Goal: Information Seeking & Learning: Learn about a topic

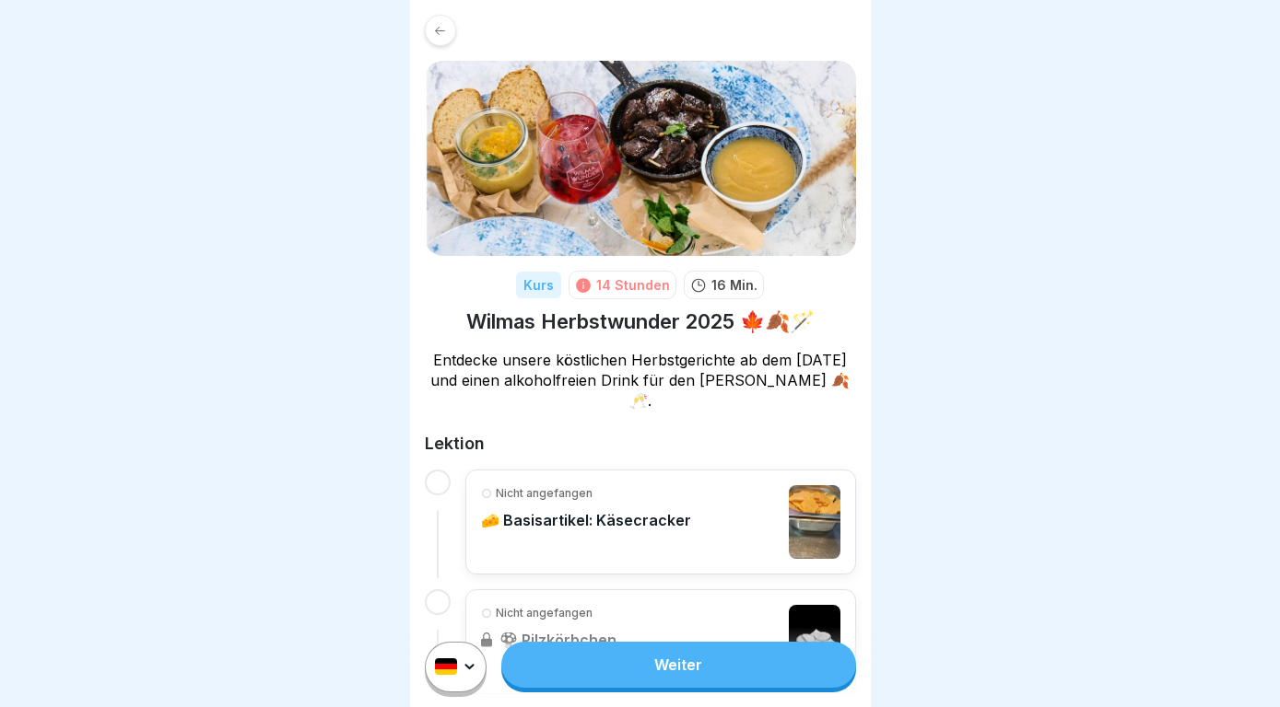
click at [724, 662] on link "Weiter" at bounding box center [678, 665] width 354 height 46
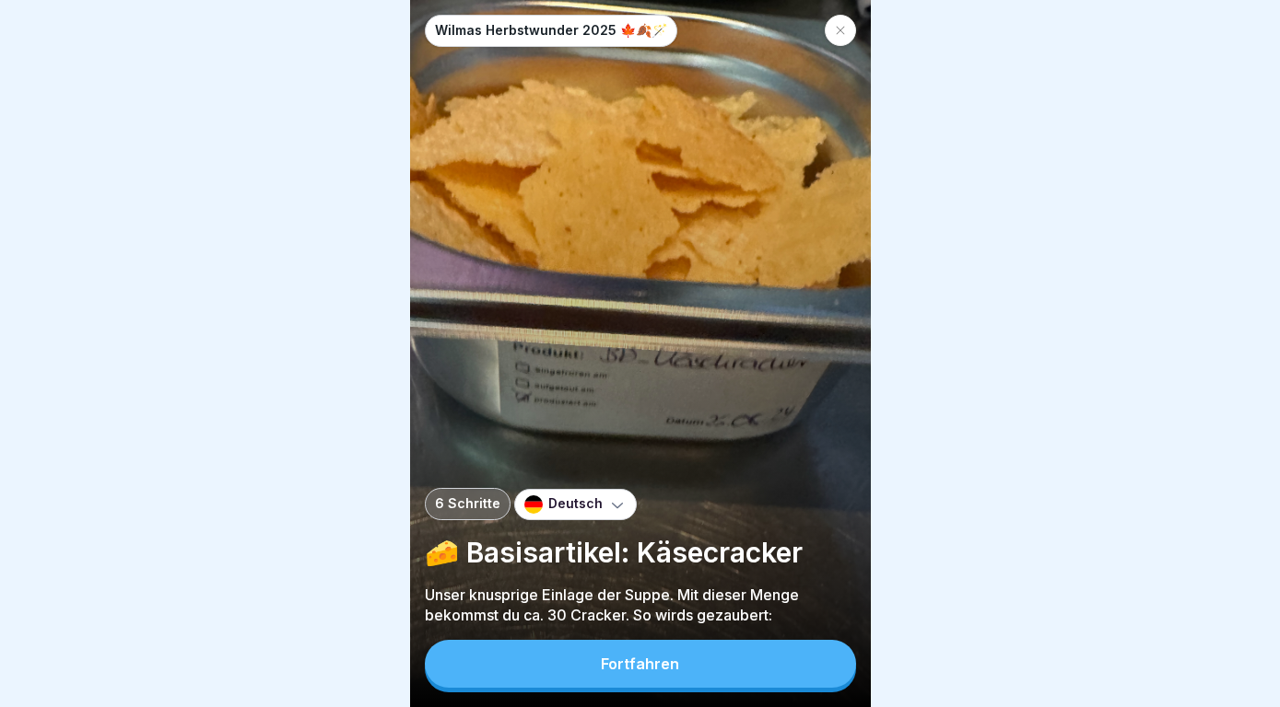
click at [724, 662] on button "Fortfahren" at bounding box center [640, 664] width 431 height 48
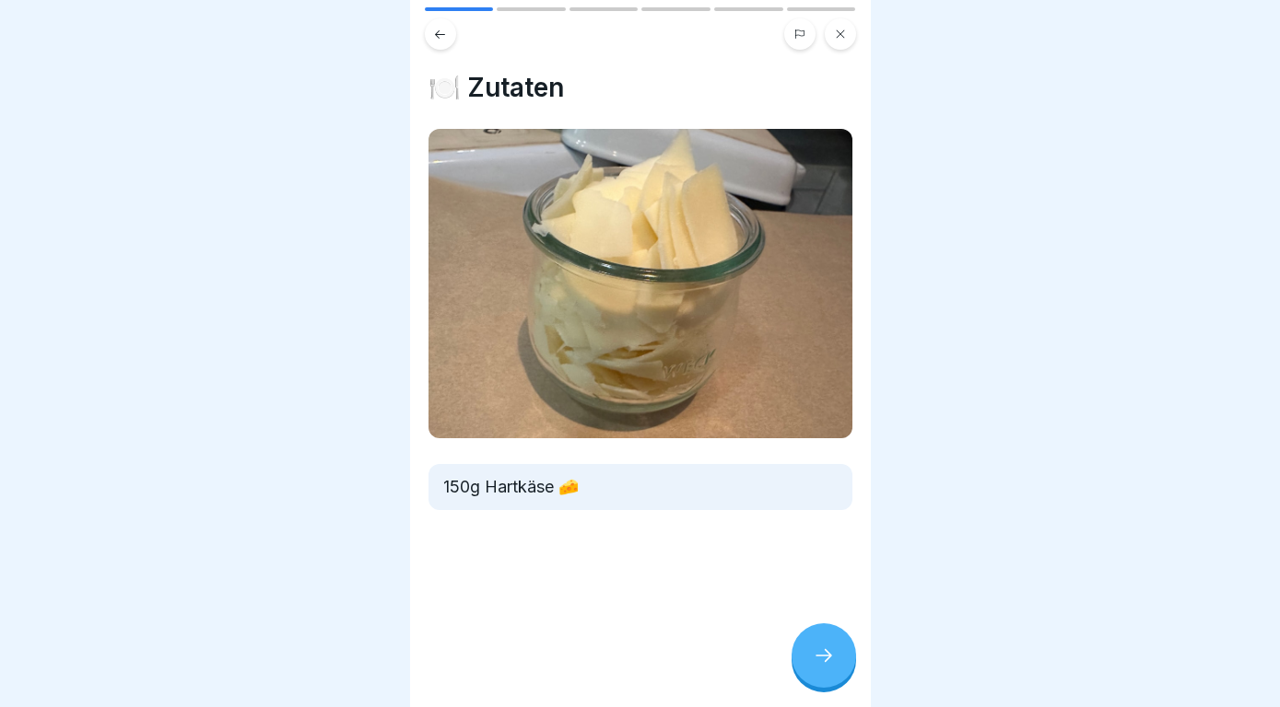
click at [839, 659] on div at bounding box center [823, 656] width 64 height 64
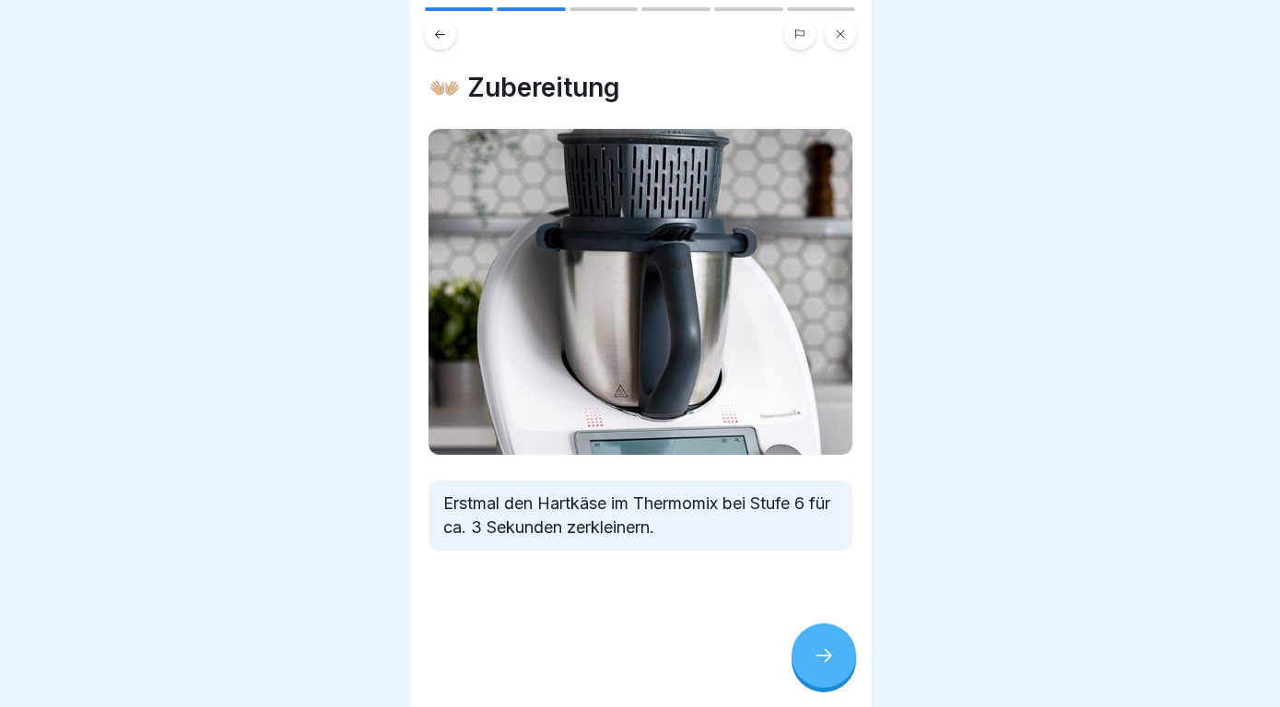
click at [839, 659] on div at bounding box center [823, 656] width 64 height 64
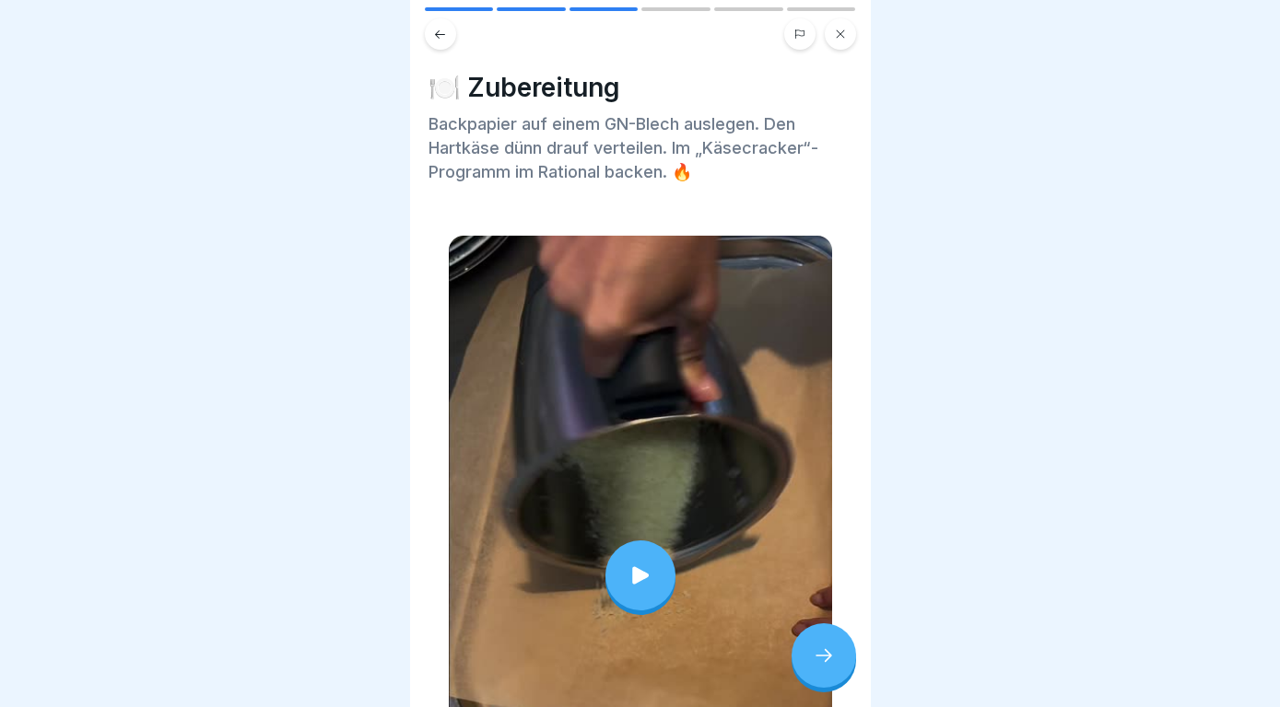
click at [829, 669] on div at bounding box center [823, 656] width 64 height 64
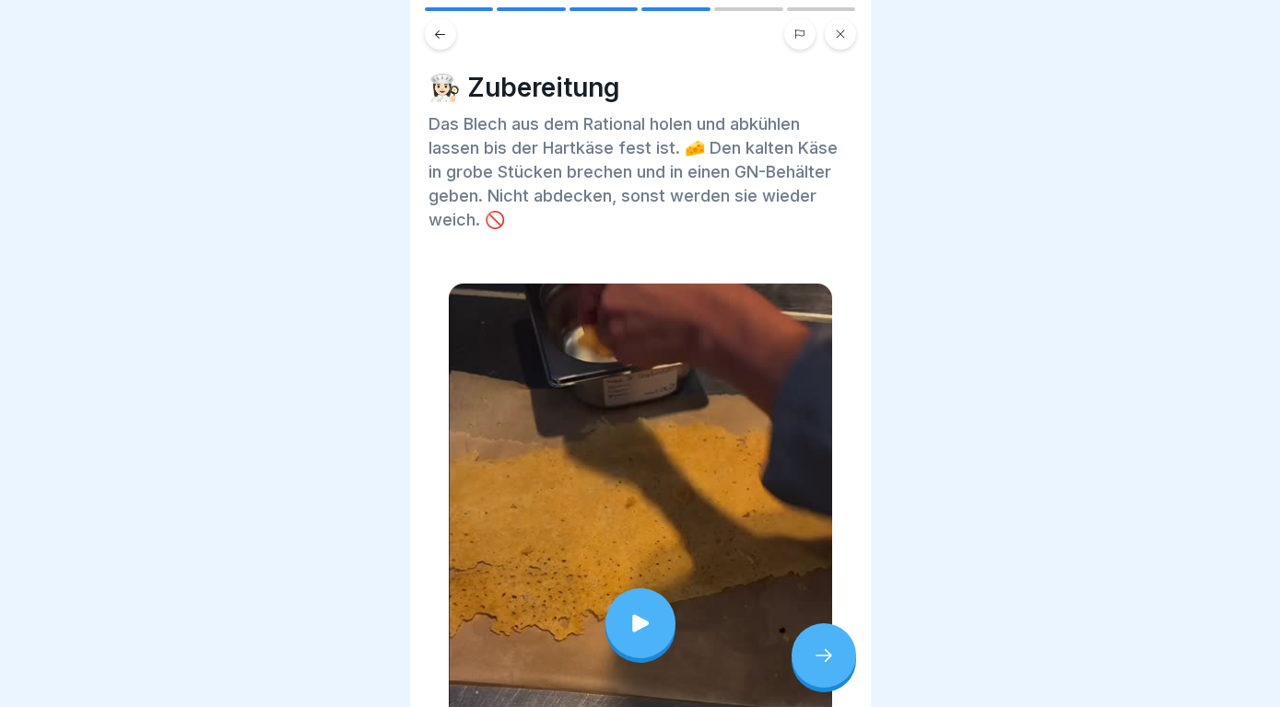
click at [829, 669] on div at bounding box center [823, 656] width 64 height 64
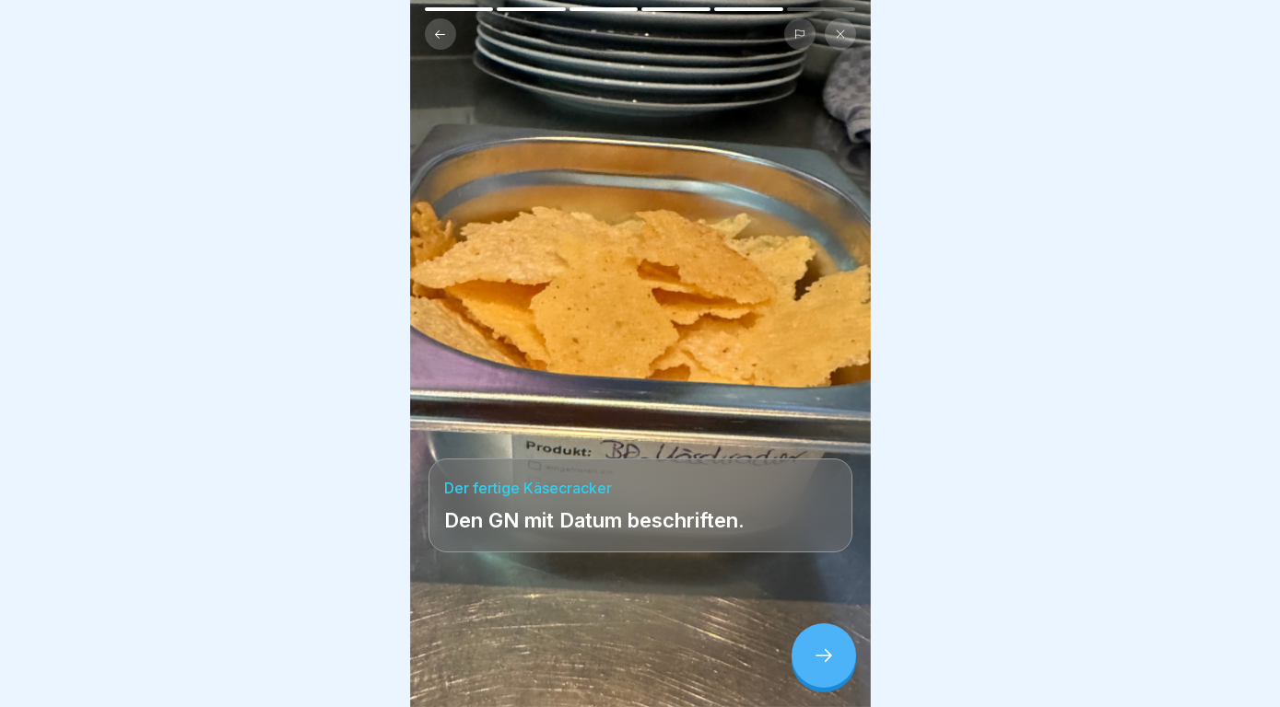
click at [829, 669] on div at bounding box center [823, 656] width 64 height 64
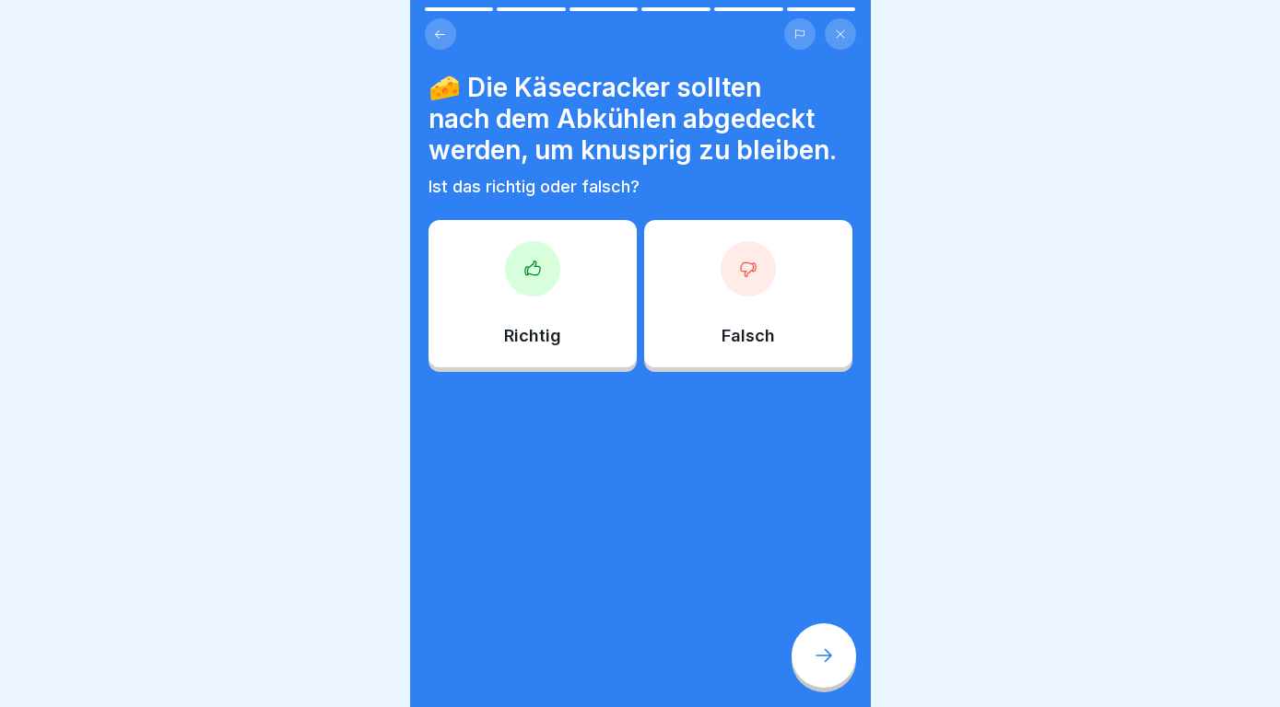
click at [777, 305] on div "Falsch" at bounding box center [748, 293] width 208 height 147
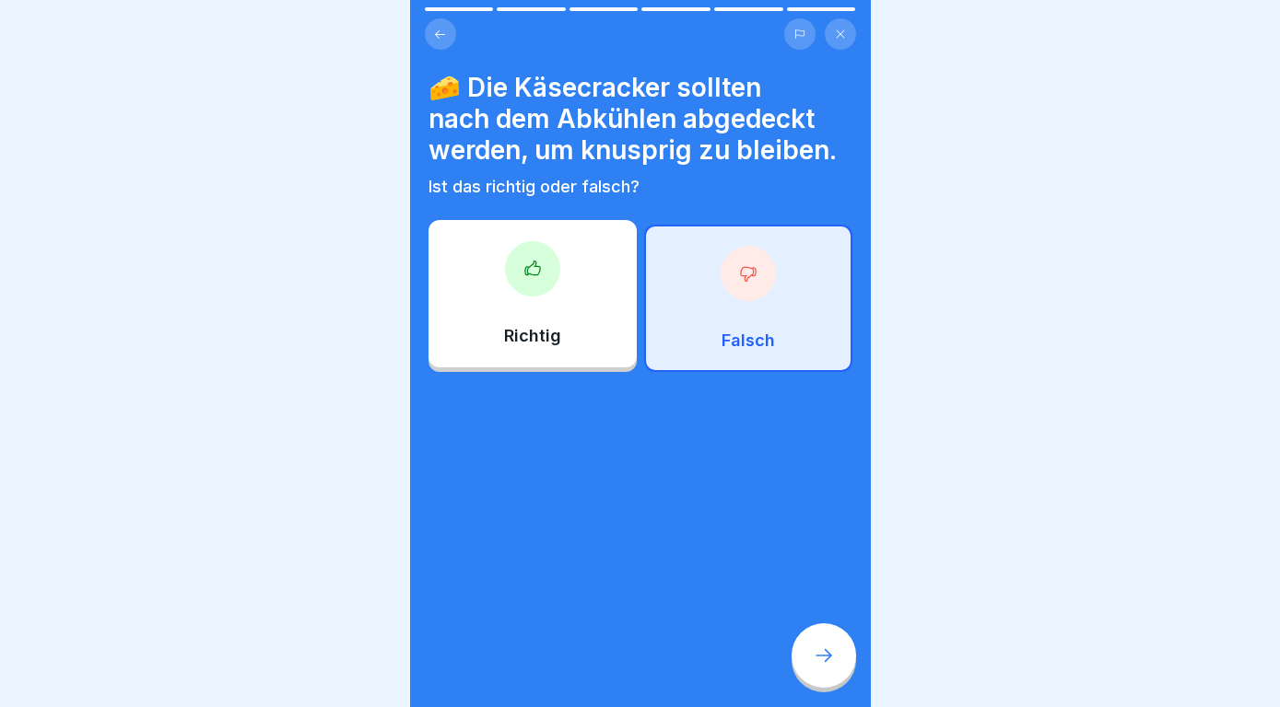
click at [804, 651] on div at bounding box center [823, 656] width 64 height 64
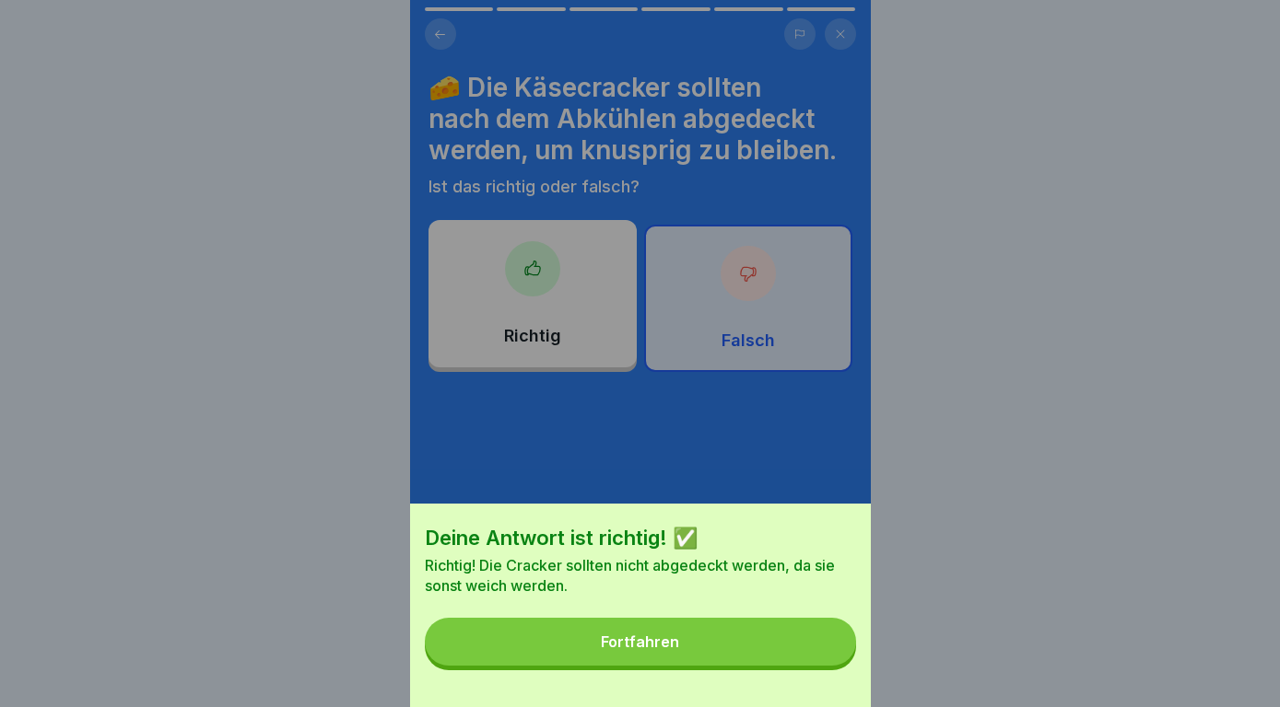
click at [804, 651] on button "Fortfahren" at bounding box center [640, 642] width 431 height 48
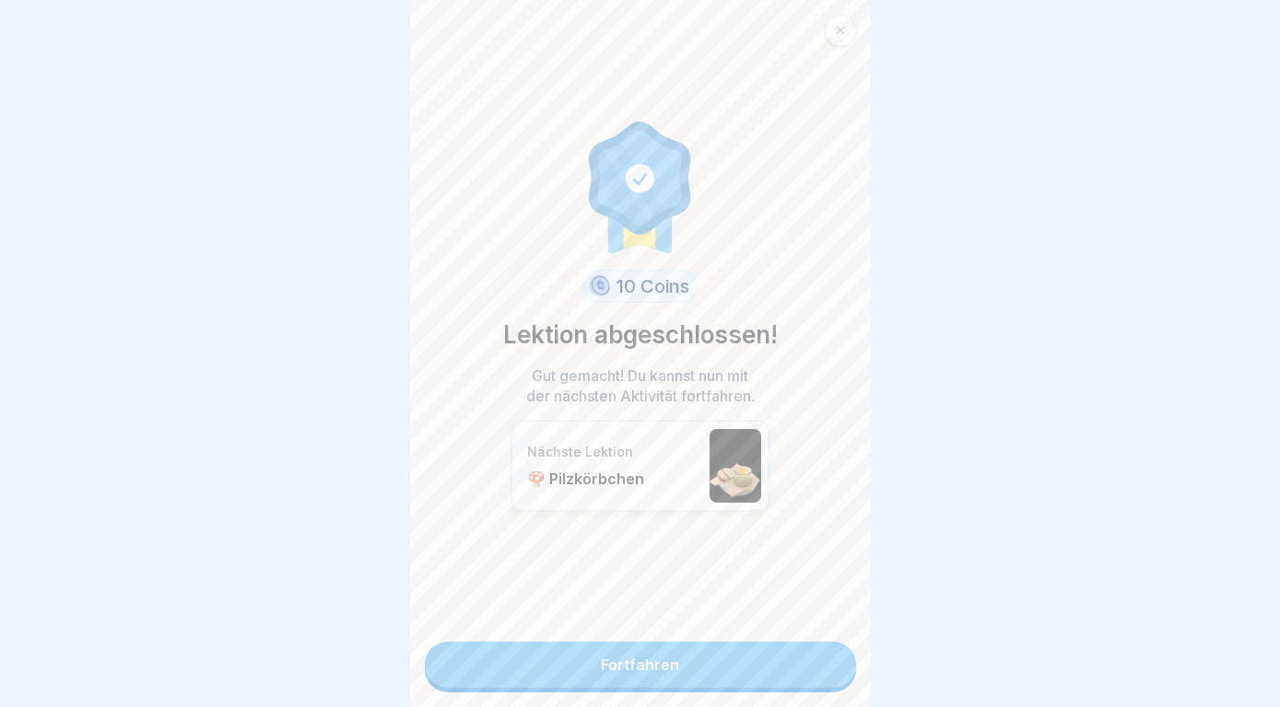
click at [804, 651] on link "Fortfahren" at bounding box center [640, 665] width 431 height 46
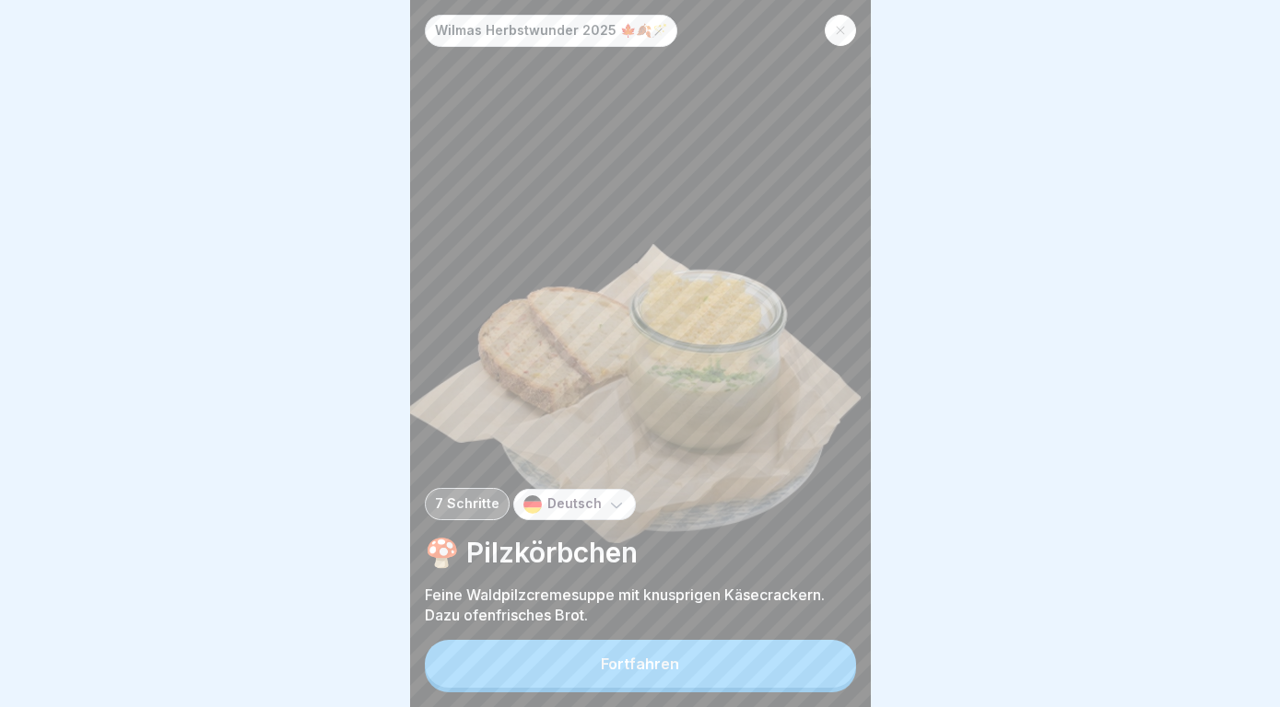
click at [805, 670] on button "Fortfahren" at bounding box center [640, 664] width 431 height 48
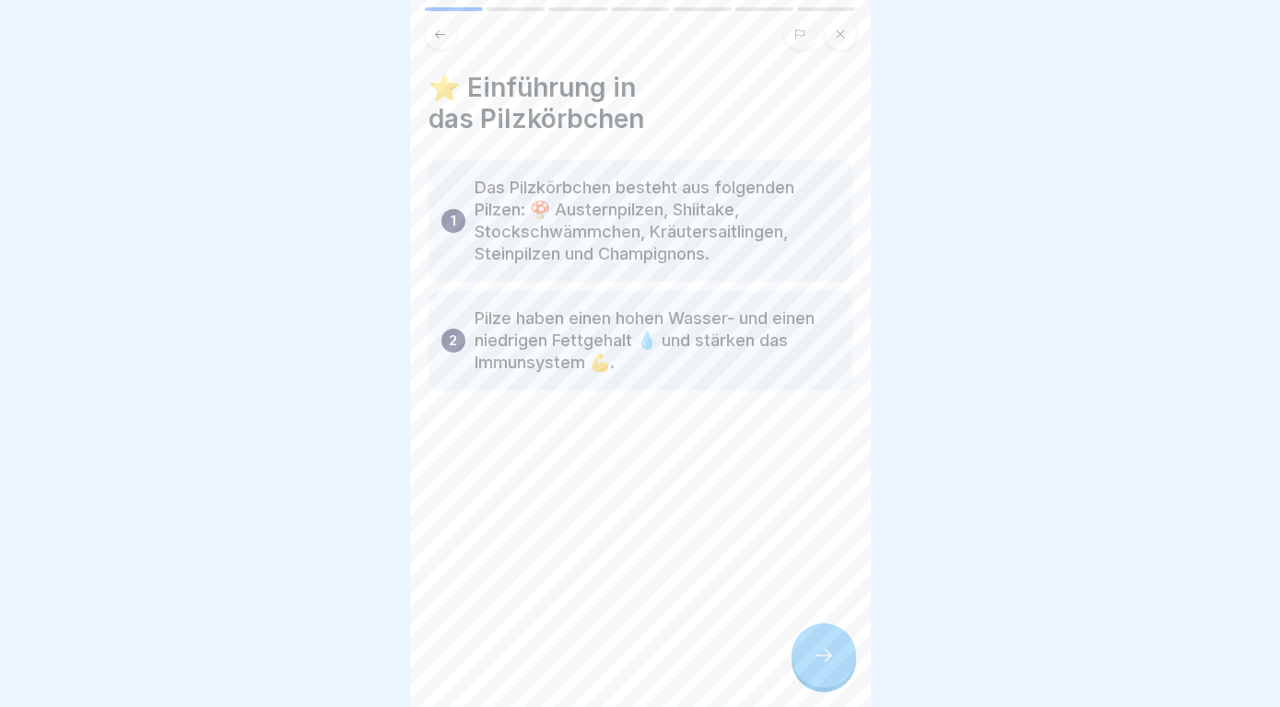
click at [815, 666] on icon at bounding box center [823, 656] width 22 height 22
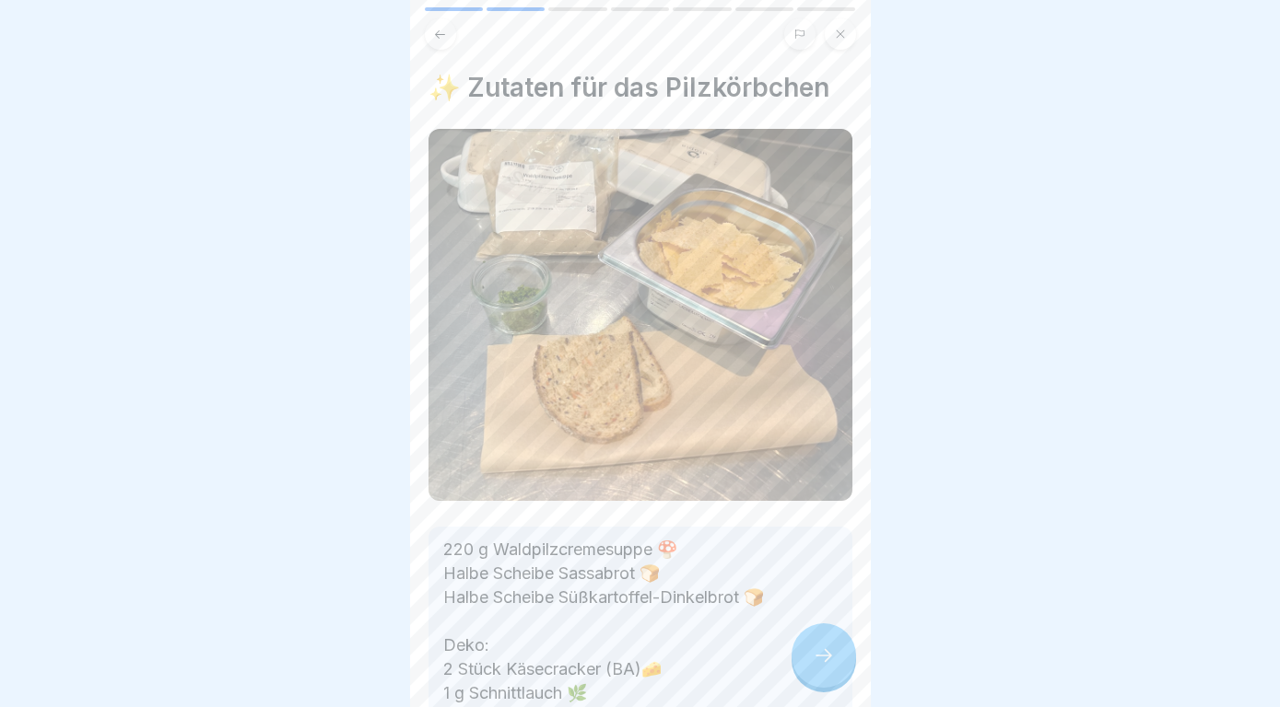
click at [815, 666] on icon at bounding box center [823, 656] width 22 height 22
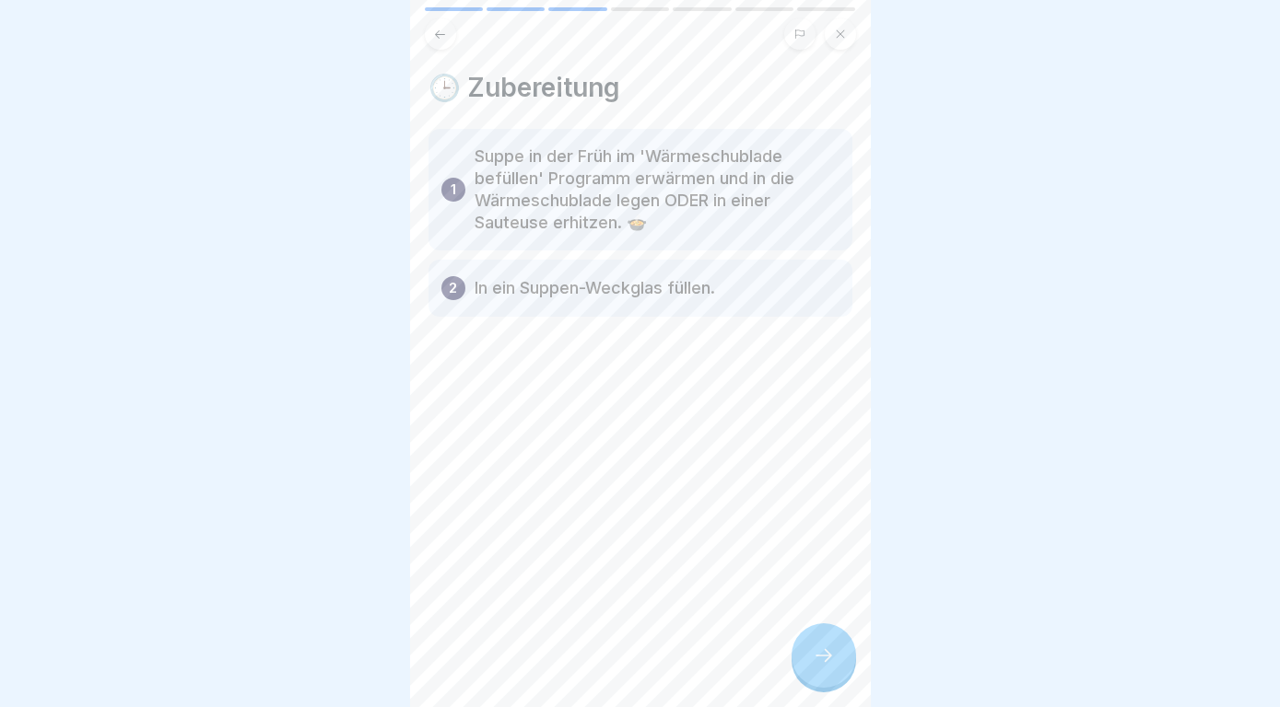
click at [817, 666] on icon at bounding box center [823, 656] width 22 height 22
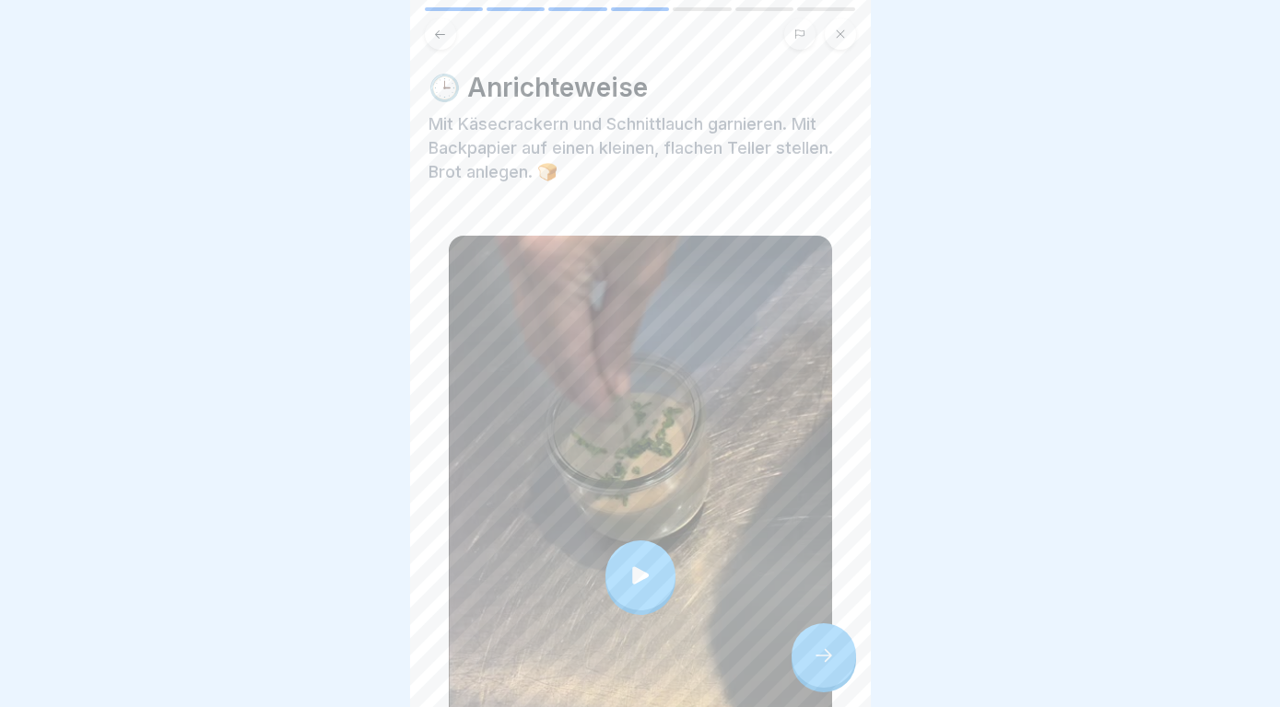
click at [817, 666] on icon at bounding box center [823, 656] width 22 height 22
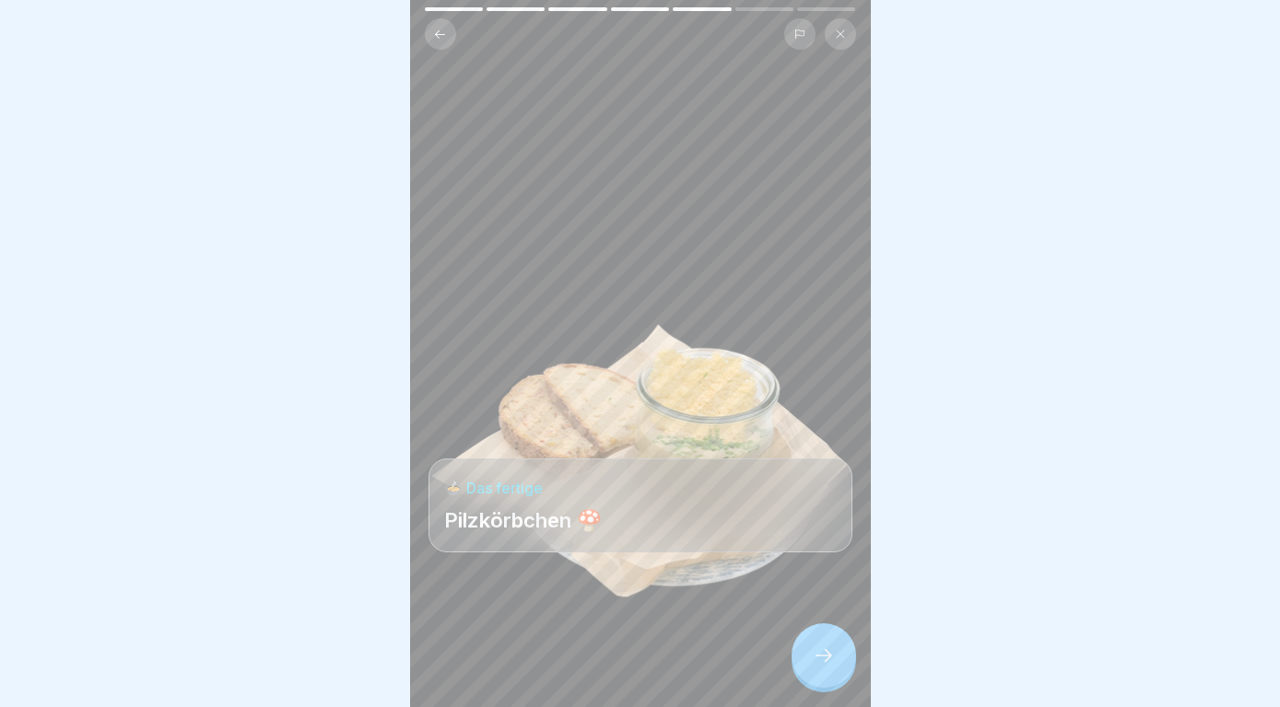
click at [817, 666] on icon at bounding box center [823, 656] width 22 height 22
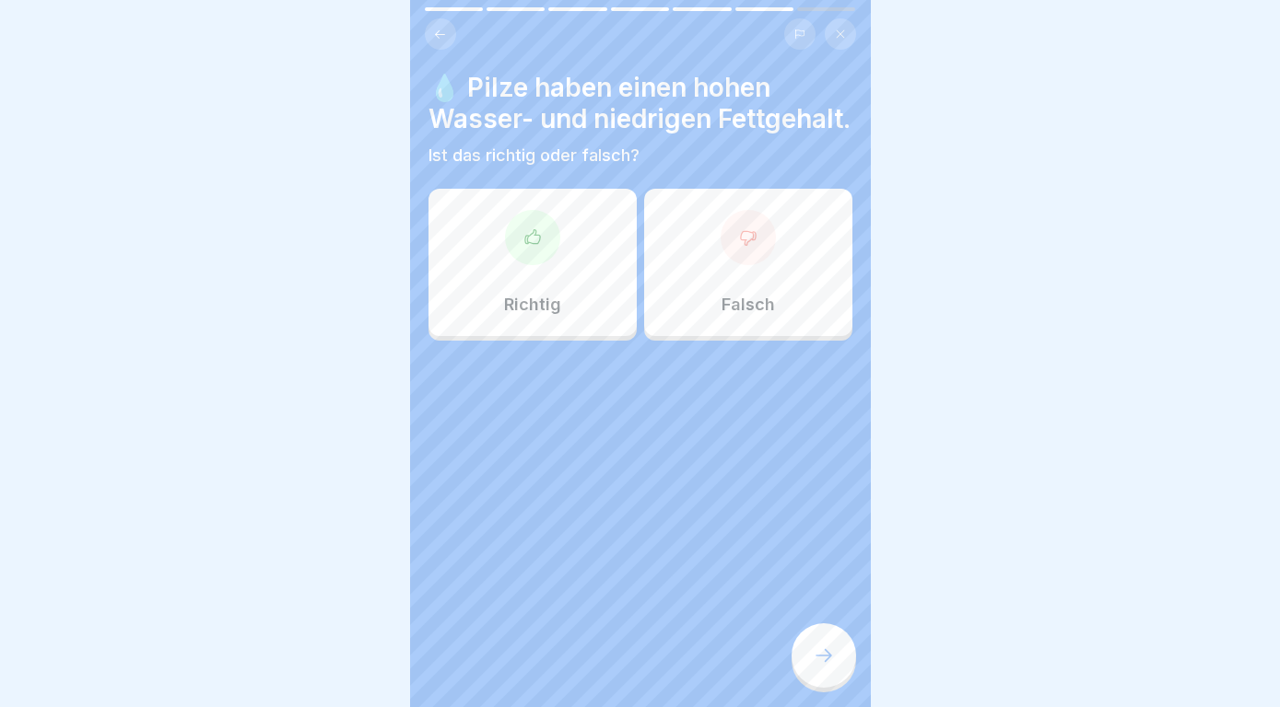
click at [577, 318] on div "Richtig" at bounding box center [532, 262] width 208 height 147
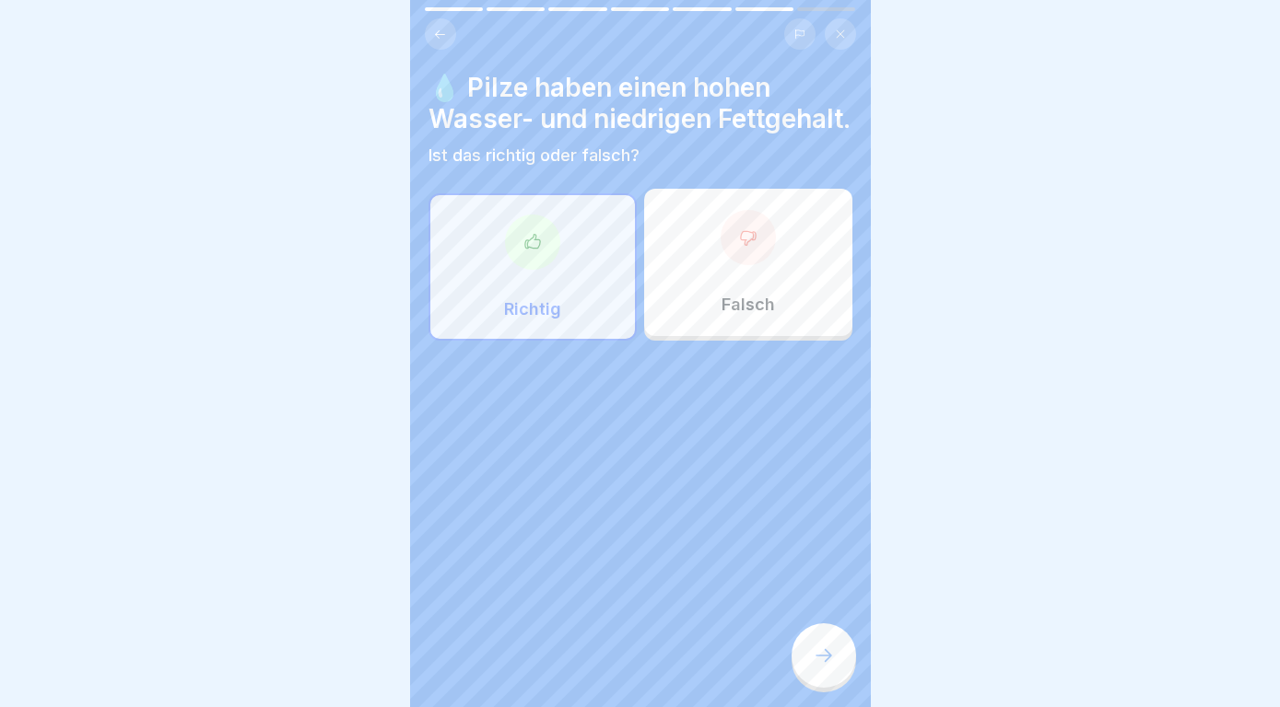
click at [828, 663] on icon at bounding box center [823, 656] width 22 height 22
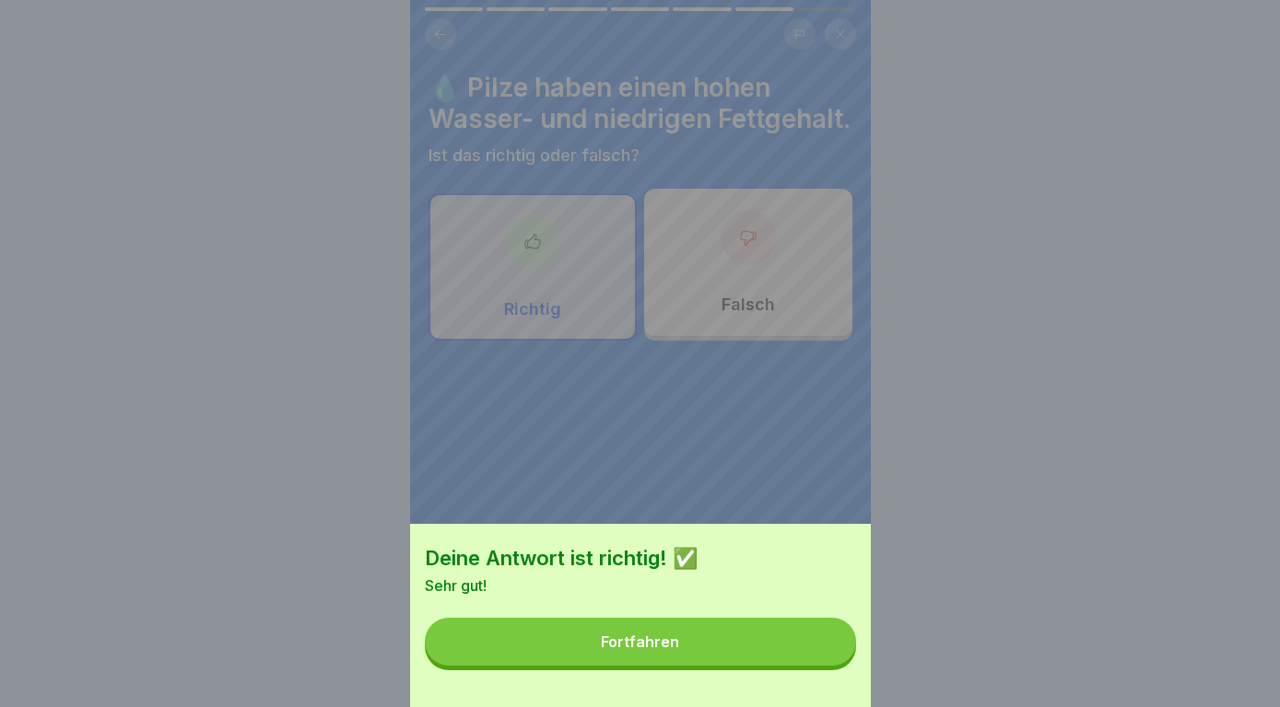
click at [828, 663] on button "Fortfahren" at bounding box center [640, 642] width 431 height 48
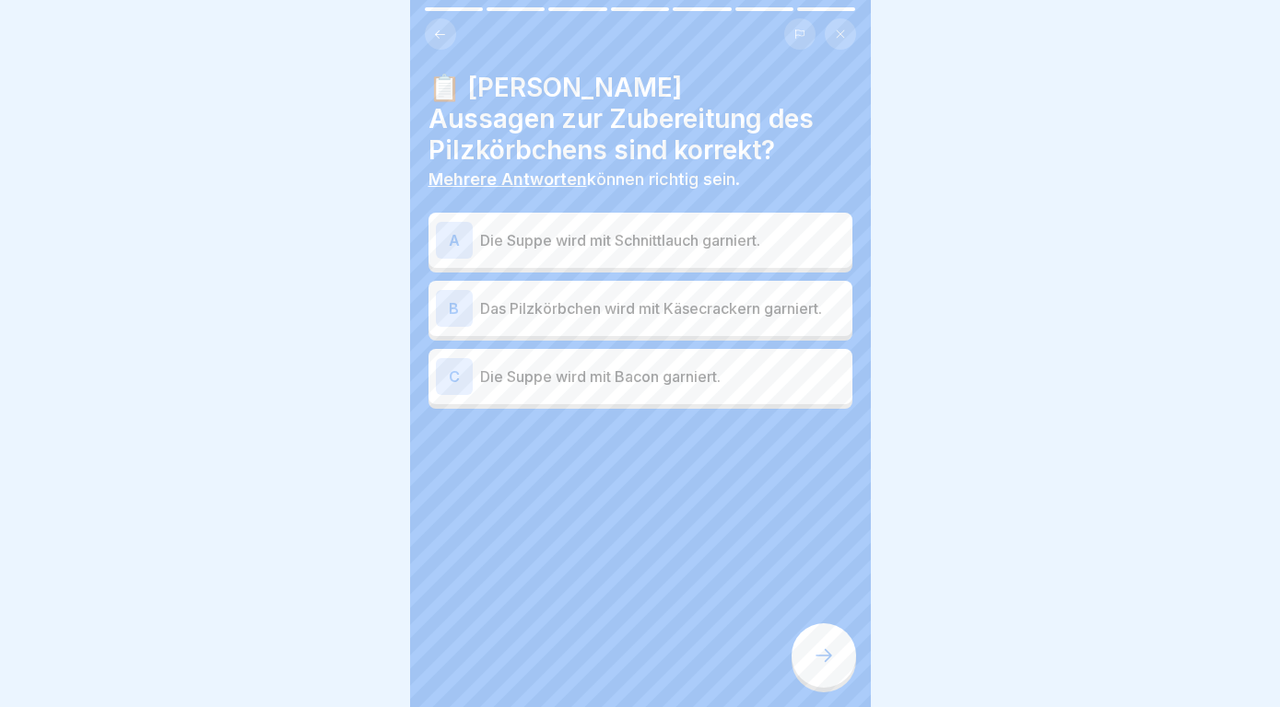
click at [770, 249] on p "Die Suppe wird mit Schnittlauch garniert." at bounding box center [662, 240] width 365 height 22
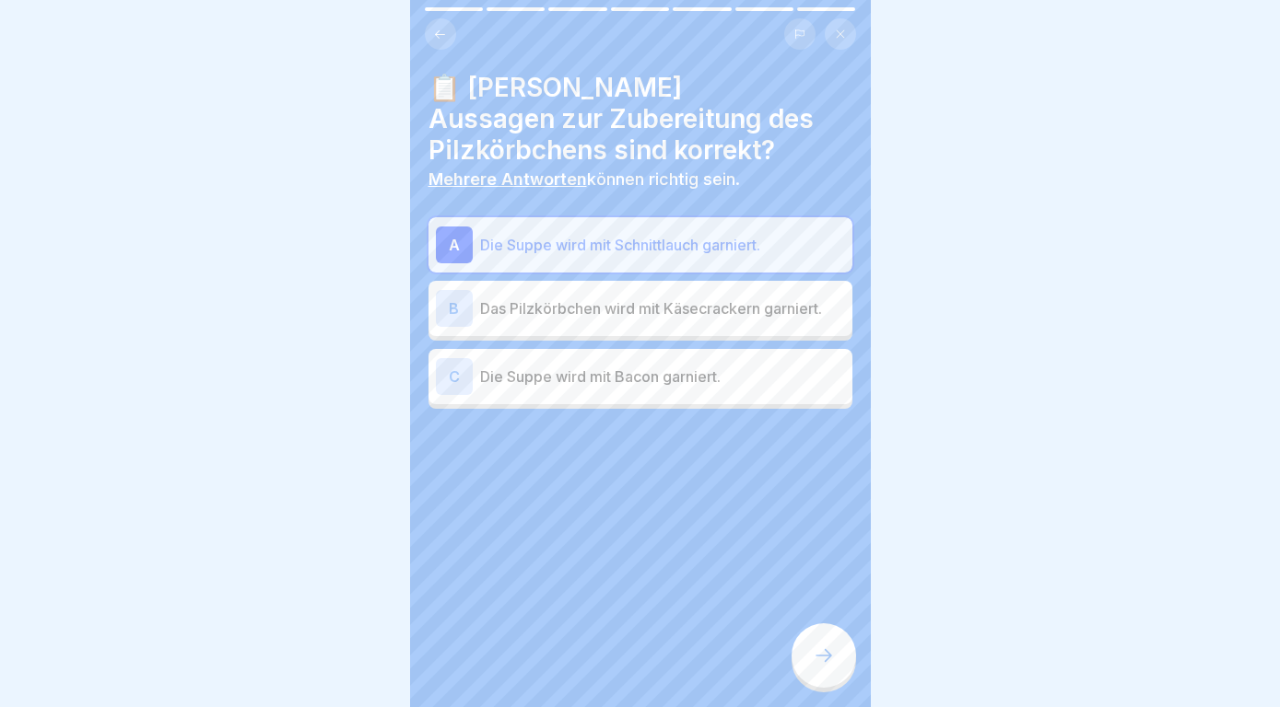
click at [774, 325] on div "B Das Pilzkörbchen wird mit Käsecrackern garniert." at bounding box center [640, 308] width 409 height 37
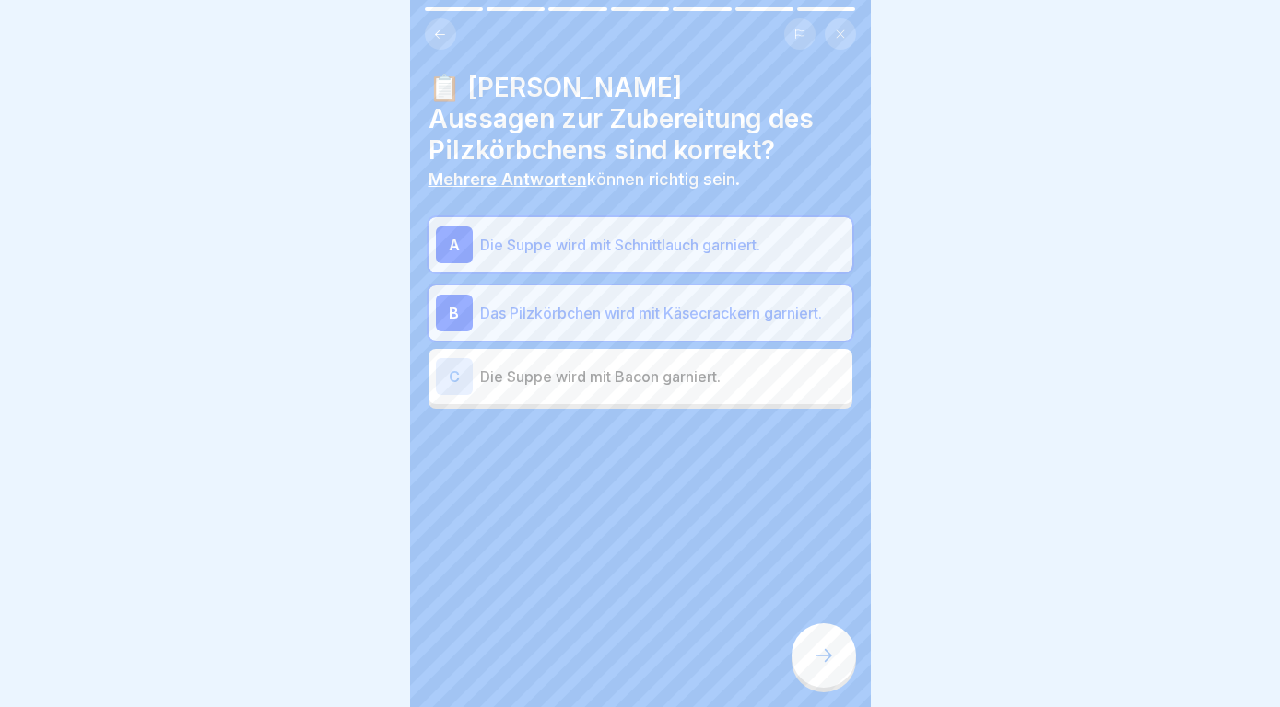
click at [826, 653] on icon at bounding box center [823, 656] width 22 height 22
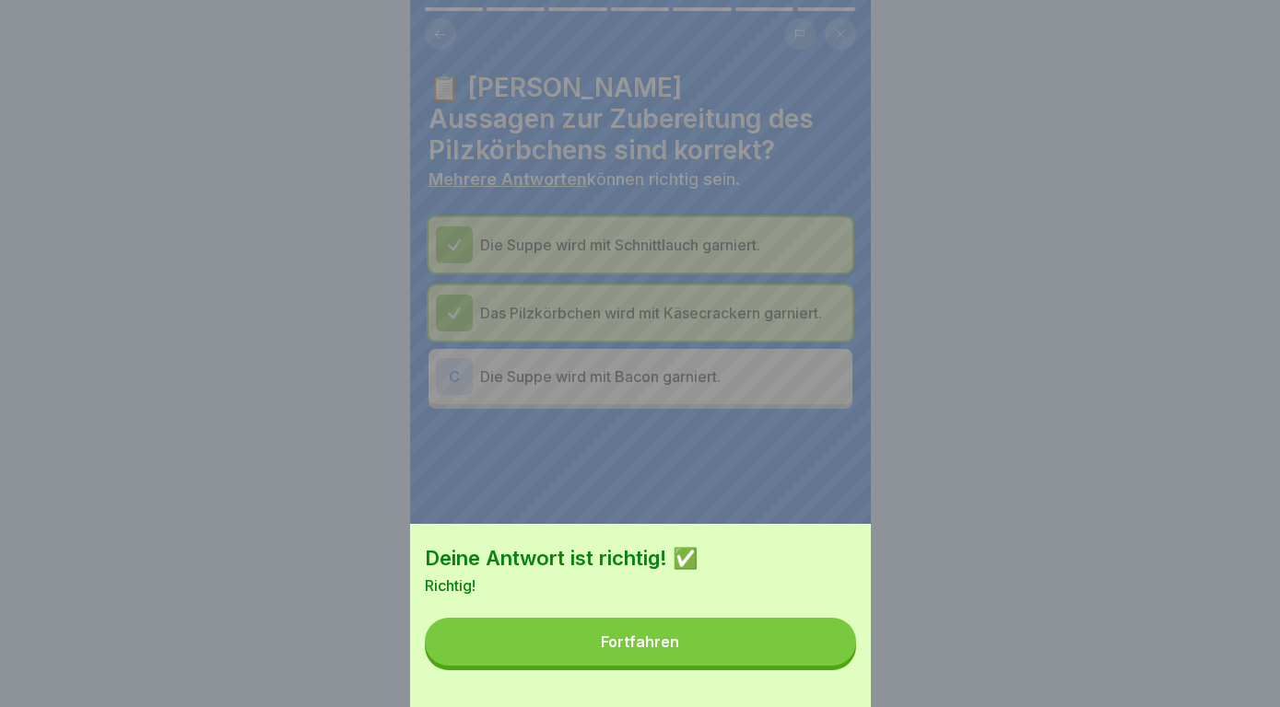
click at [826, 653] on button "Fortfahren" at bounding box center [640, 642] width 431 height 48
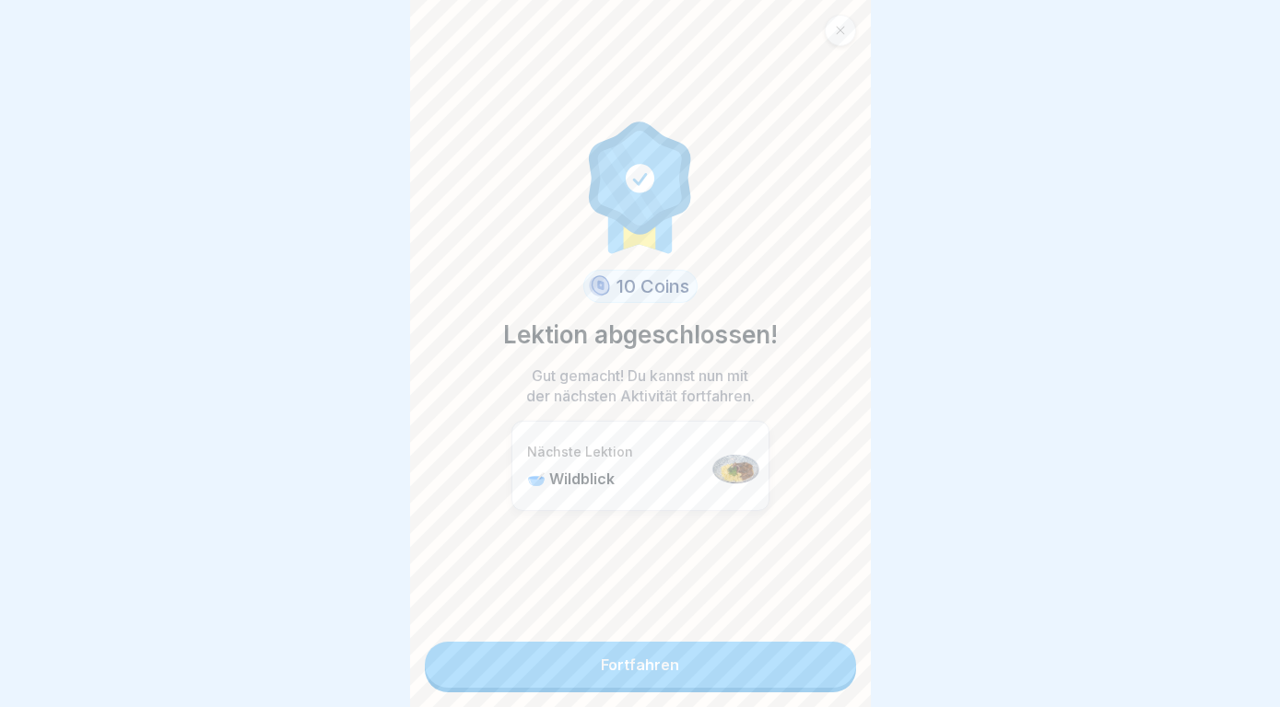
click at [826, 653] on link "Fortfahren" at bounding box center [640, 665] width 431 height 46
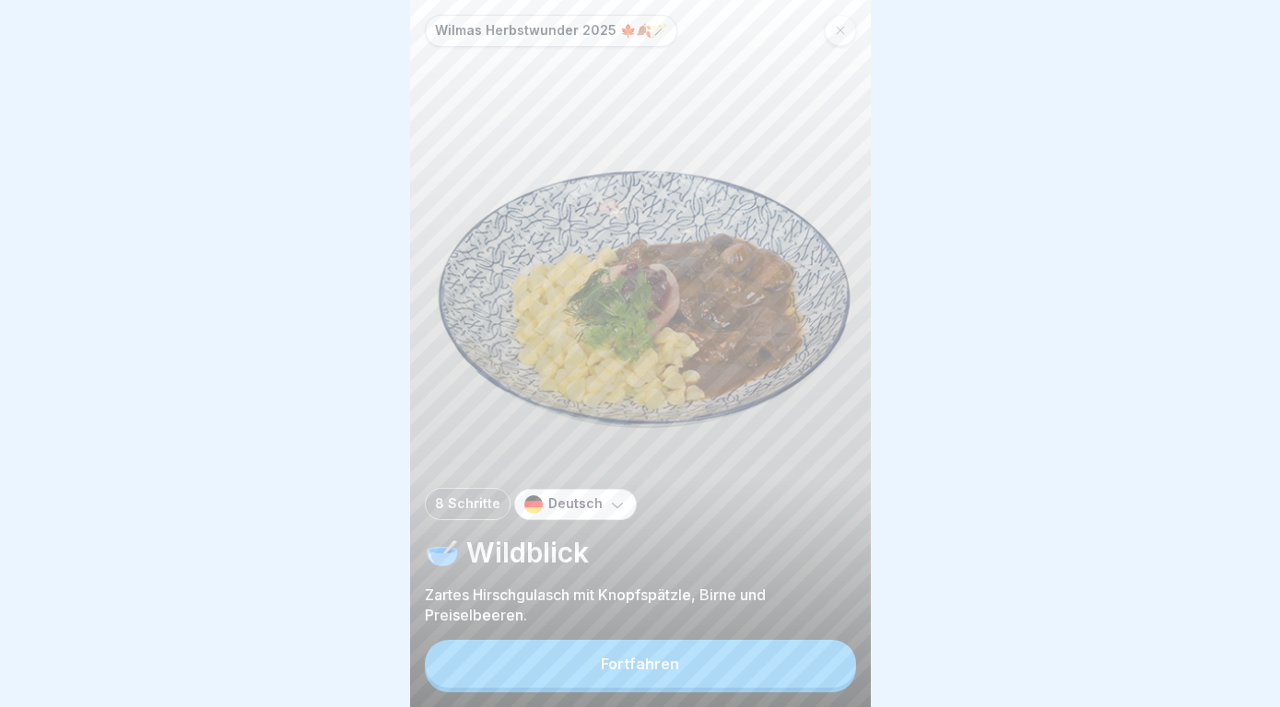
click at [807, 661] on button "Fortfahren" at bounding box center [640, 664] width 431 height 48
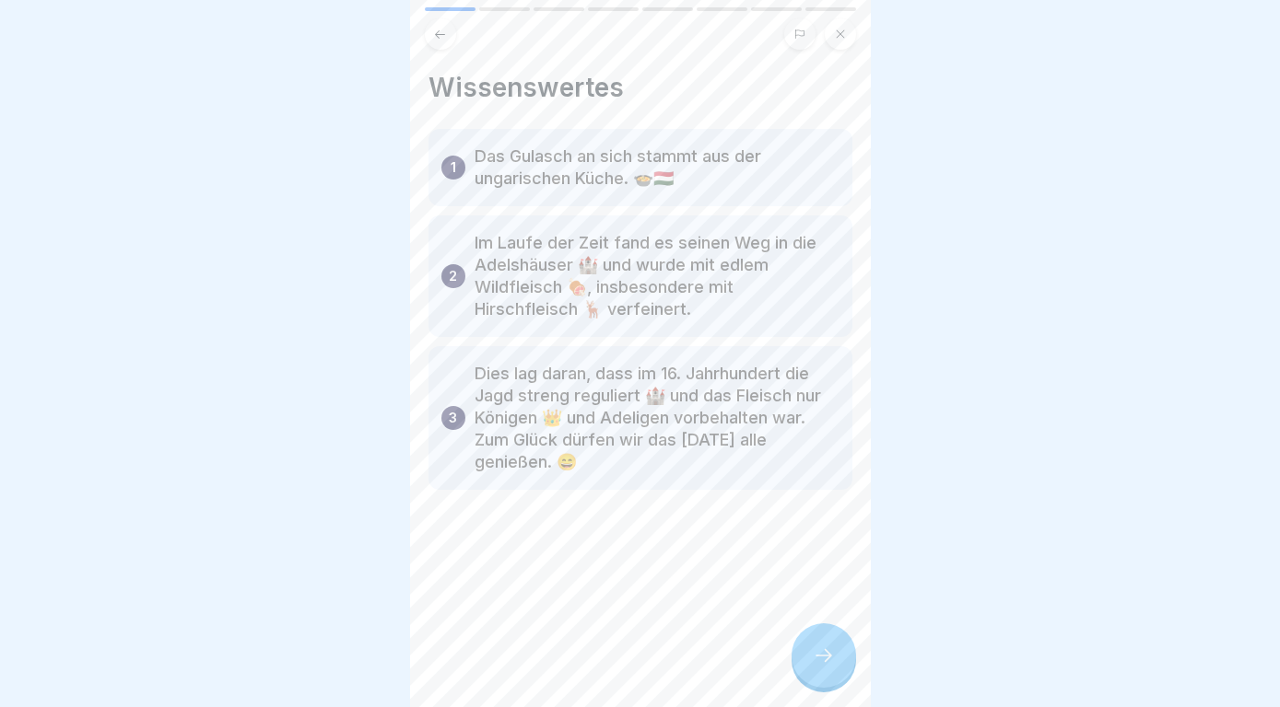
click at [807, 661] on div at bounding box center [823, 656] width 64 height 64
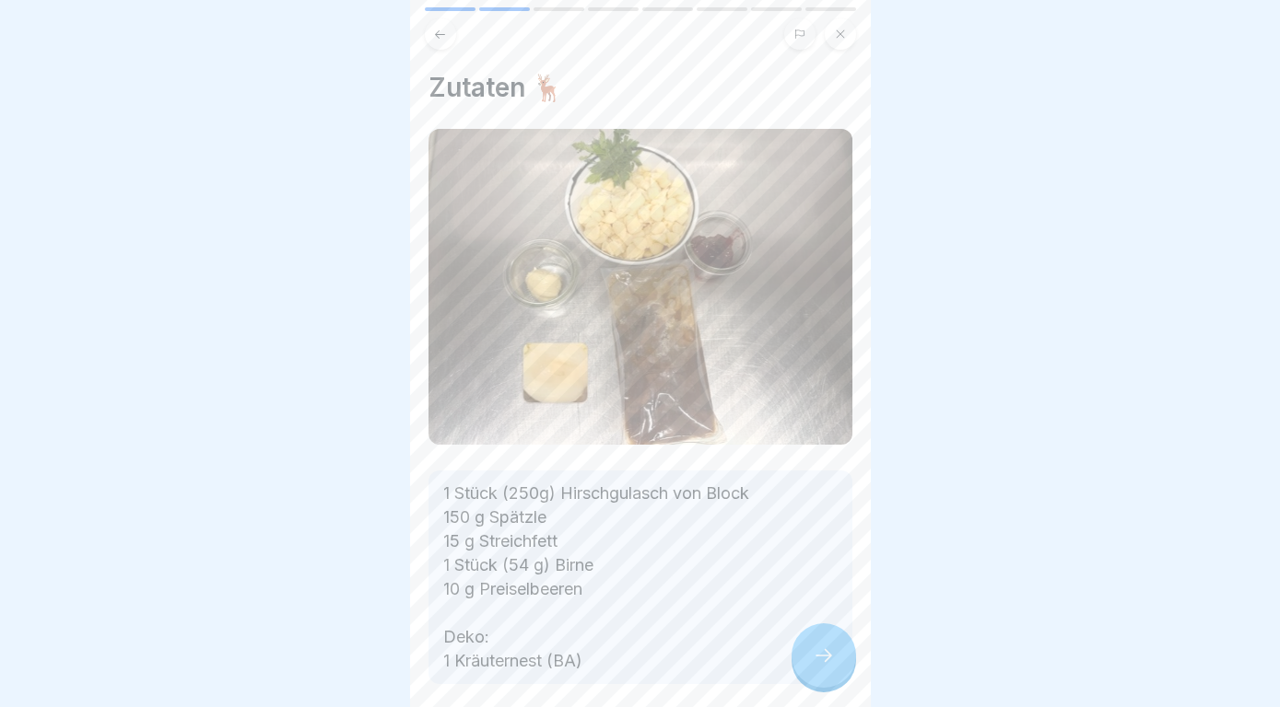
click at [807, 660] on div at bounding box center [823, 656] width 64 height 64
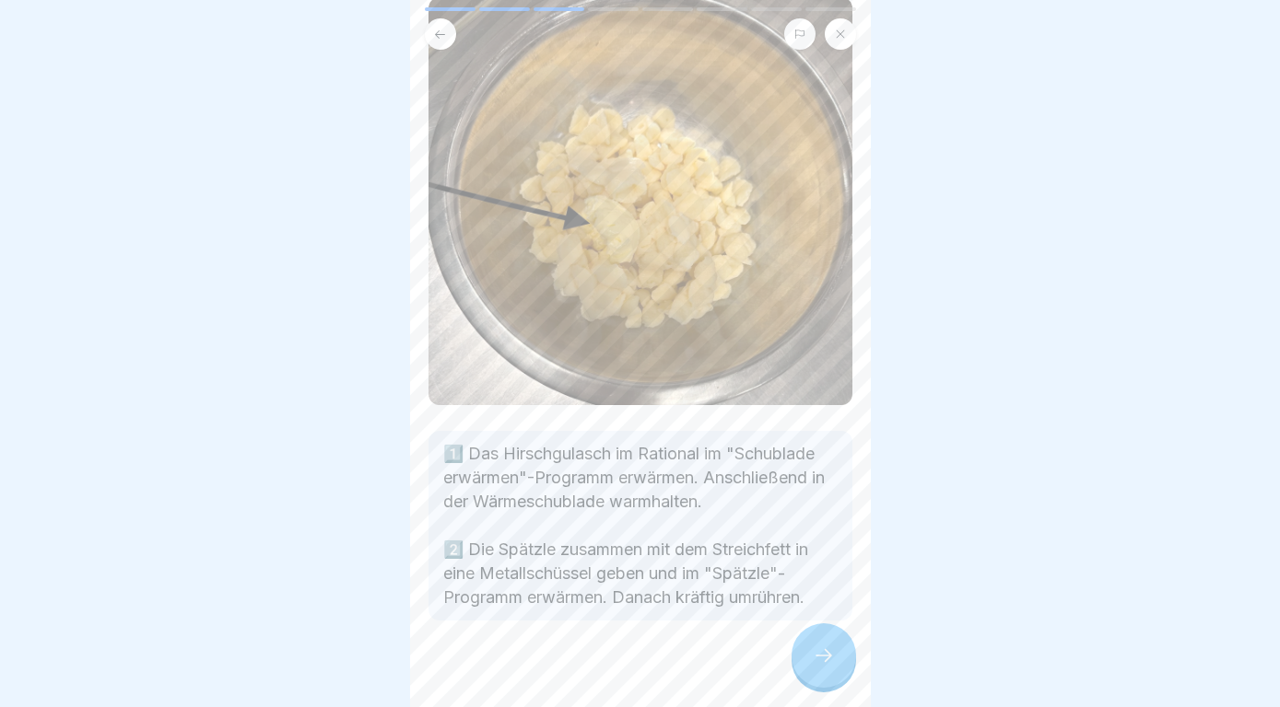
scroll to position [156, 0]
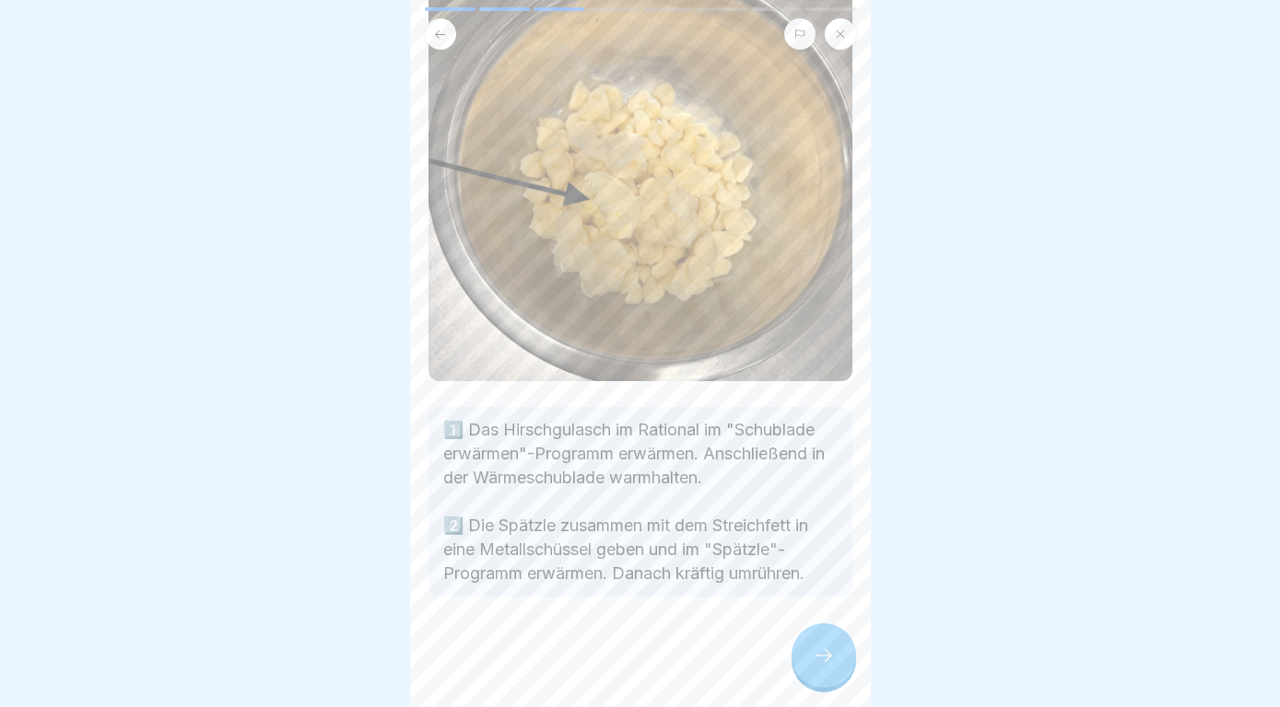
click at [814, 656] on icon at bounding box center [823, 656] width 22 height 22
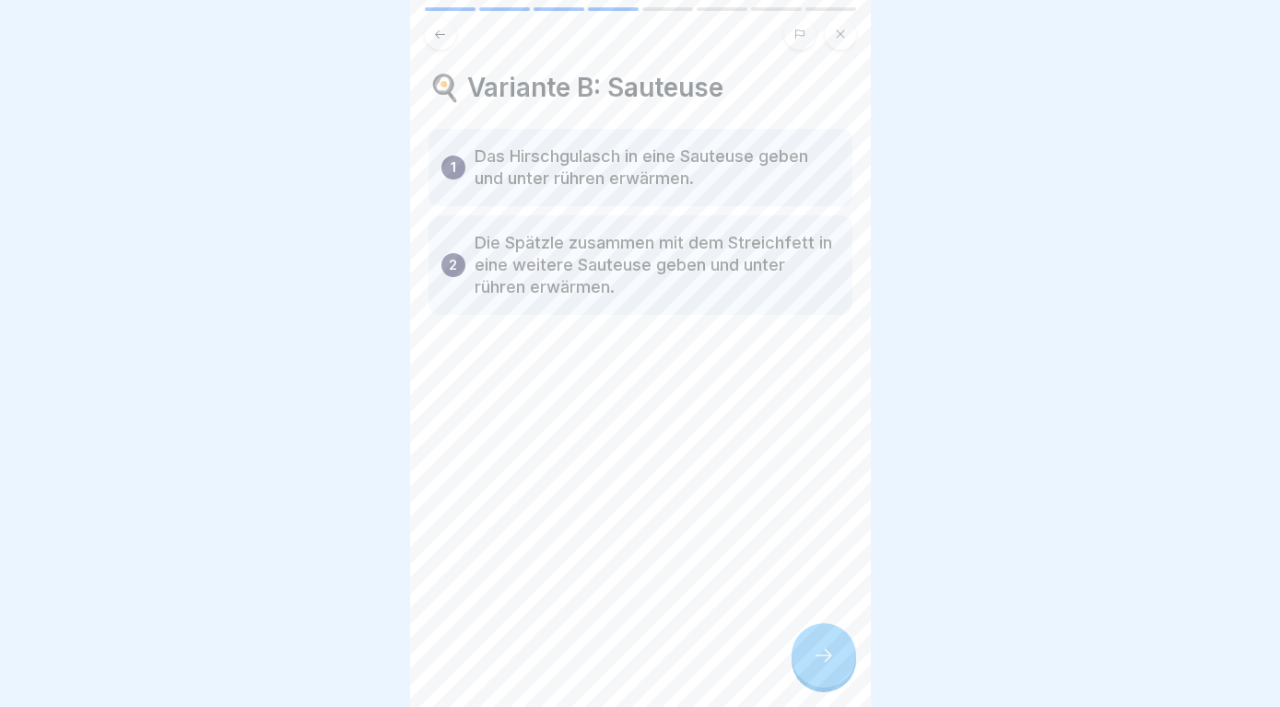
click at [814, 656] on icon at bounding box center [823, 656] width 22 height 22
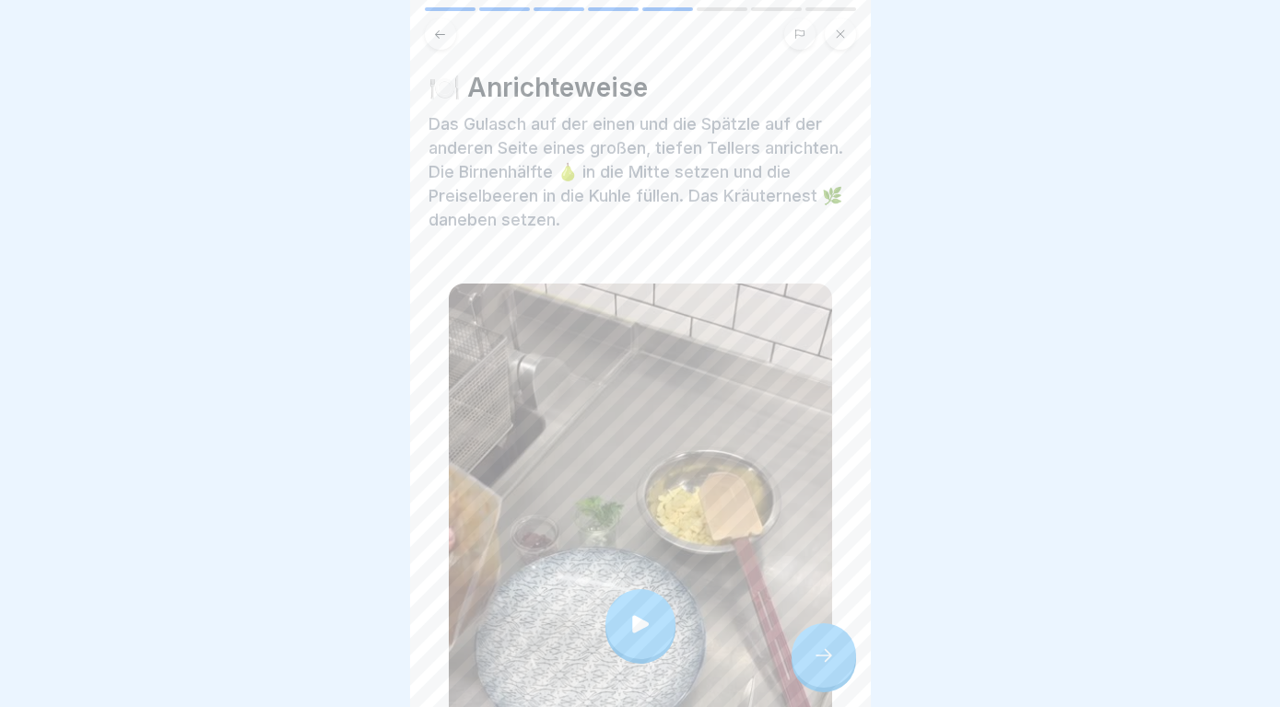
click at [814, 656] on icon at bounding box center [823, 656] width 22 height 22
click at [829, 671] on div at bounding box center [823, 656] width 64 height 64
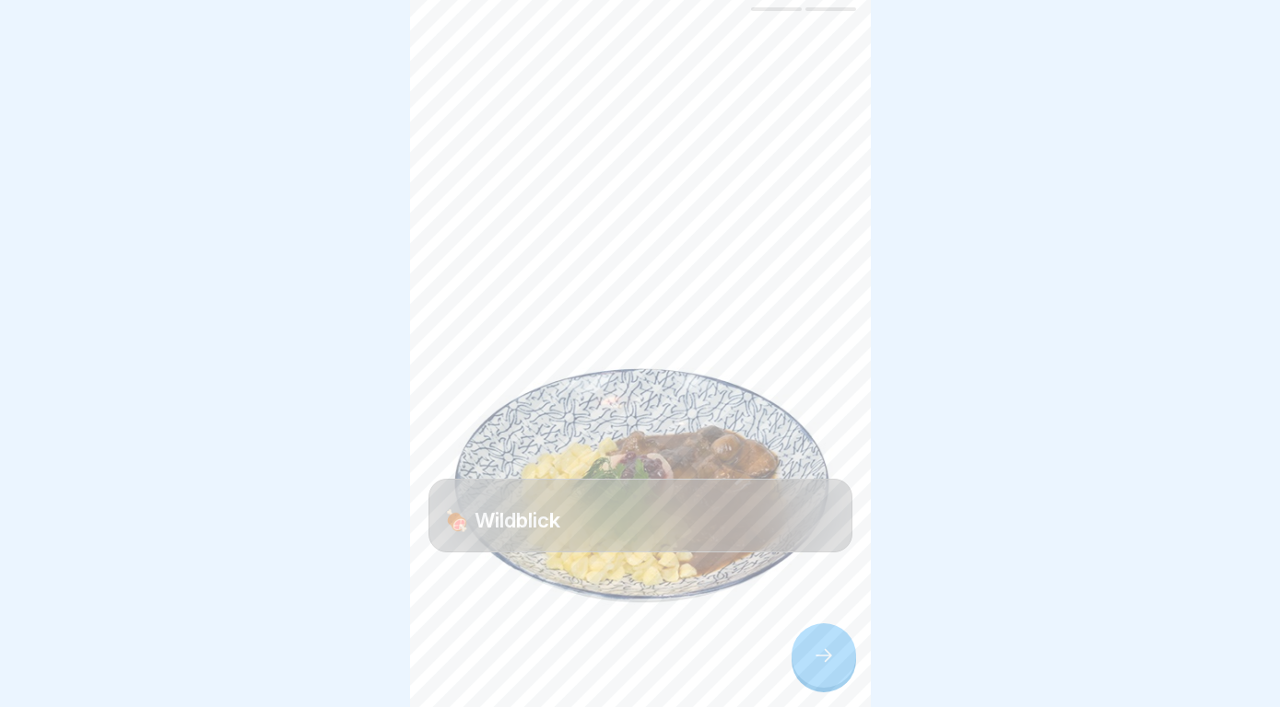
click at [829, 671] on div at bounding box center [823, 656] width 64 height 64
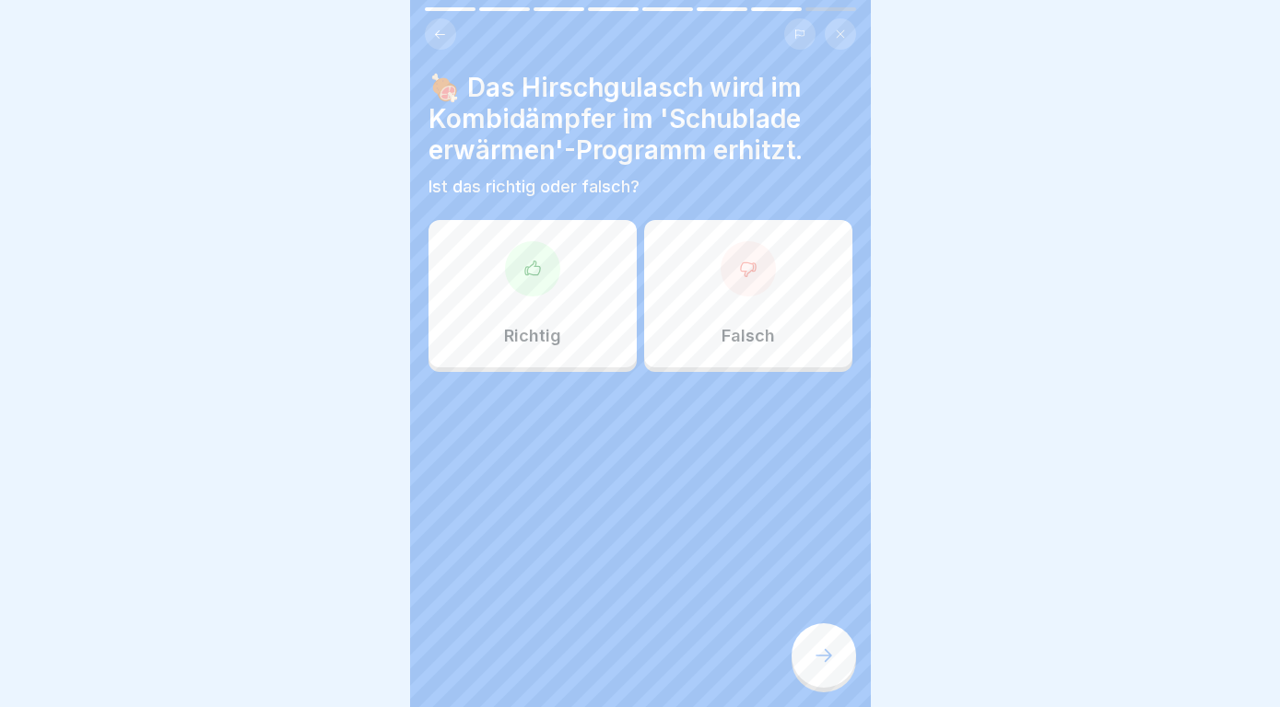
click at [804, 301] on div "Falsch" at bounding box center [748, 293] width 208 height 147
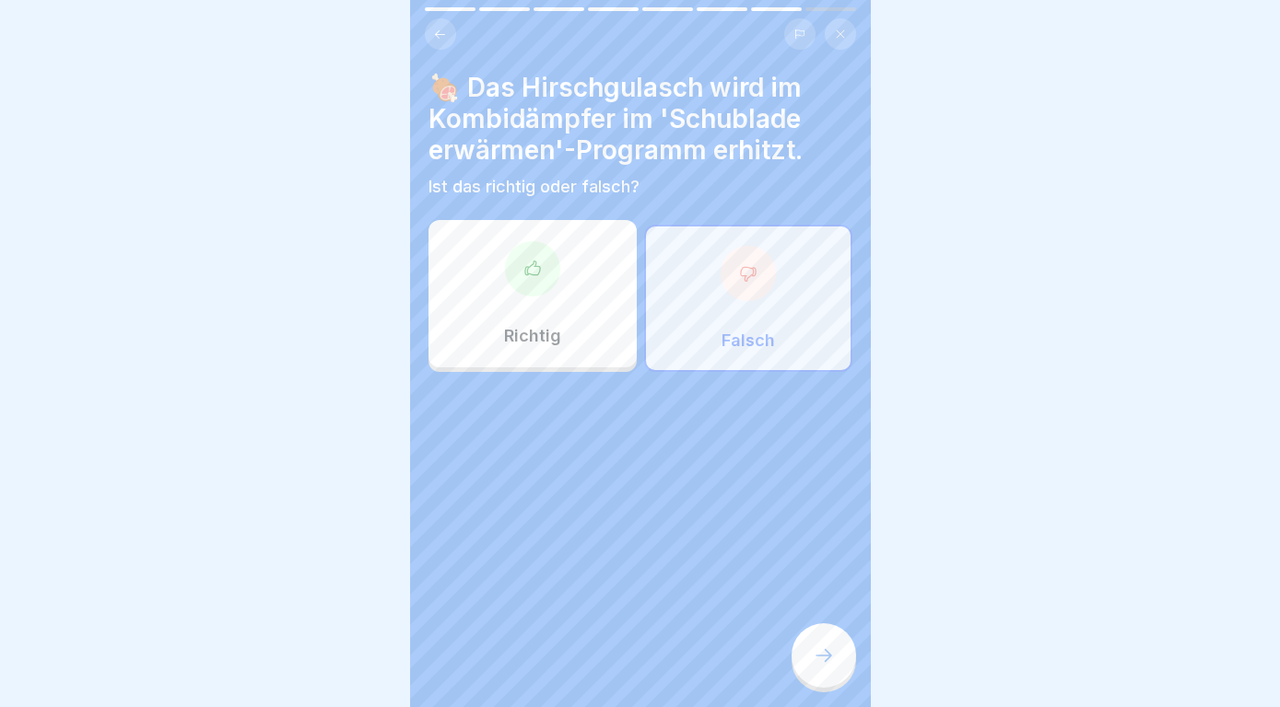
click at [836, 674] on div at bounding box center [823, 656] width 64 height 64
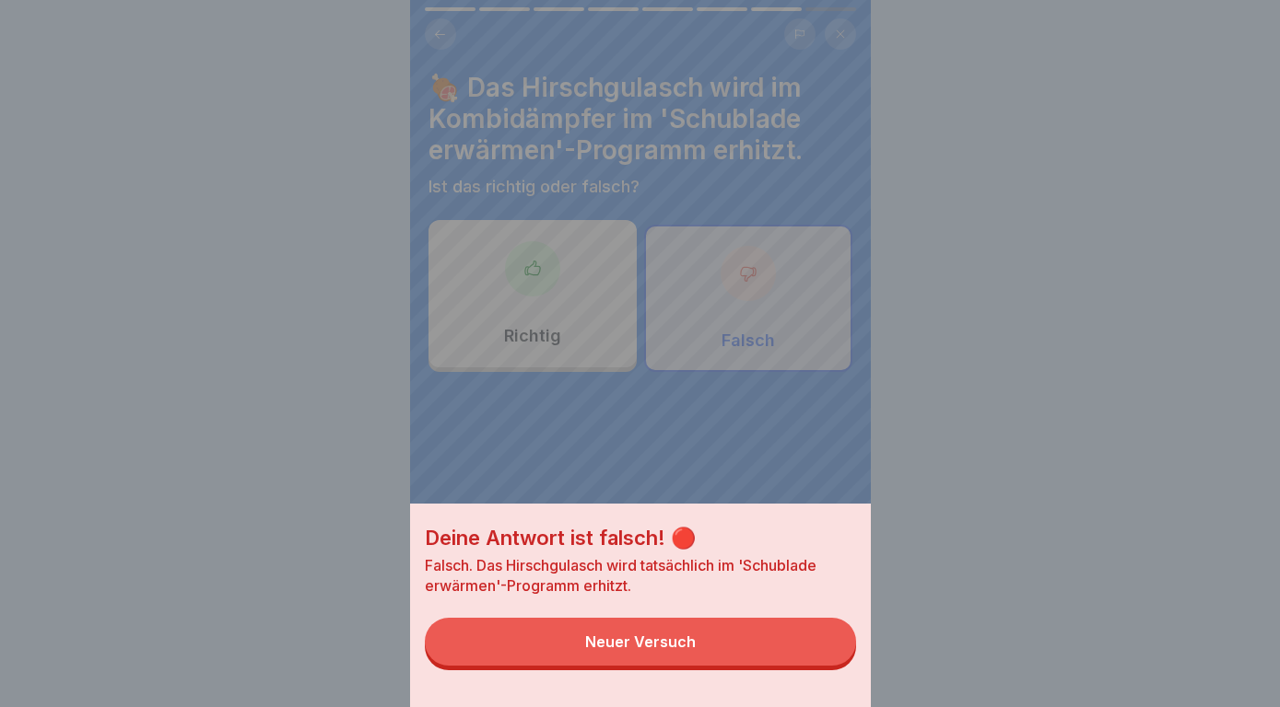
click at [812, 640] on button "Neuer Versuch" at bounding box center [640, 642] width 431 height 48
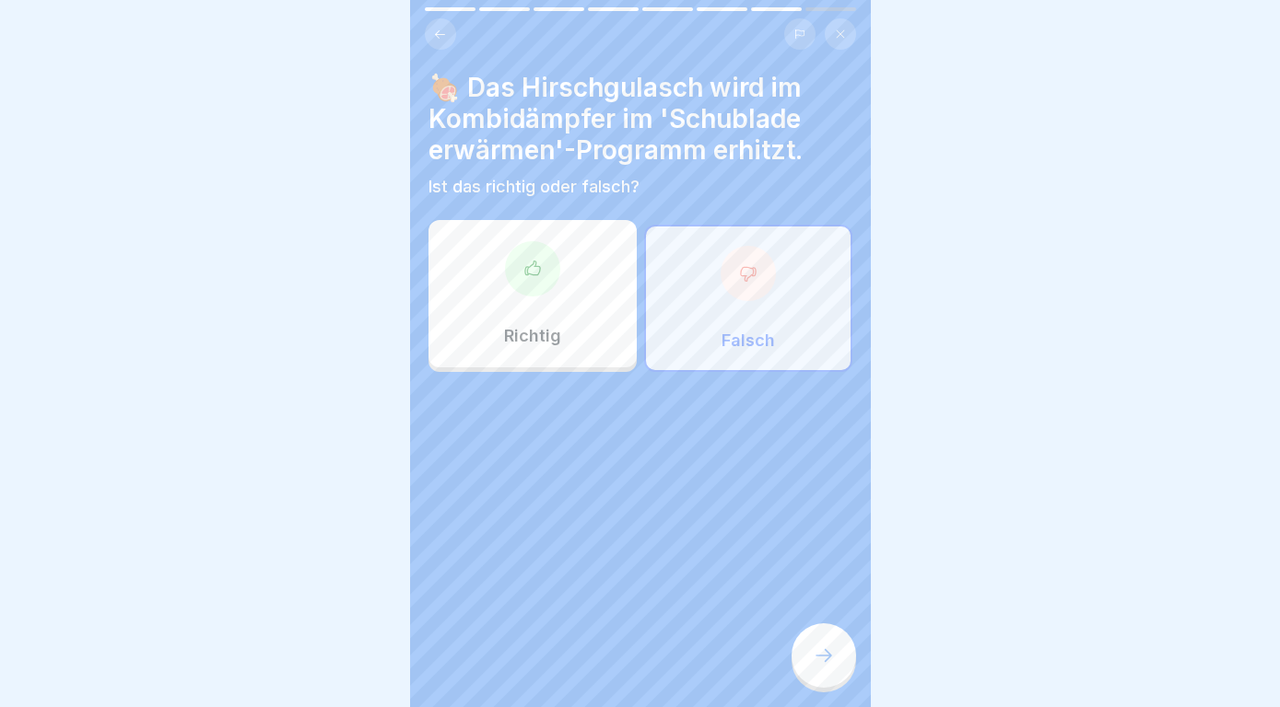
click at [597, 307] on div "Richtig" at bounding box center [532, 293] width 208 height 147
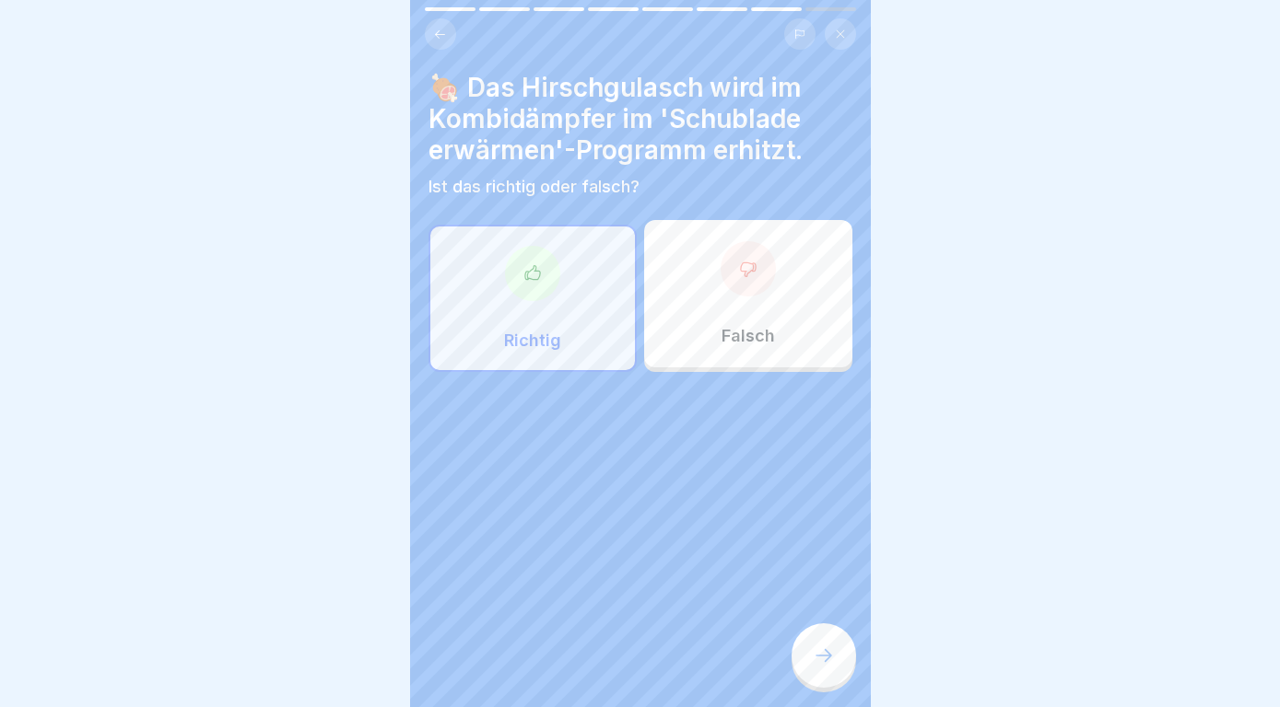
click at [827, 659] on icon at bounding box center [823, 655] width 17 height 13
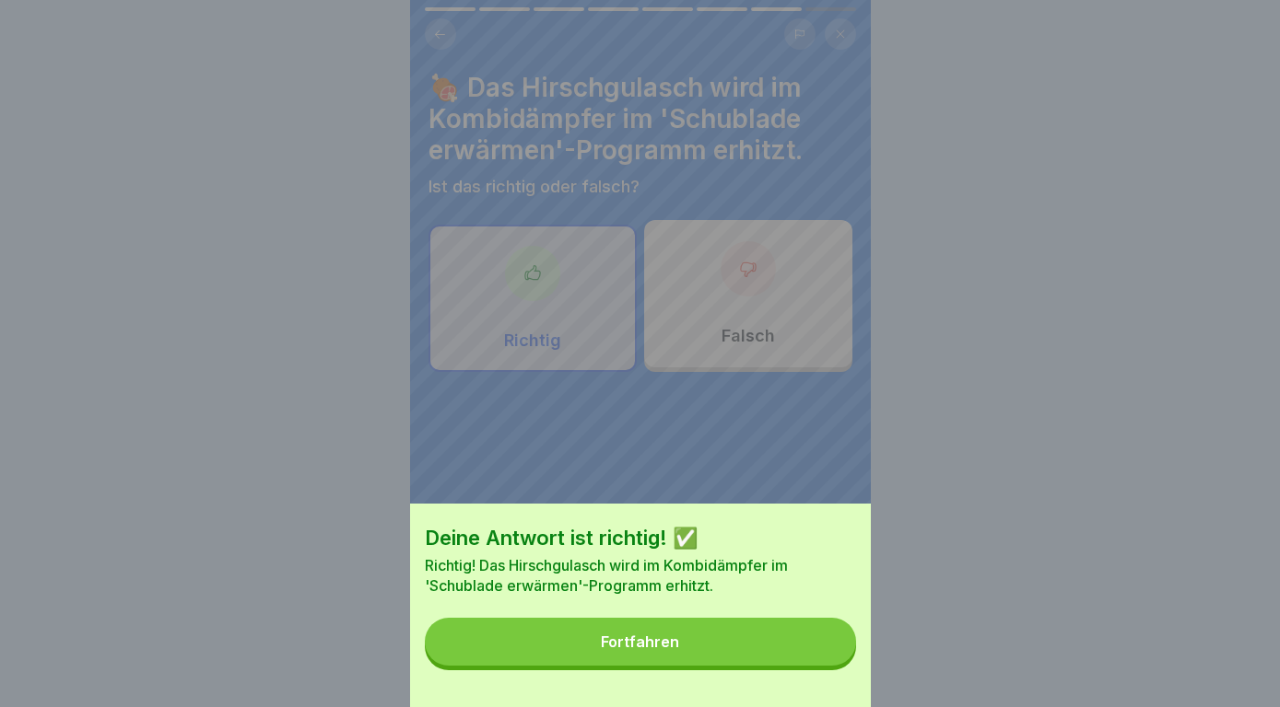
click at [827, 659] on button "Fortfahren" at bounding box center [640, 642] width 431 height 48
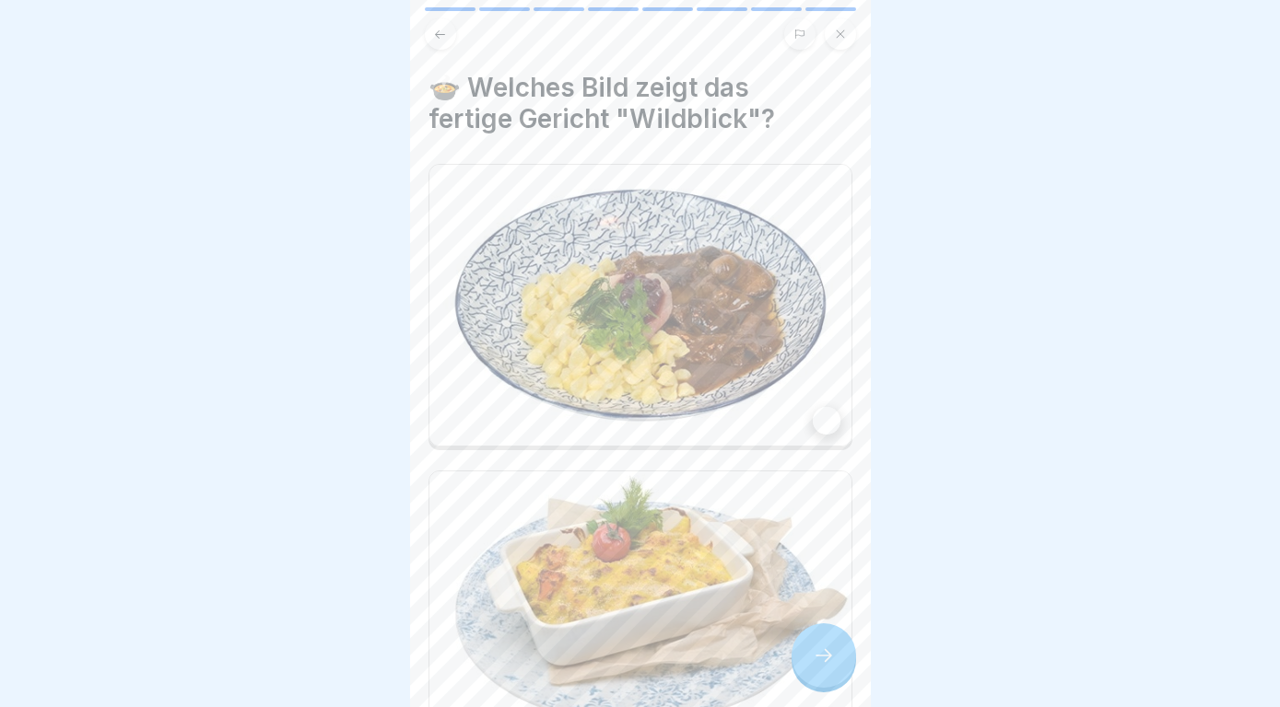
click at [761, 296] on img at bounding box center [640, 305] width 422 height 281
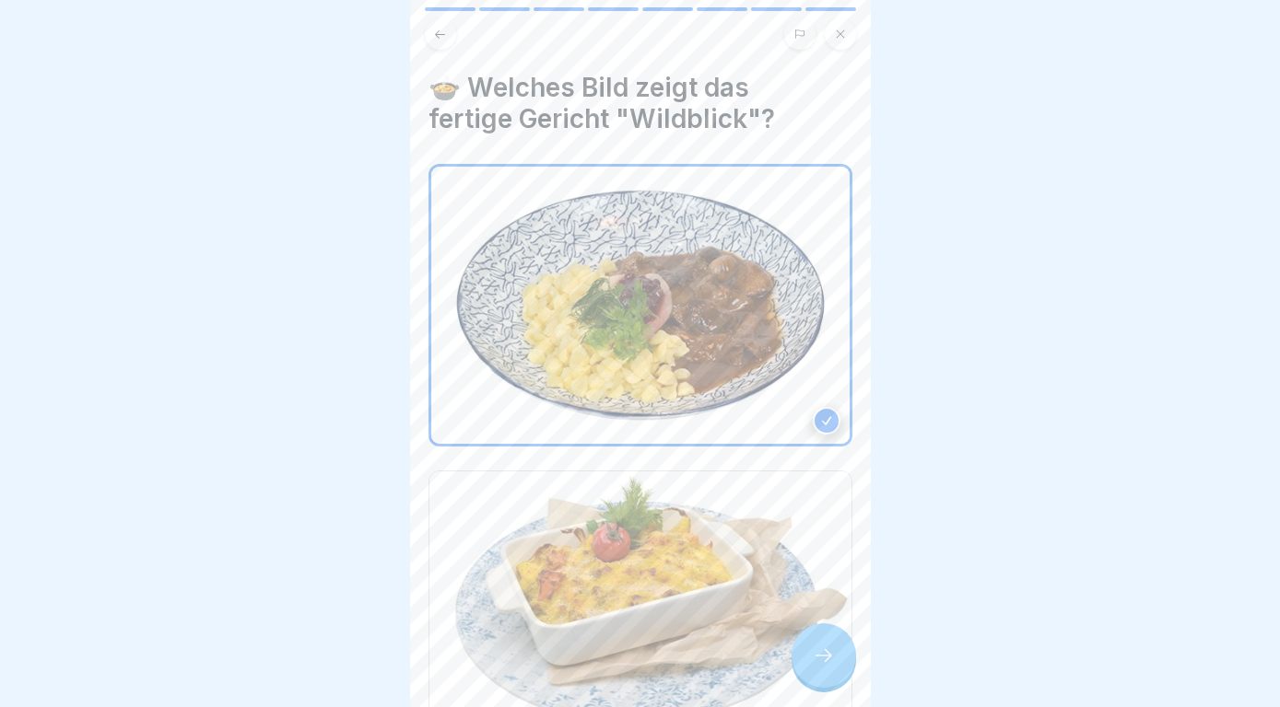
scroll to position [166, 0]
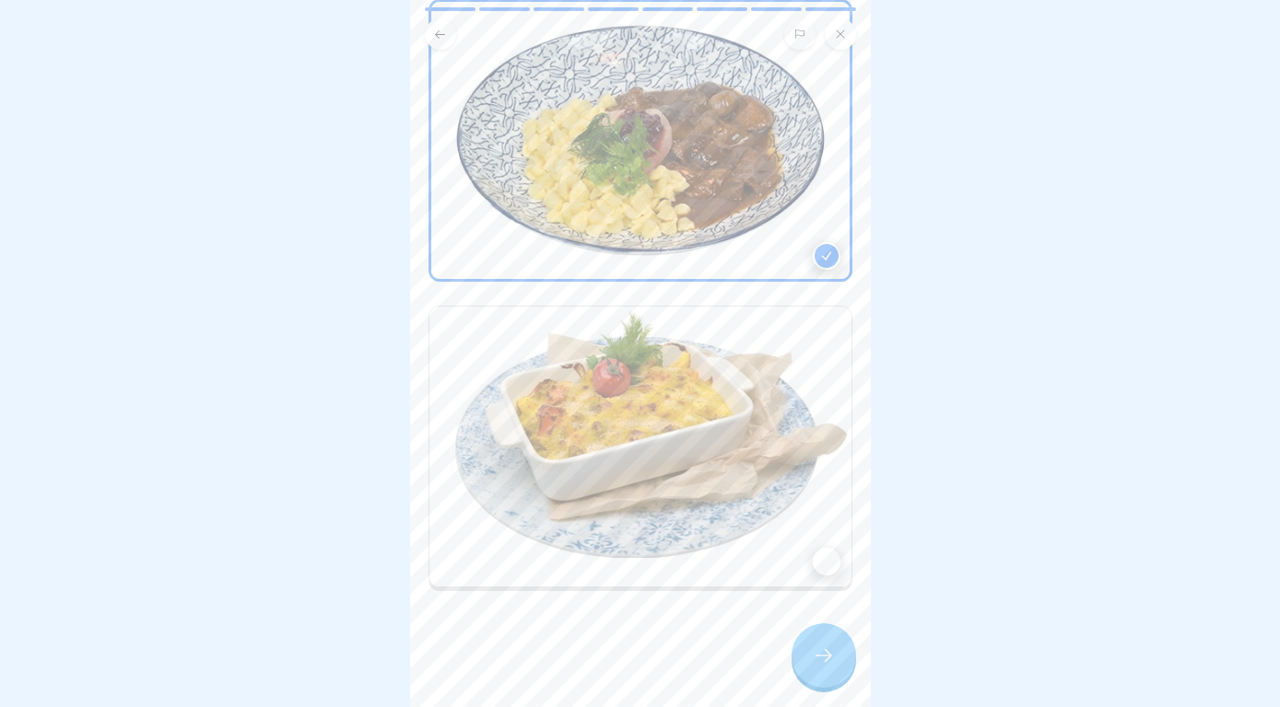
click at [816, 663] on icon at bounding box center [823, 656] width 22 height 22
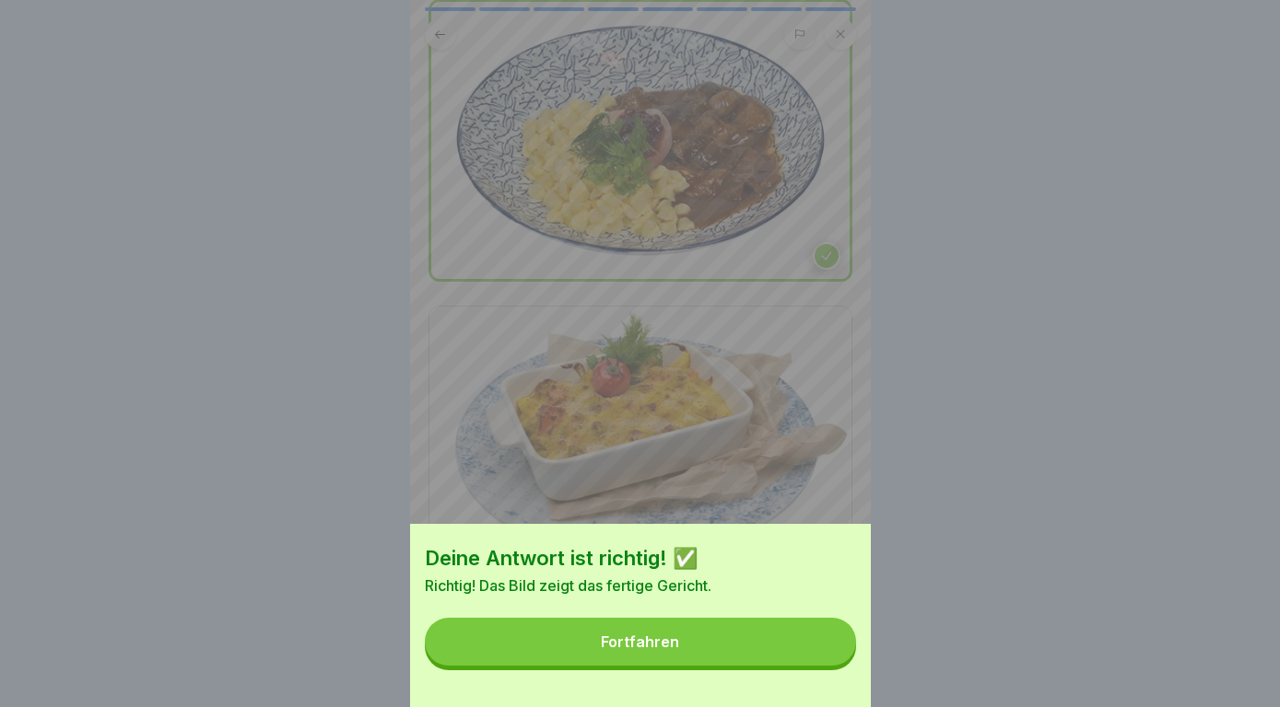
click at [816, 663] on button "Fortfahren" at bounding box center [640, 642] width 431 height 48
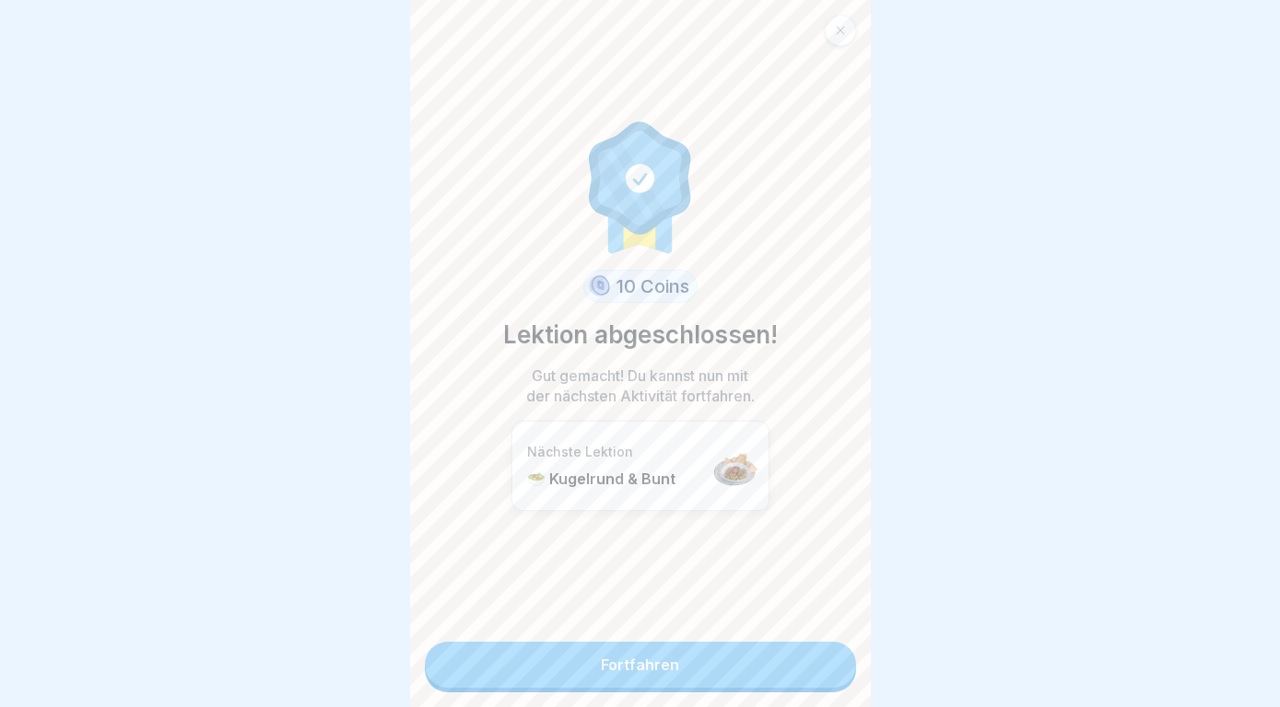
click at [816, 663] on link "Fortfahren" at bounding box center [640, 665] width 431 height 46
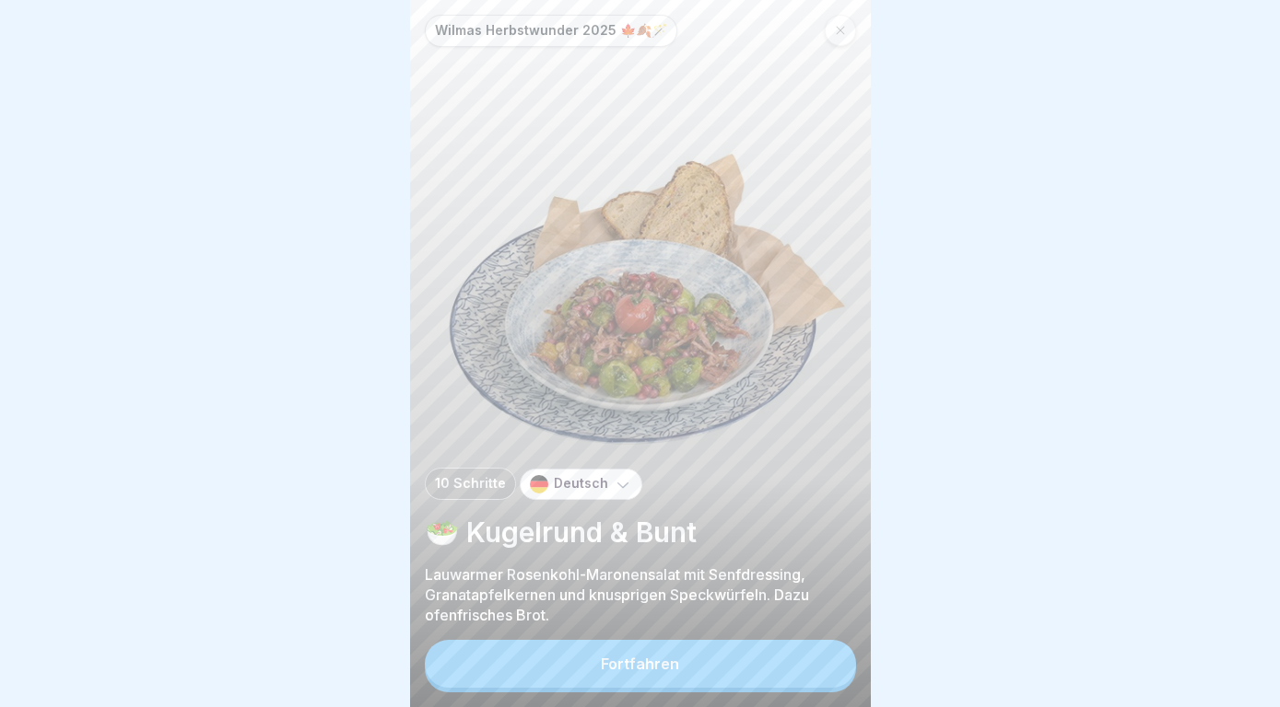
click at [816, 663] on button "Fortfahren" at bounding box center [640, 664] width 431 height 48
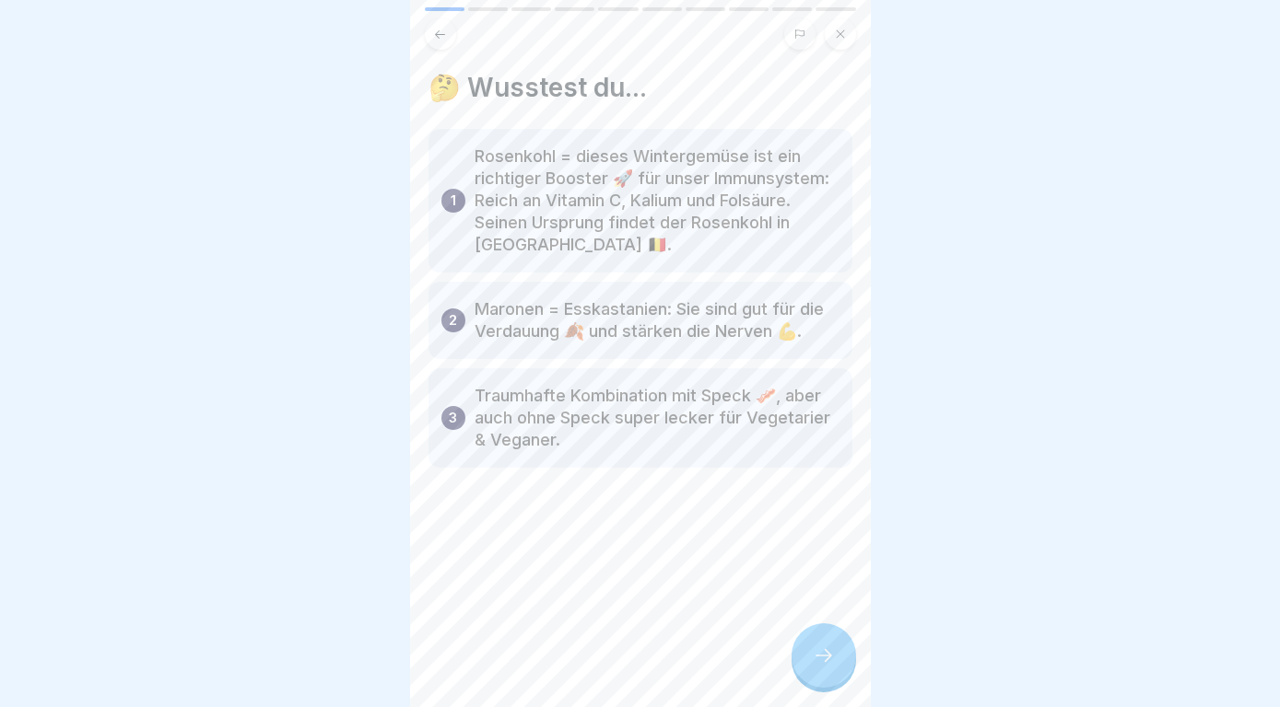
click at [816, 663] on icon at bounding box center [823, 656] width 22 height 22
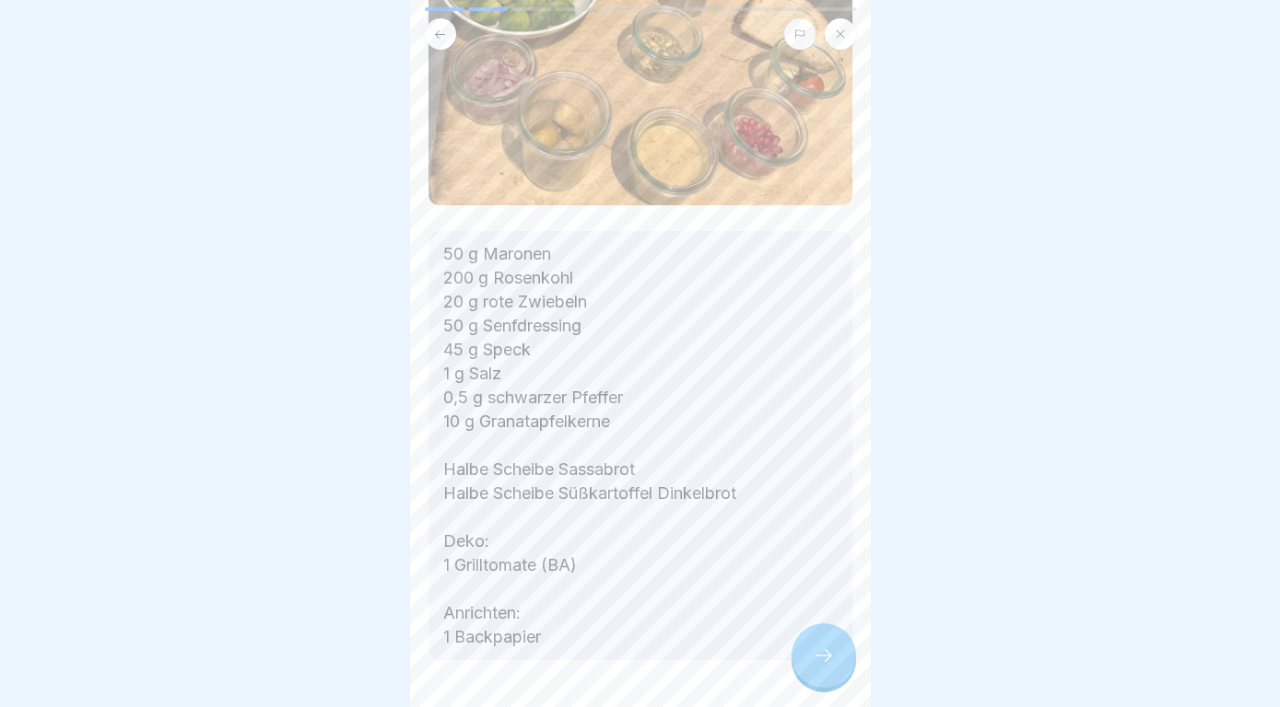
scroll to position [332, 0]
click at [818, 647] on div at bounding box center [823, 656] width 64 height 64
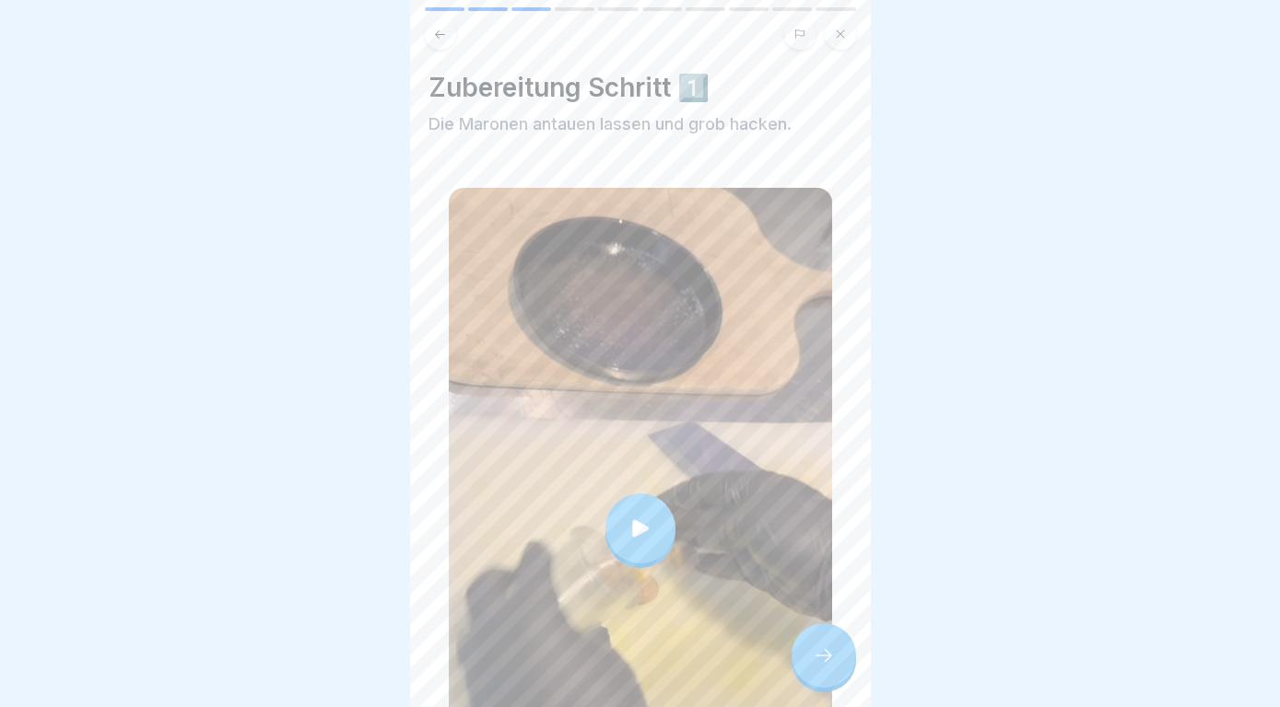
click at [818, 647] on div at bounding box center [823, 656] width 64 height 64
click at [818, 652] on icon at bounding box center [823, 656] width 22 height 22
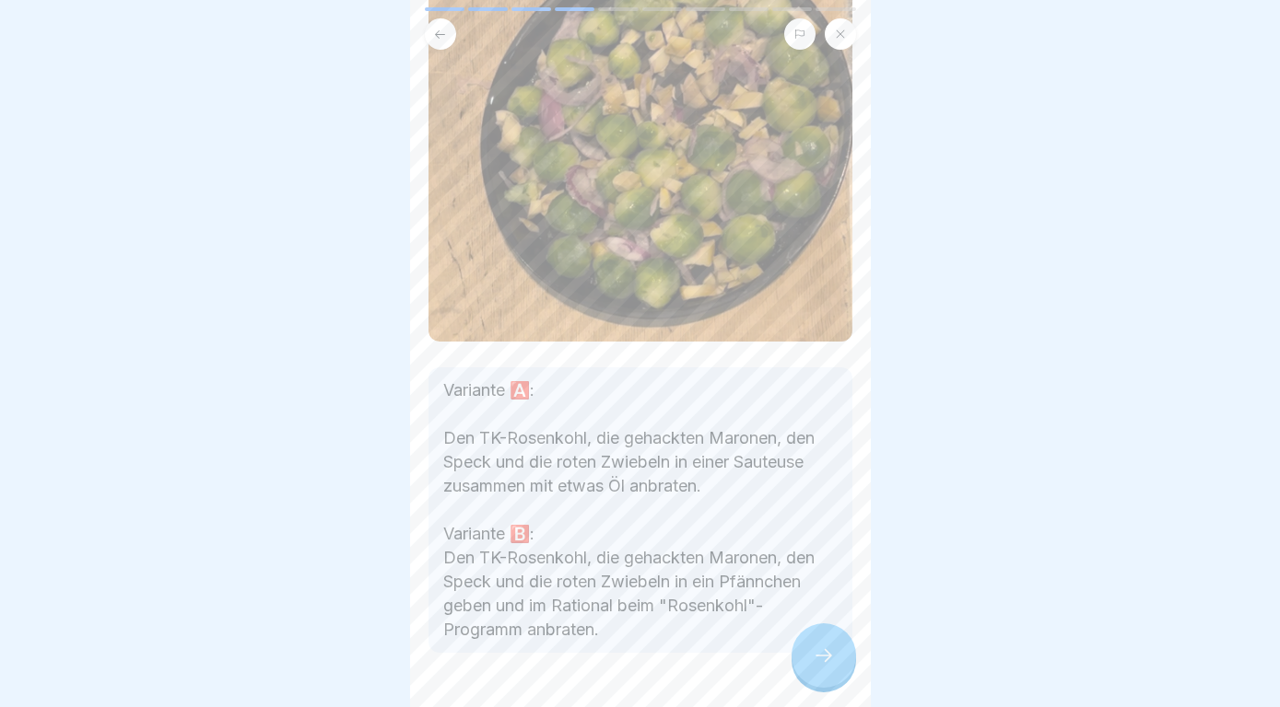
scroll to position [197, 0]
click at [810, 675] on div at bounding box center [823, 656] width 64 height 64
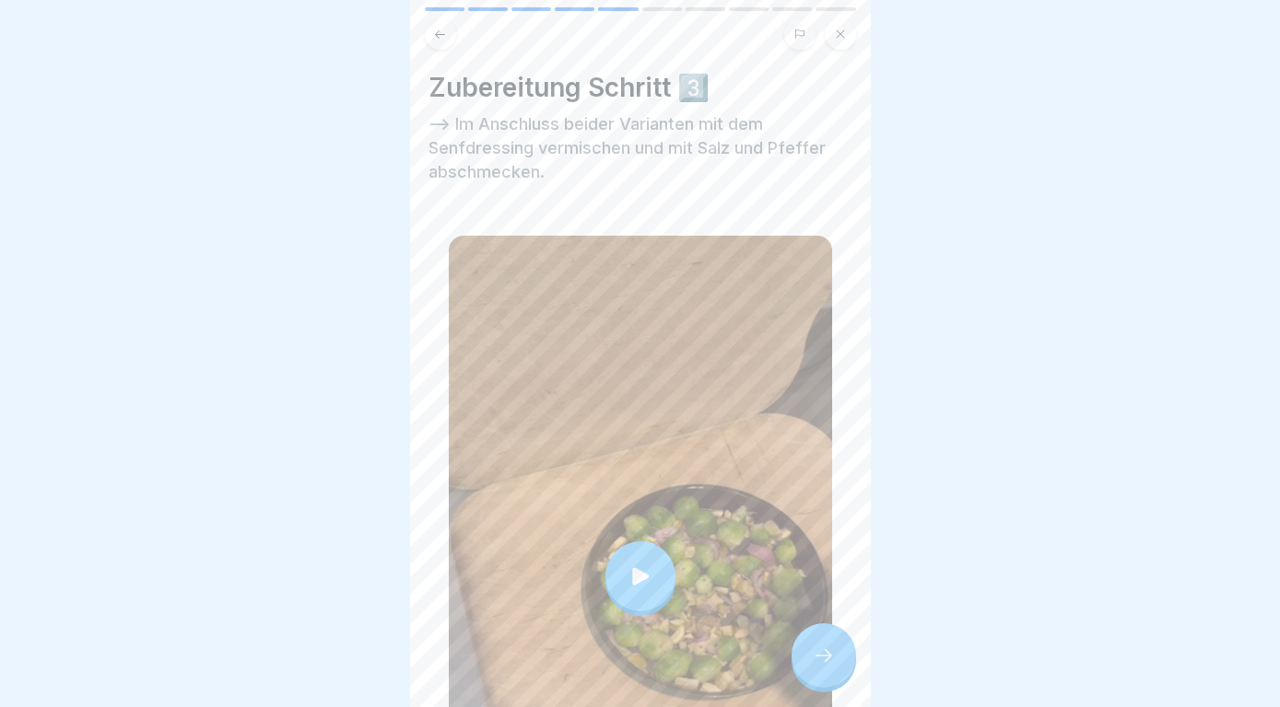
click at [810, 675] on div at bounding box center [823, 656] width 64 height 64
click at [800, 649] on div at bounding box center [823, 656] width 64 height 64
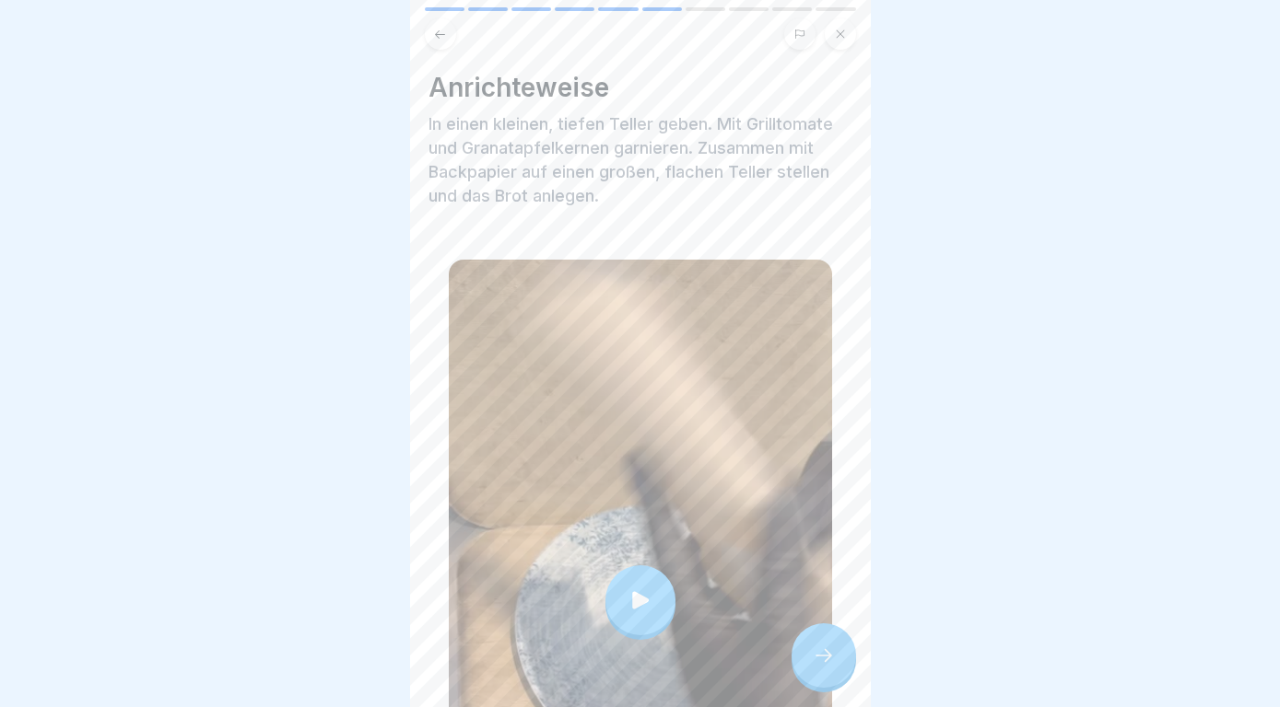
click at [800, 649] on div at bounding box center [823, 656] width 64 height 64
click at [829, 649] on icon at bounding box center [823, 656] width 22 height 22
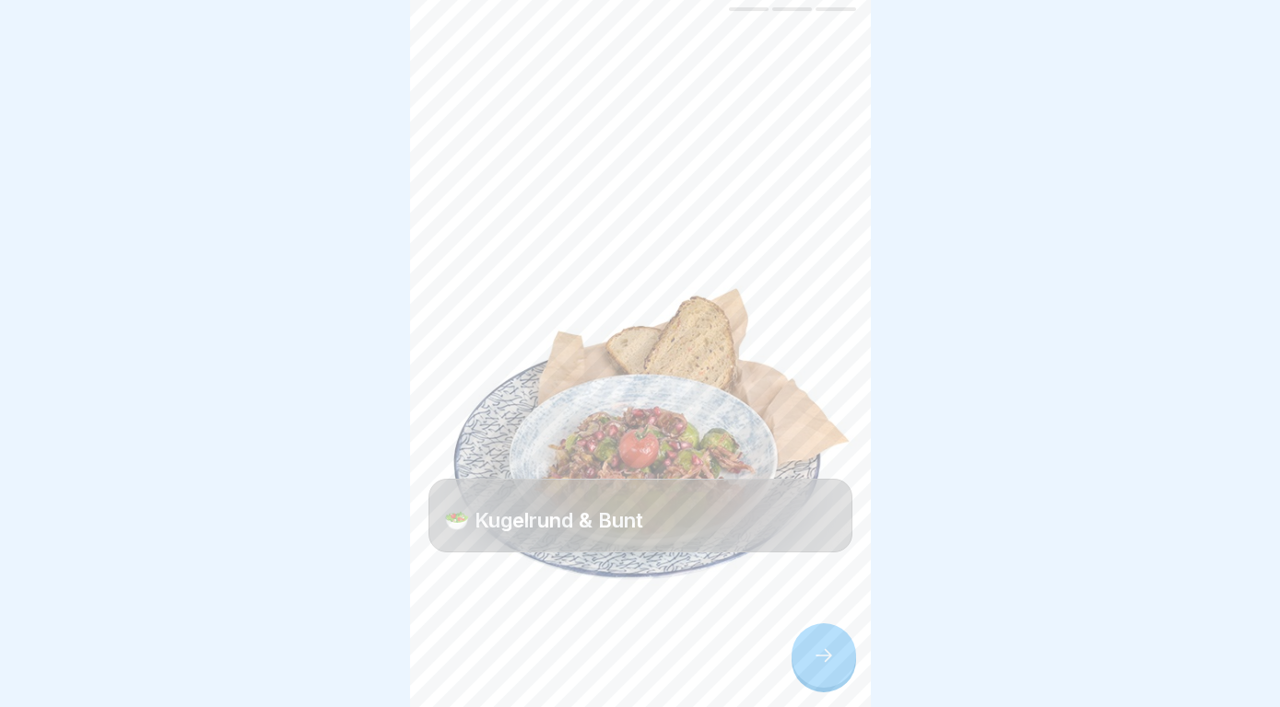
click at [829, 649] on icon at bounding box center [823, 656] width 22 height 22
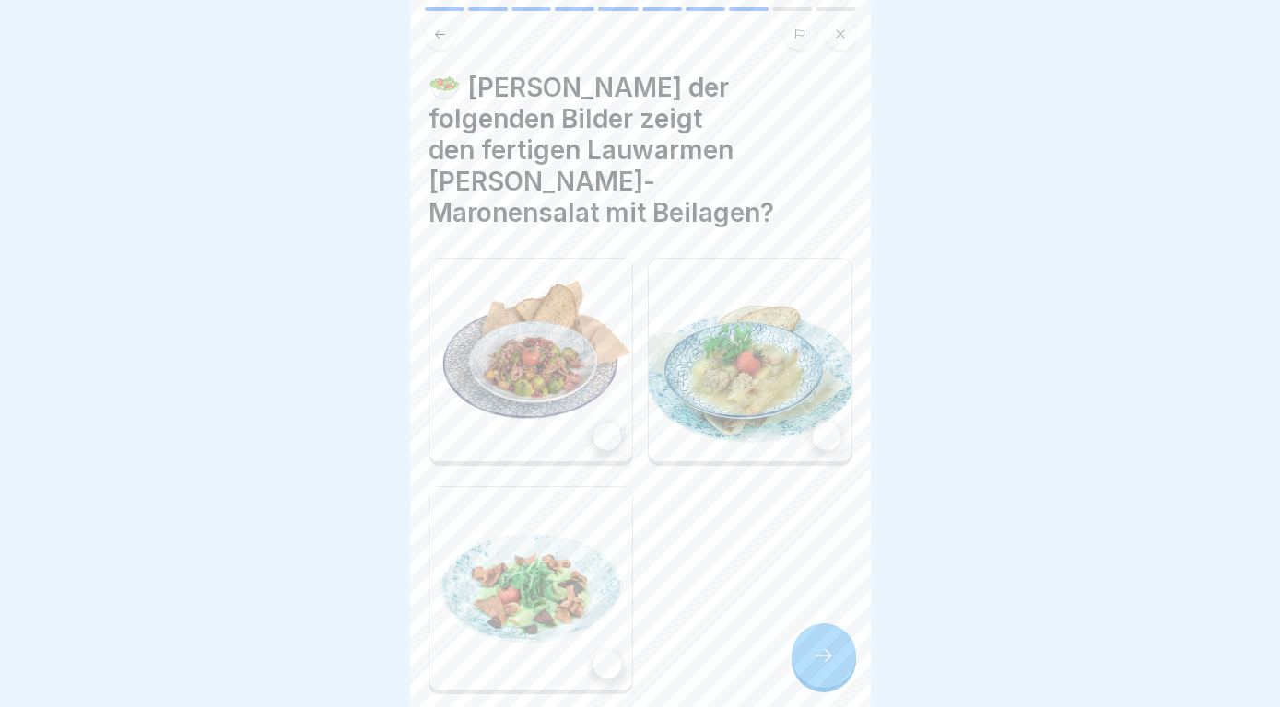
click at [538, 367] on img at bounding box center [530, 360] width 203 height 203
click at [800, 662] on div at bounding box center [823, 656] width 64 height 64
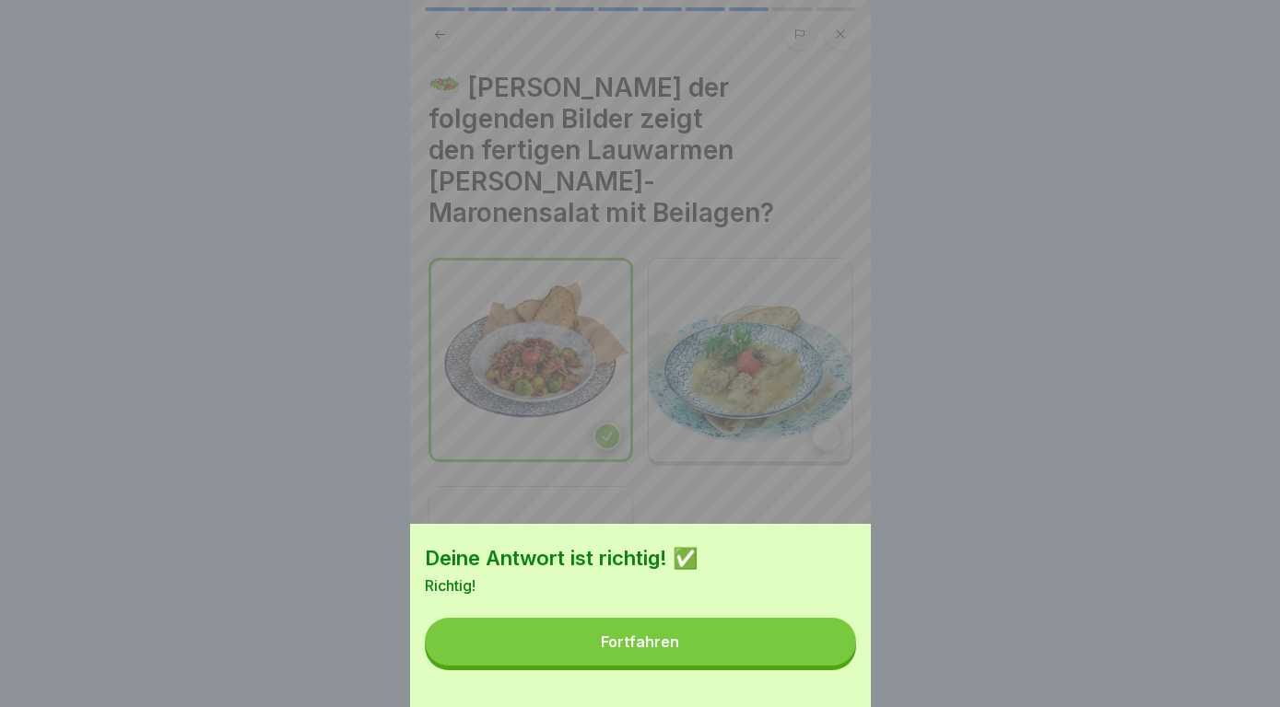
click at [800, 662] on button "Fortfahren" at bounding box center [640, 642] width 431 height 48
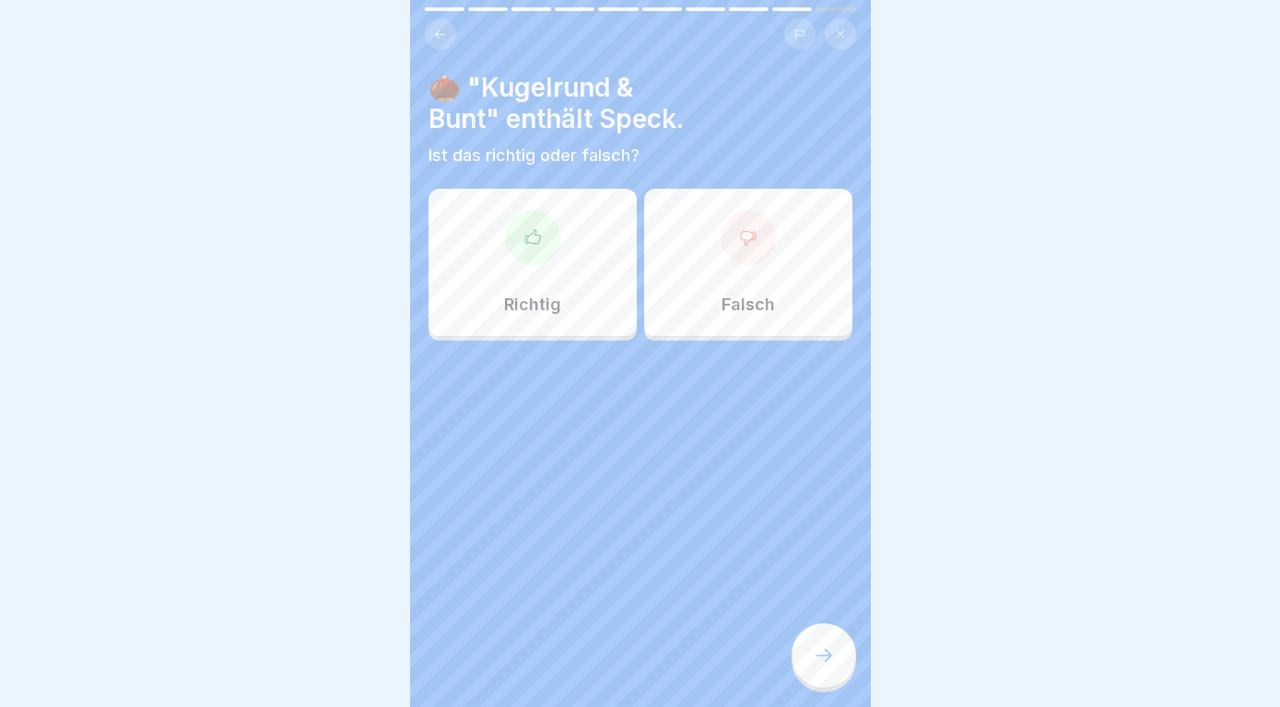
click at [766, 308] on p "Falsch" at bounding box center [747, 305] width 53 height 20
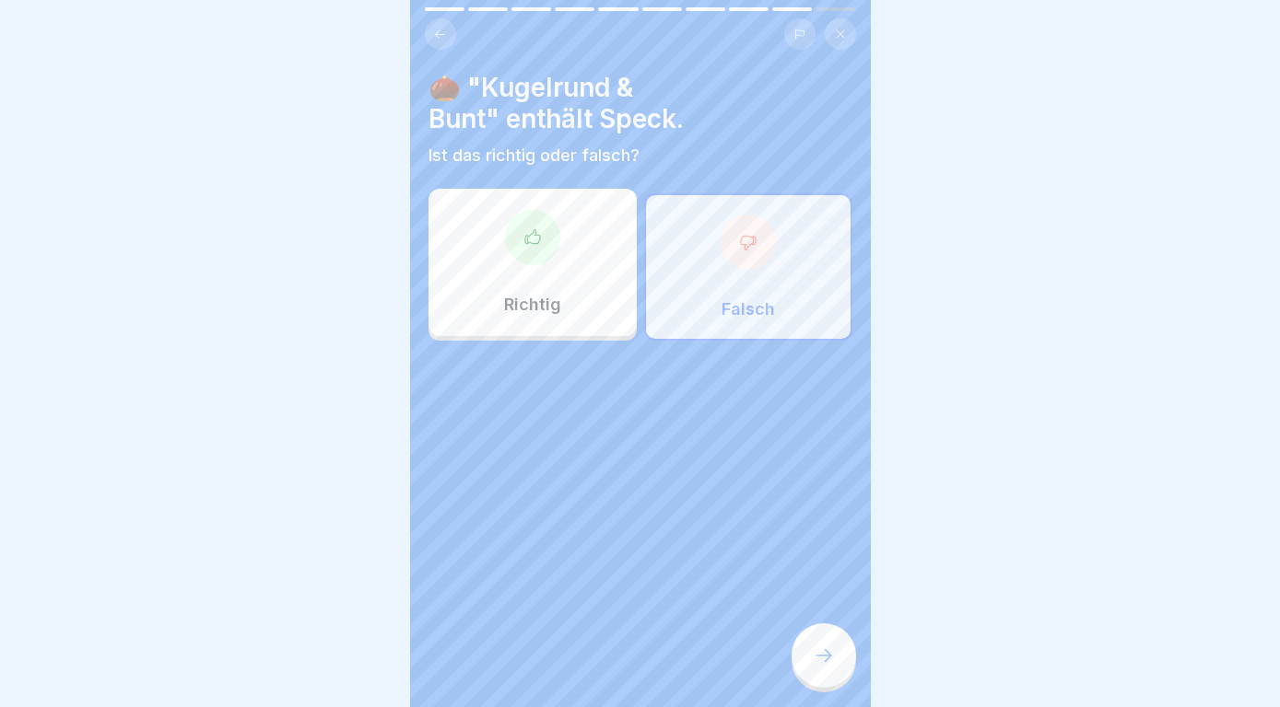
click at [808, 646] on div at bounding box center [823, 656] width 64 height 64
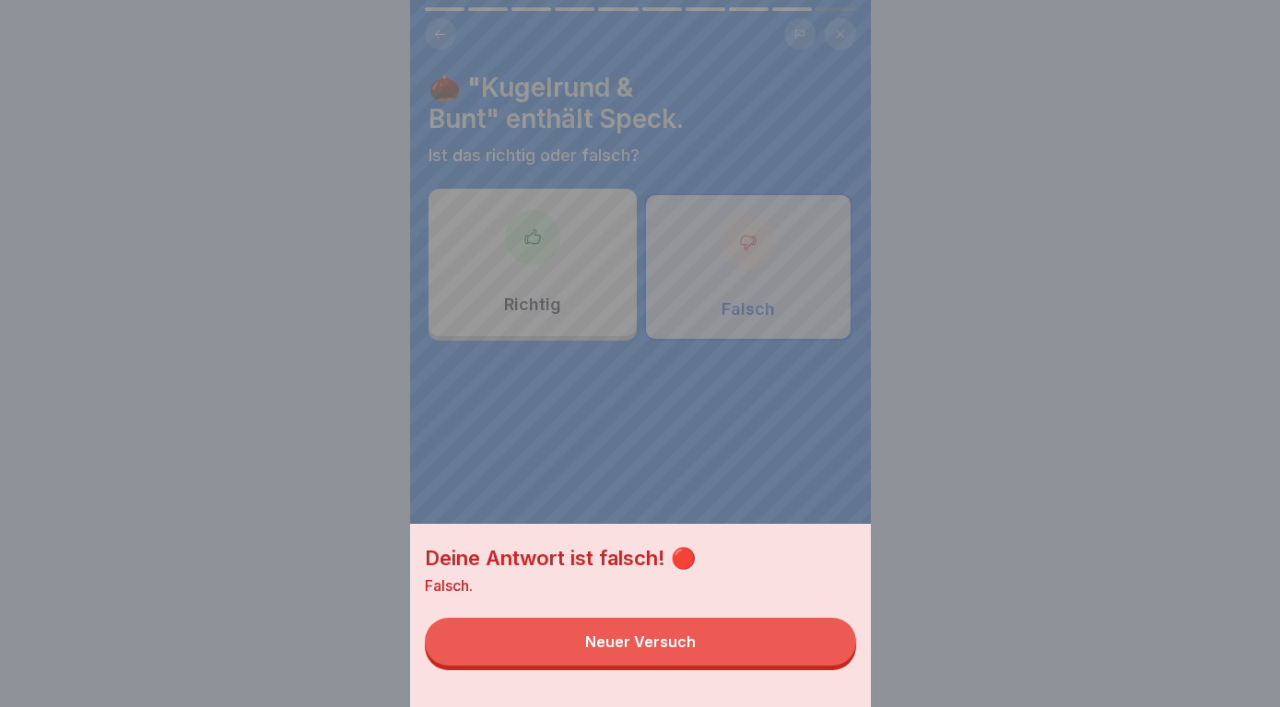
click at [808, 646] on button "Neuer Versuch" at bounding box center [640, 642] width 431 height 48
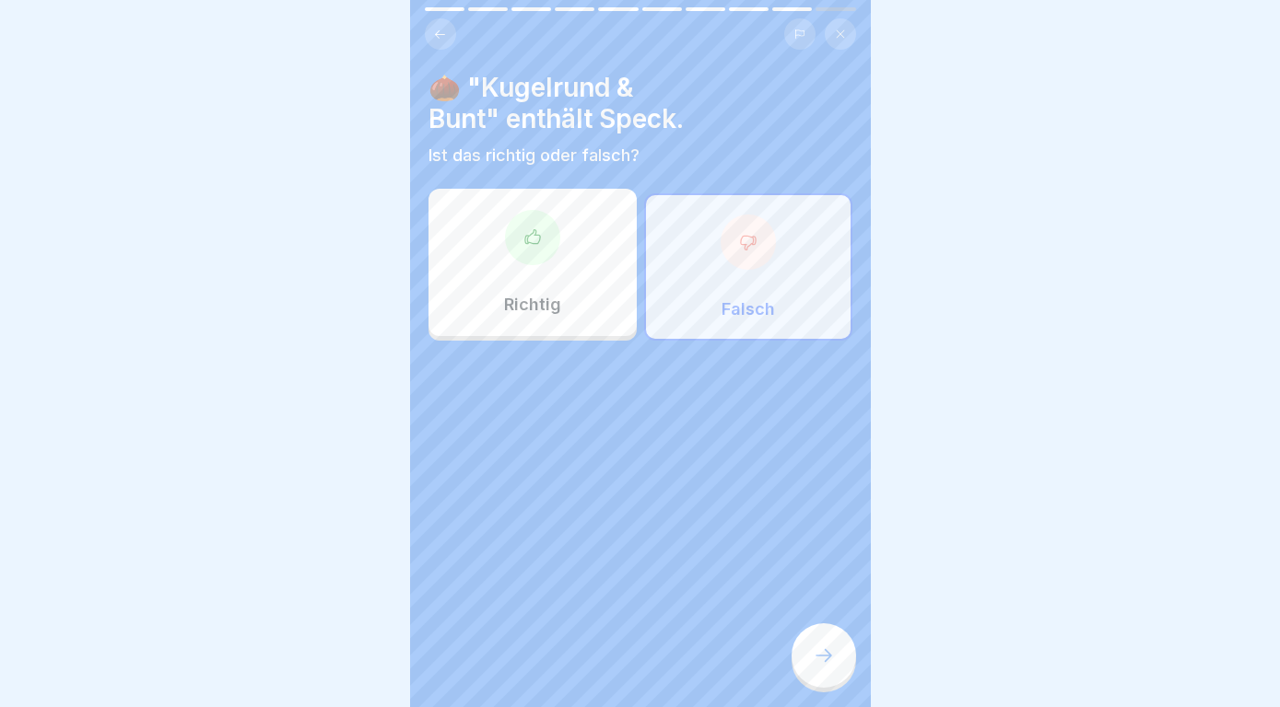
click at [506, 200] on div "Richtig" at bounding box center [532, 262] width 208 height 147
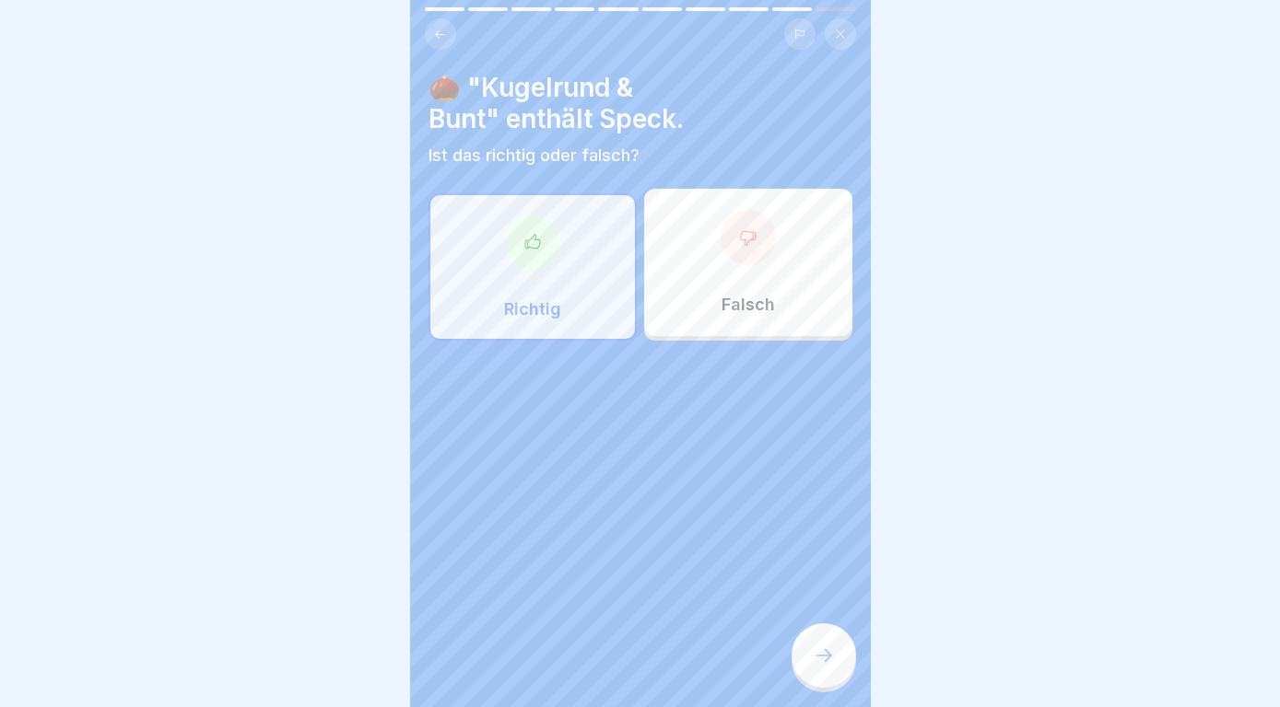
click at [831, 656] on icon at bounding box center [823, 656] width 22 height 22
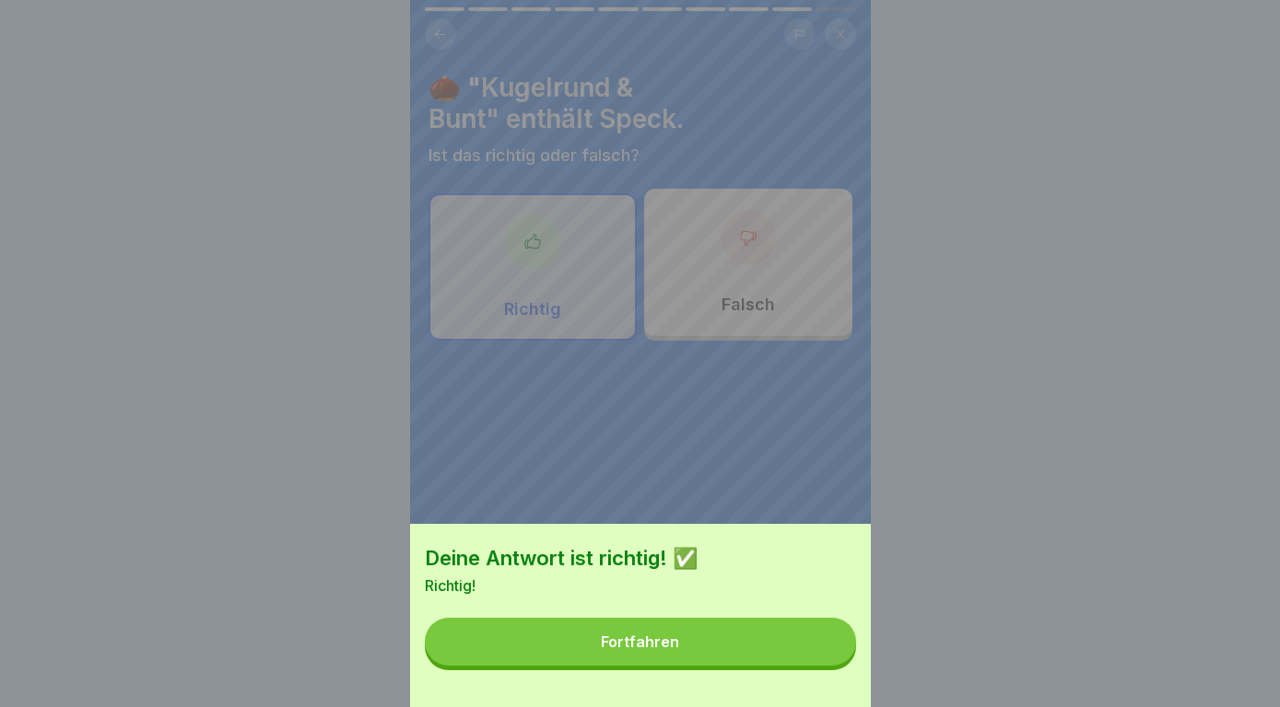
click at [831, 656] on button "Fortfahren" at bounding box center [640, 642] width 431 height 48
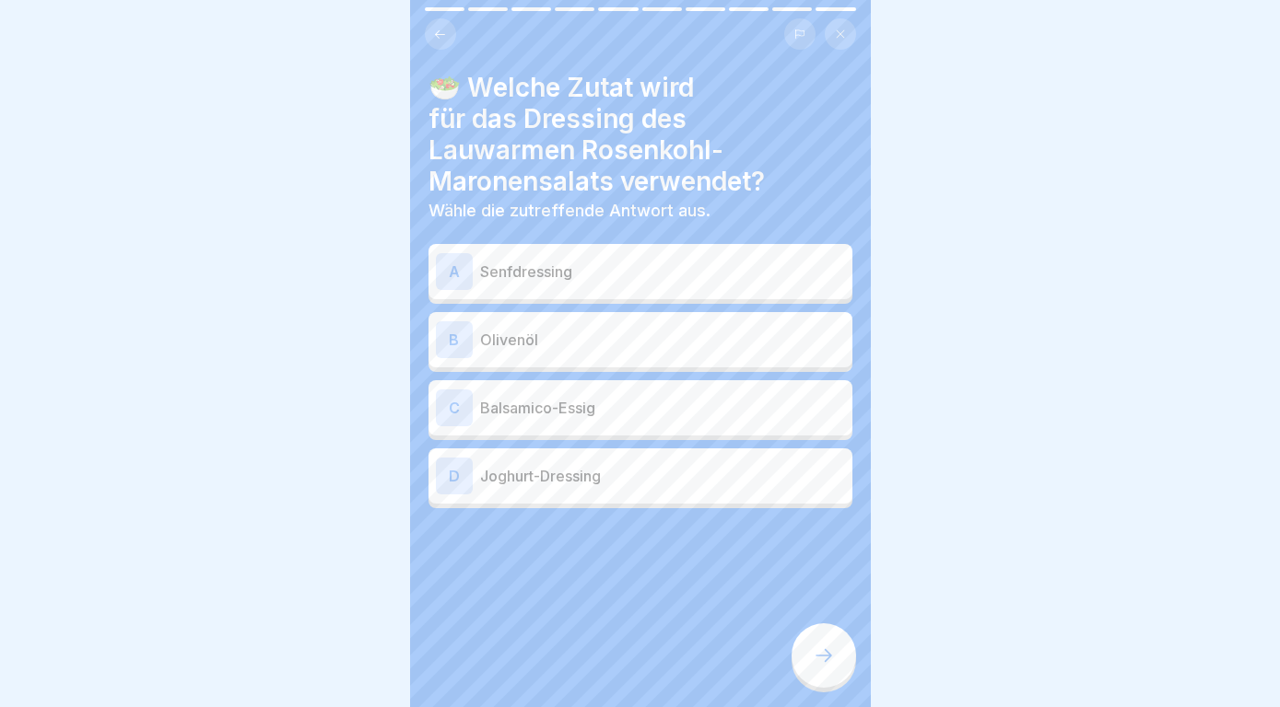
click at [719, 284] on div "A Senfdressing" at bounding box center [640, 271] width 409 height 37
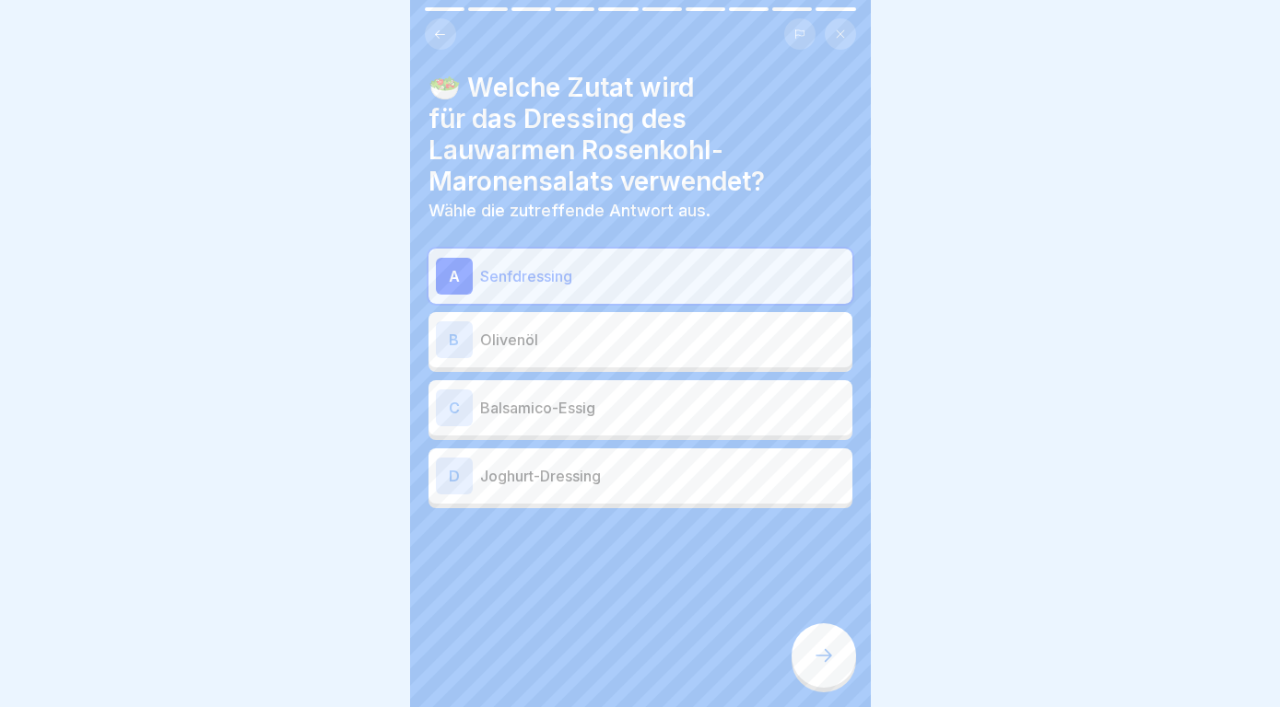
click at [824, 682] on div at bounding box center [823, 656] width 64 height 64
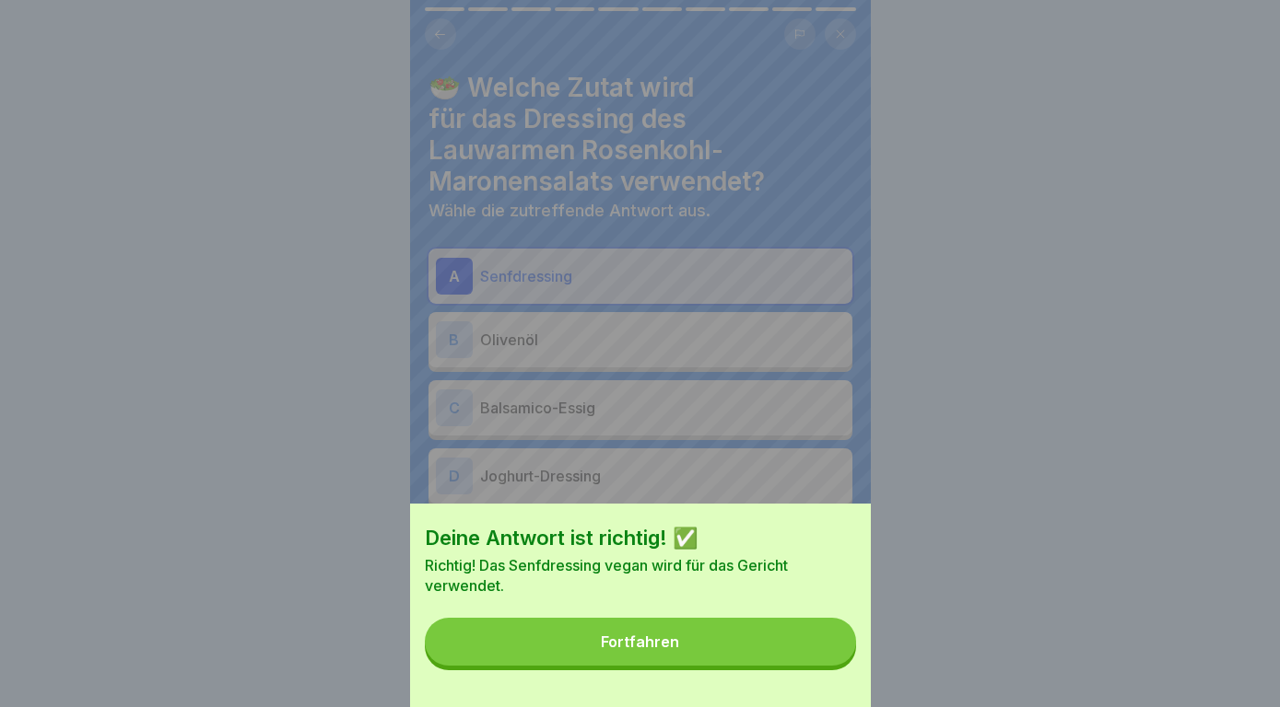
click at [809, 655] on button "Fortfahren" at bounding box center [640, 642] width 431 height 48
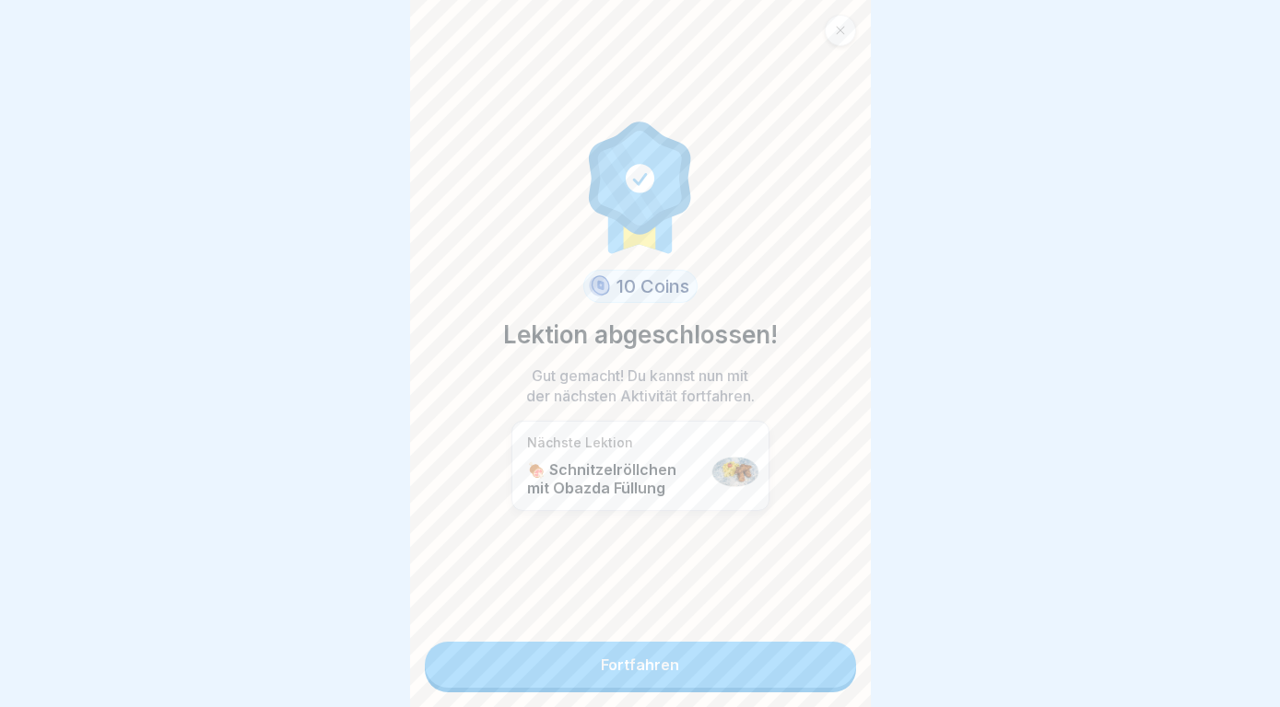
click at [809, 655] on link "Fortfahren" at bounding box center [640, 665] width 431 height 46
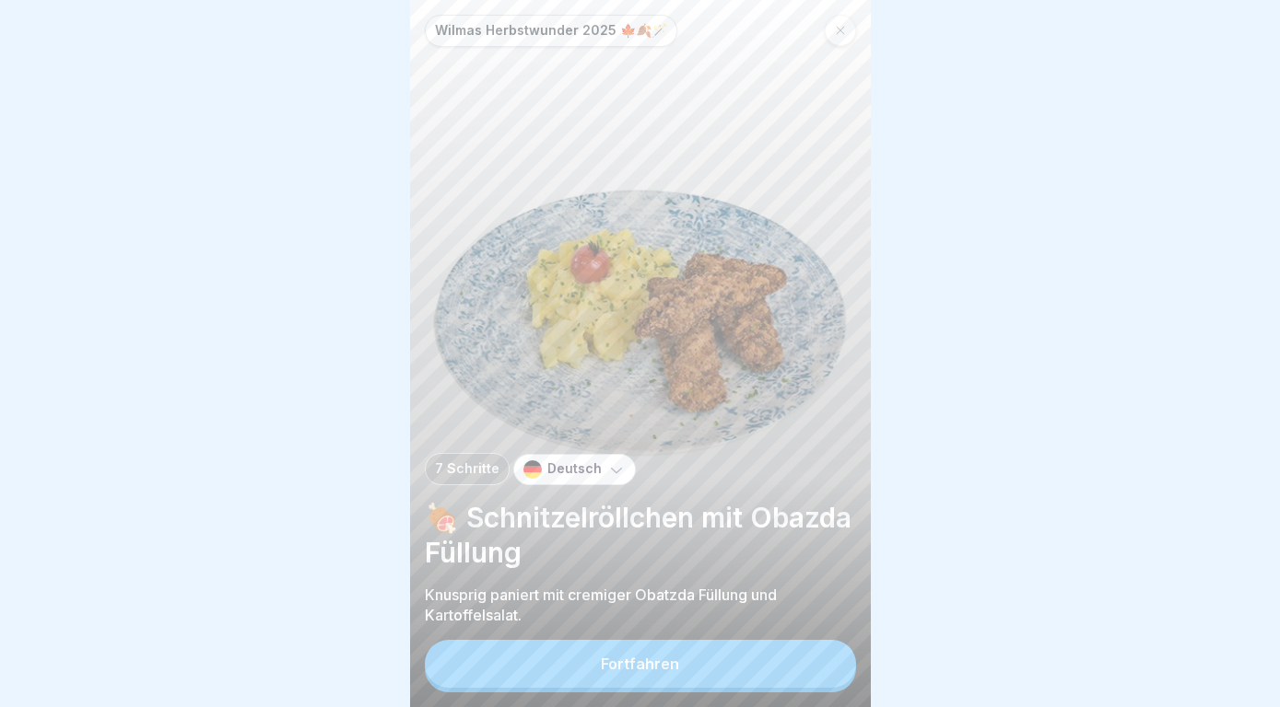
click at [791, 666] on button "Fortfahren" at bounding box center [640, 664] width 431 height 48
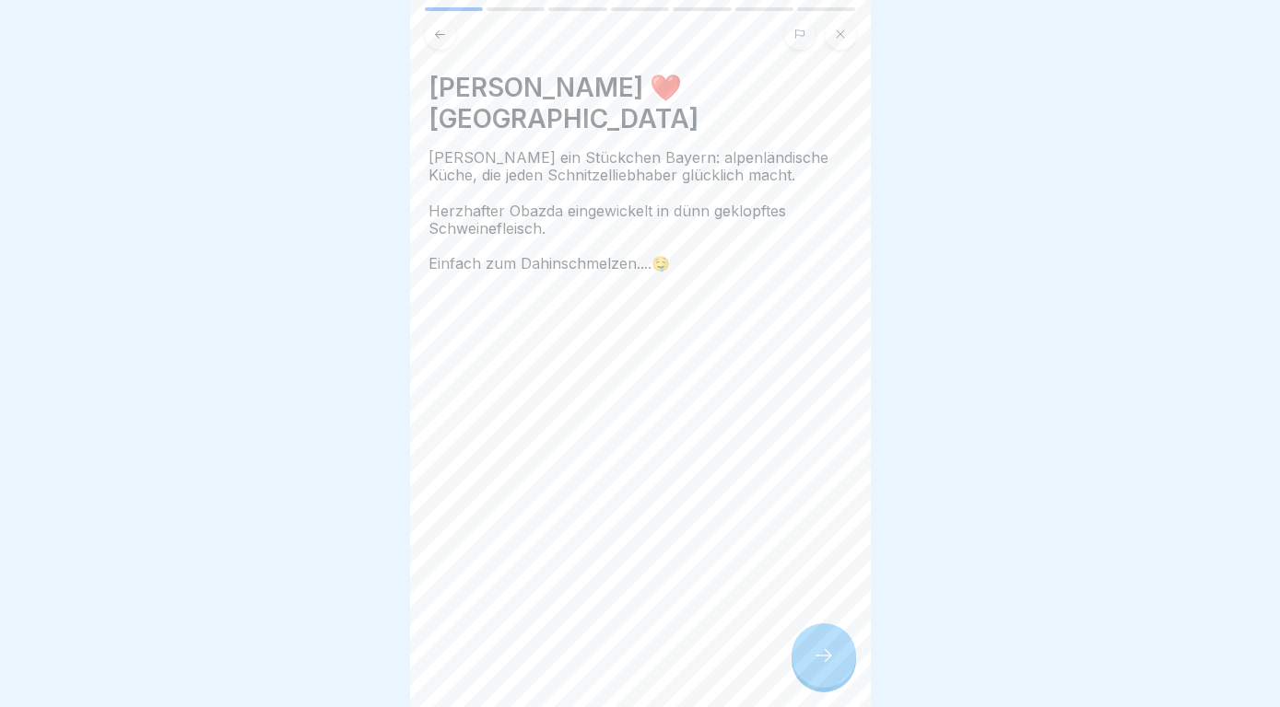
click at [802, 667] on div at bounding box center [823, 656] width 64 height 64
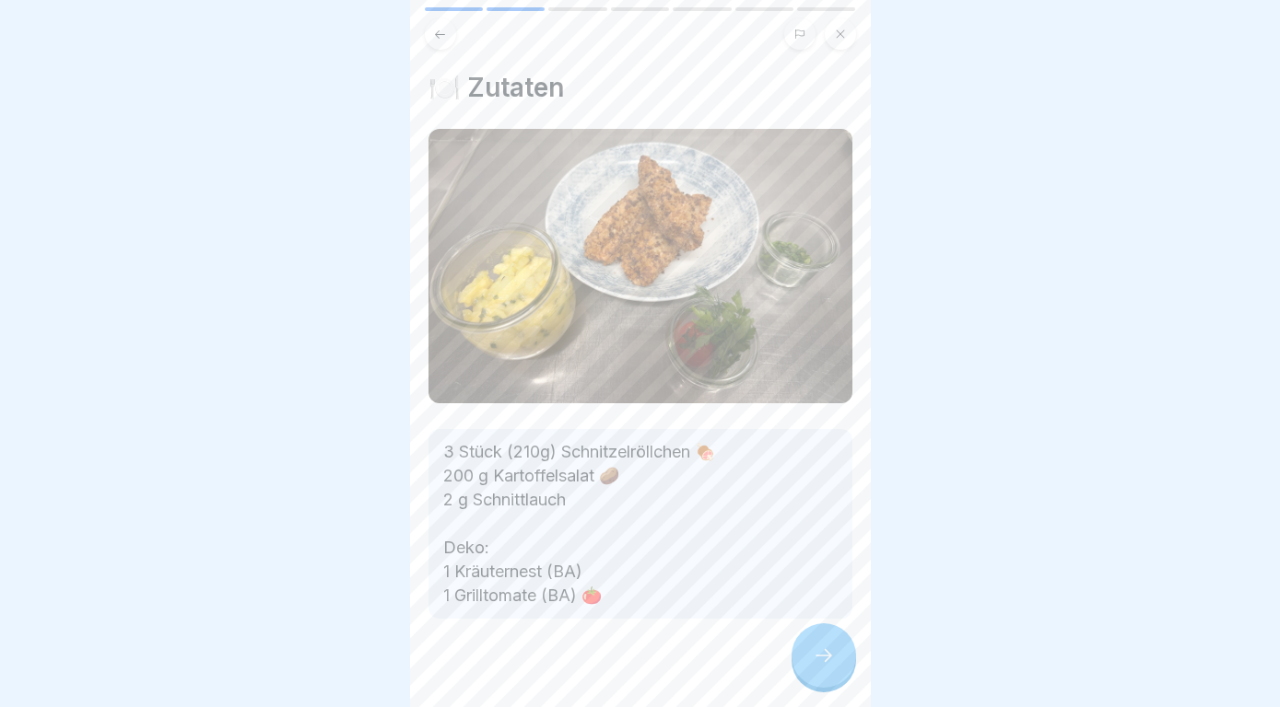
click at [817, 658] on icon at bounding box center [823, 656] width 22 height 22
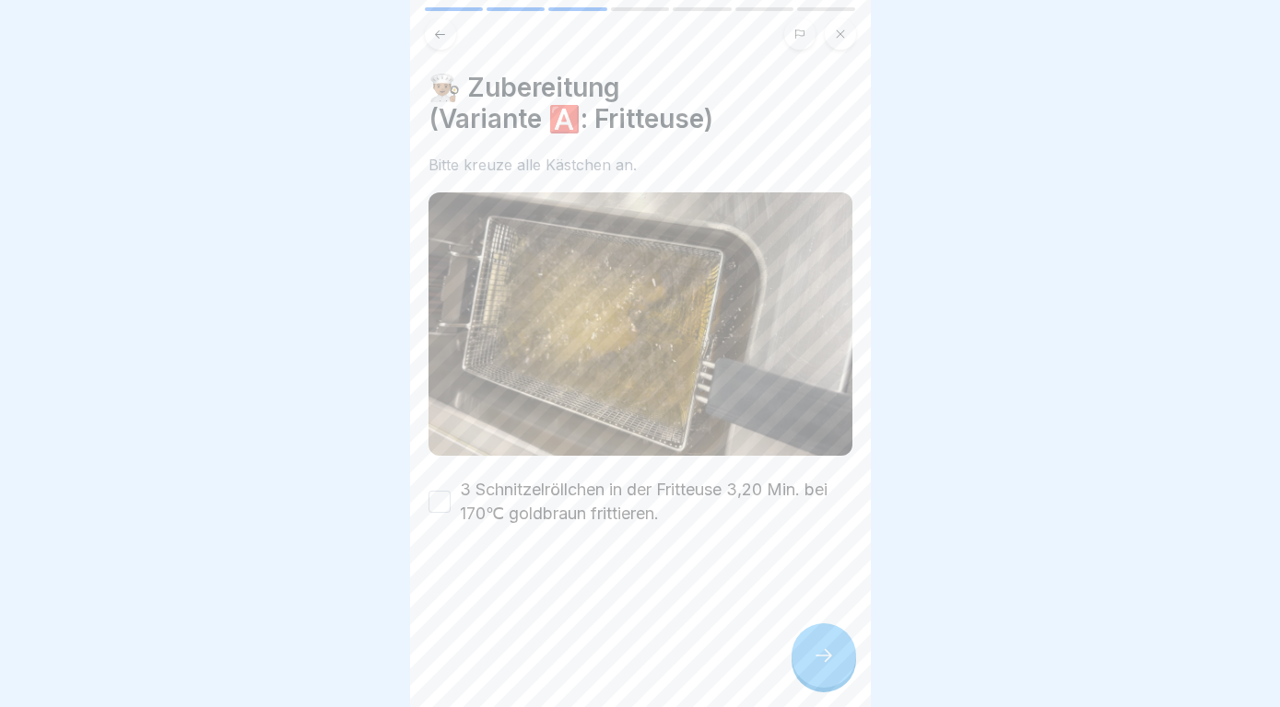
click at [442, 498] on button "3 Schnitzelröllchen in der Fritteuse 3,20 Min. bei 170℃ goldbraun frittieren." at bounding box center [439, 502] width 22 height 22
click at [814, 663] on icon at bounding box center [823, 656] width 22 height 22
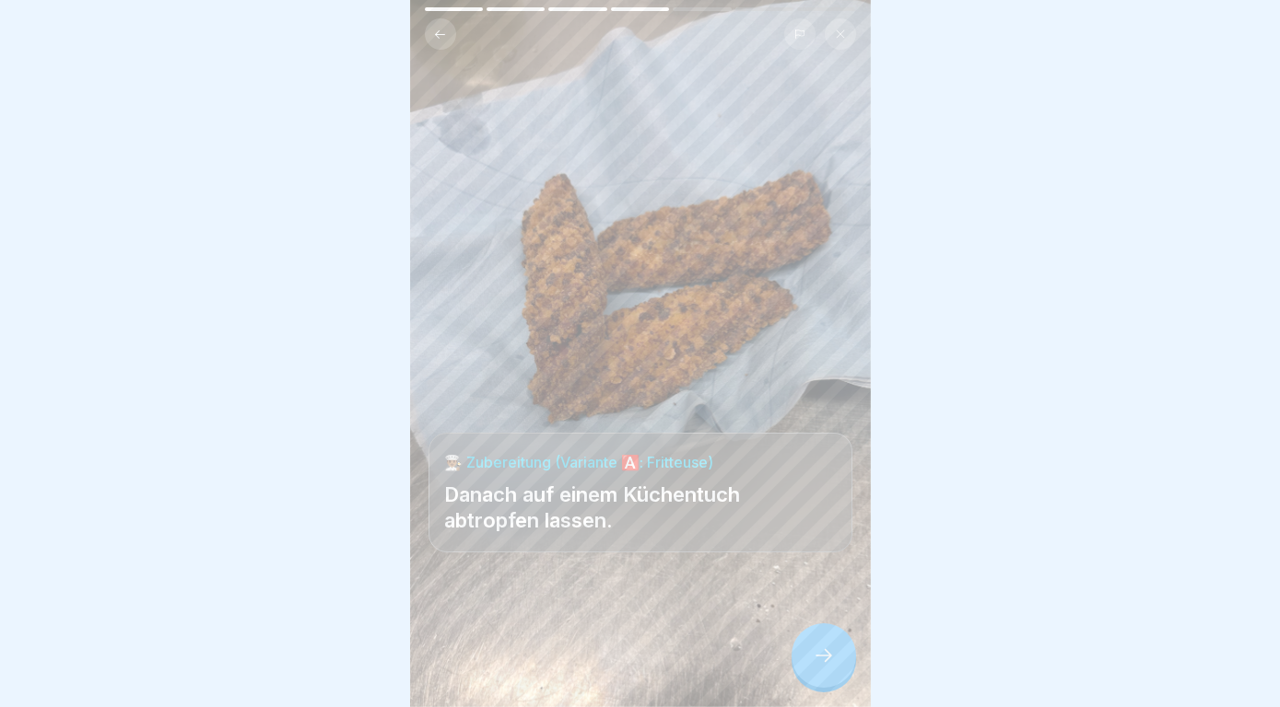
click at [814, 663] on icon at bounding box center [823, 656] width 22 height 22
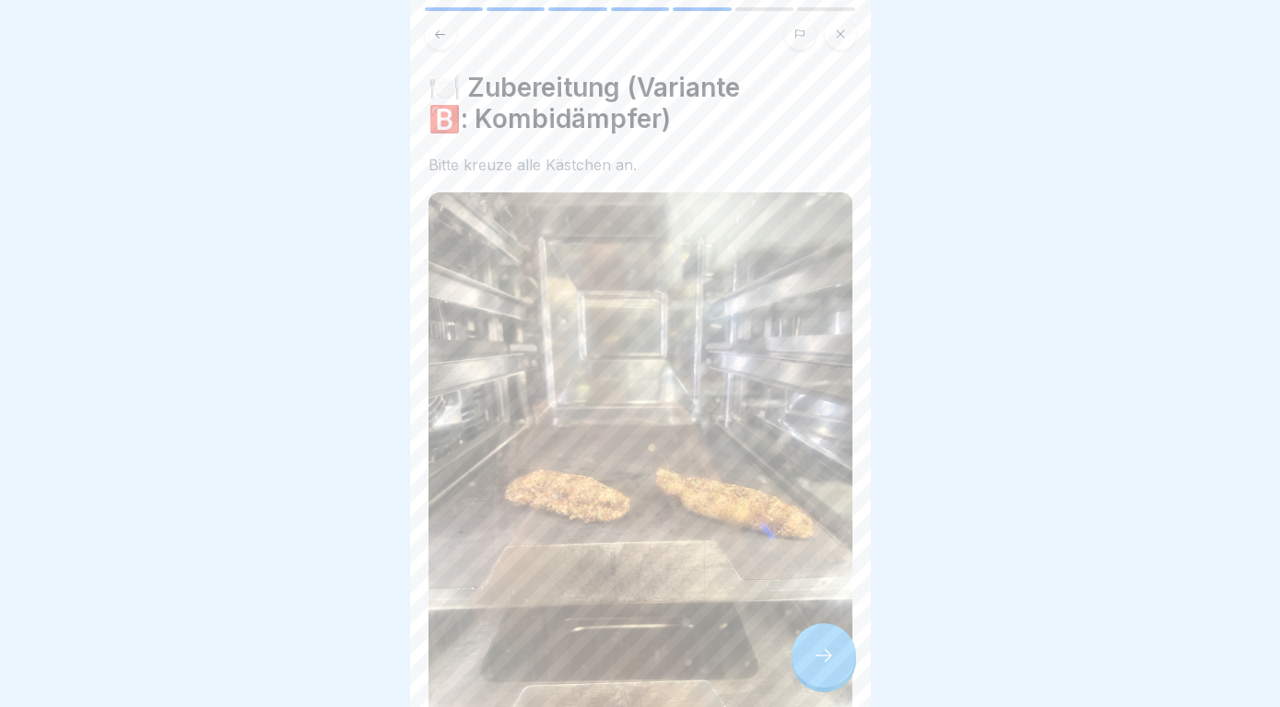
click at [814, 663] on icon at bounding box center [823, 656] width 22 height 22
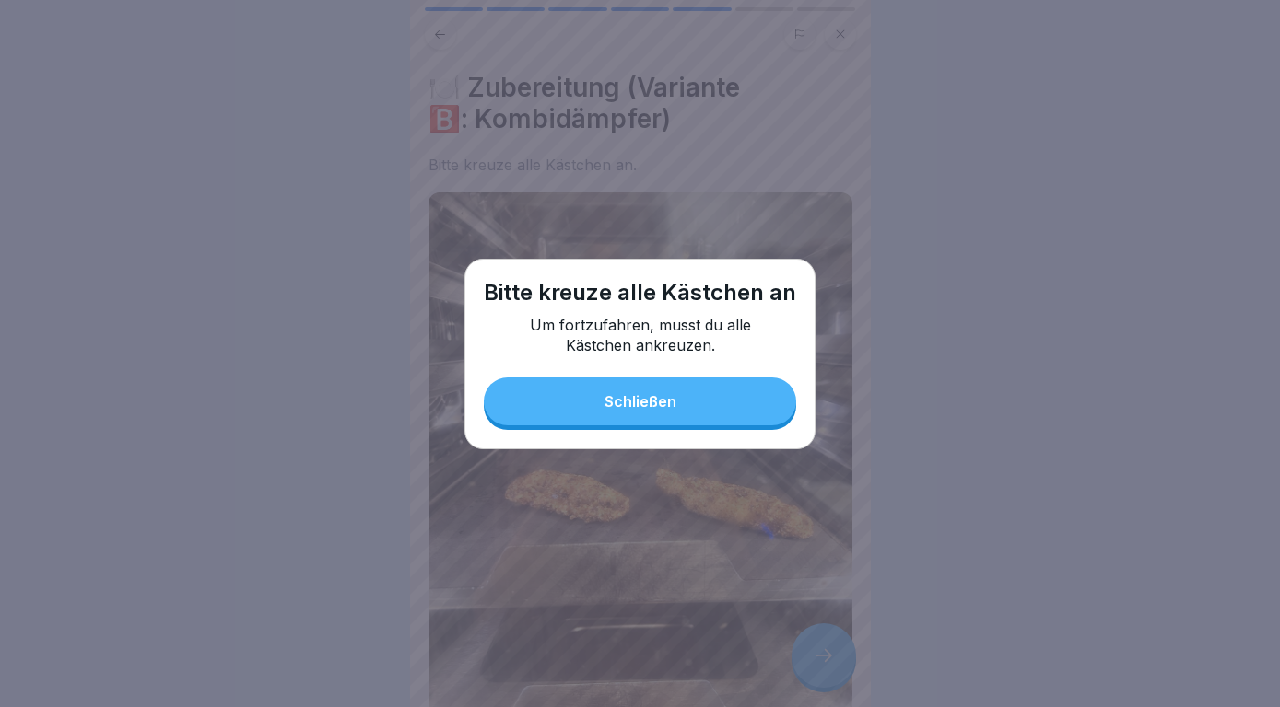
click at [738, 403] on button "Schließen" at bounding box center [640, 402] width 312 height 48
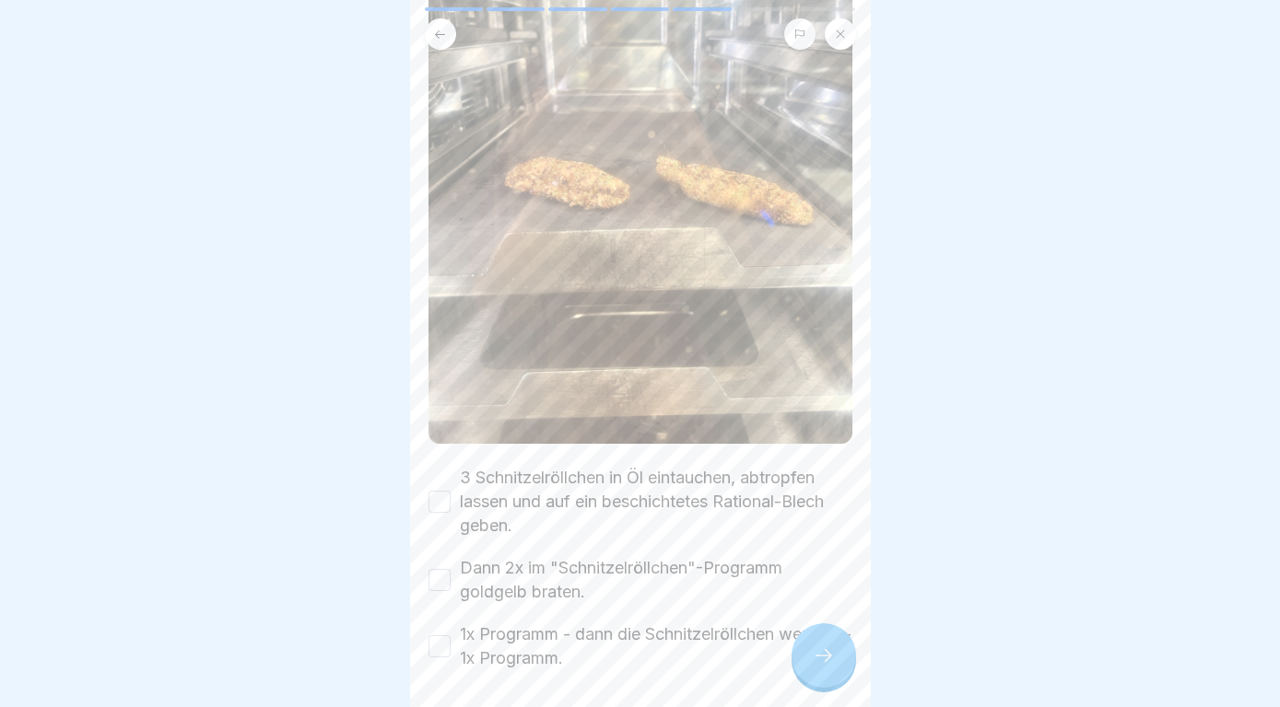
scroll to position [388, 0]
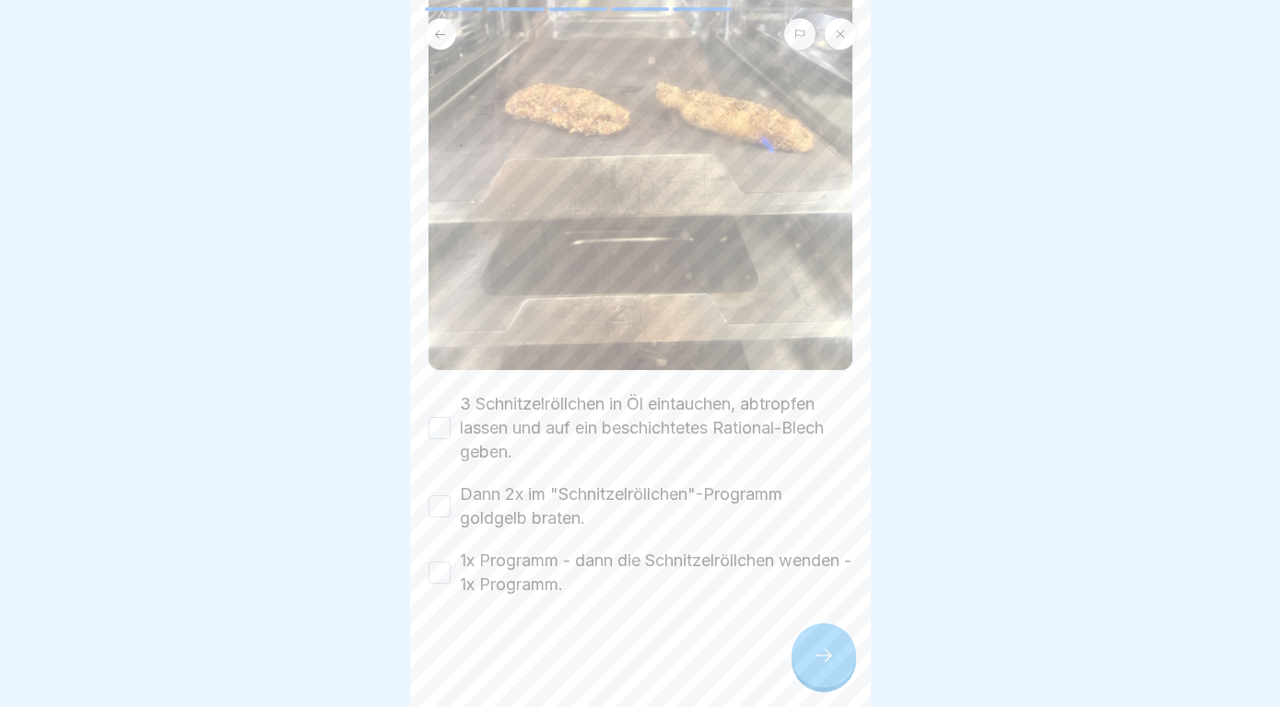
click at [438, 427] on button "3 Schnitzelröllchen in Öl eintauchen, abtropfen lassen und auf ein beschichtete…" at bounding box center [439, 428] width 22 height 22
click at [434, 507] on button "Dann 2x im "Schnitzelröllchen"-Programm goldgelb braten." at bounding box center [439, 507] width 22 height 22
click at [436, 582] on button "1x Programm - dann die Schnitzelröllchen wenden - 1x Programm." at bounding box center [439, 573] width 22 height 22
click at [841, 662] on div at bounding box center [823, 656] width 64 height 64
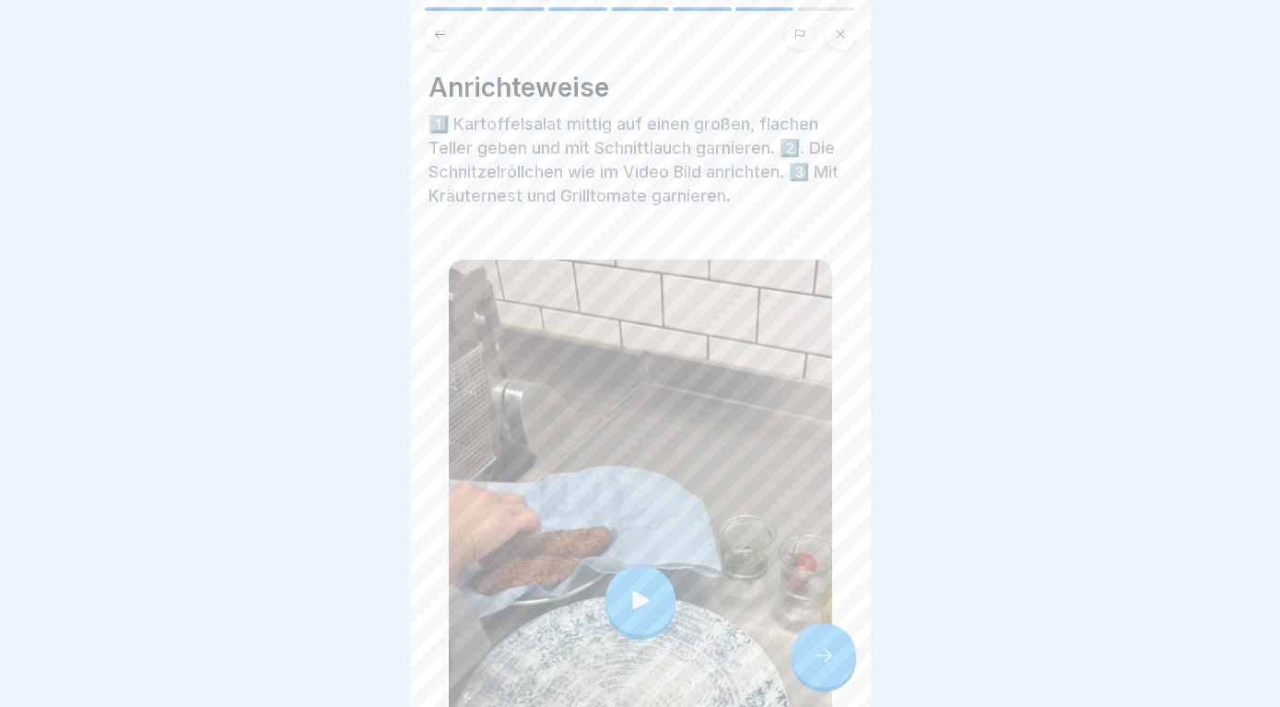
click at [764, 611] on div at bounding box center [640, 601] width 383 height 682
click at [819, 652] on icon at bounding box center [823, 656] width 22 height 22
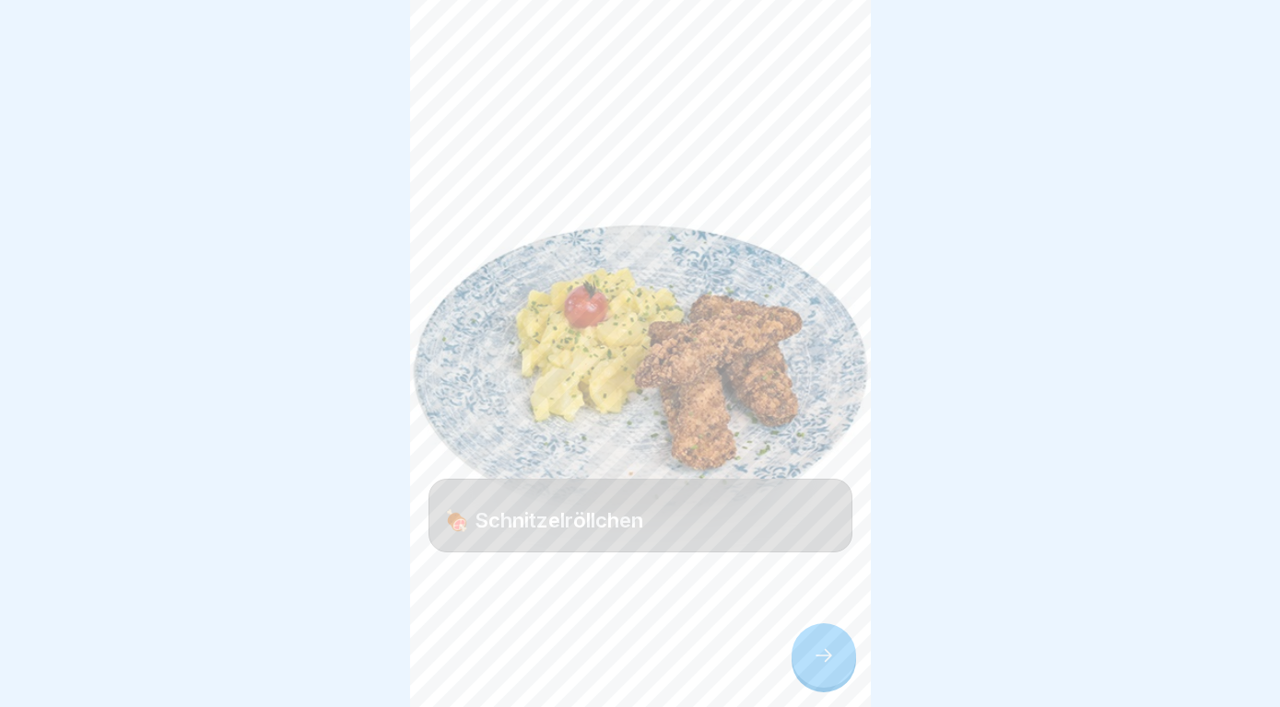
click at [819, 652] on icon at bounding box center [823, 656] width 22 height 22
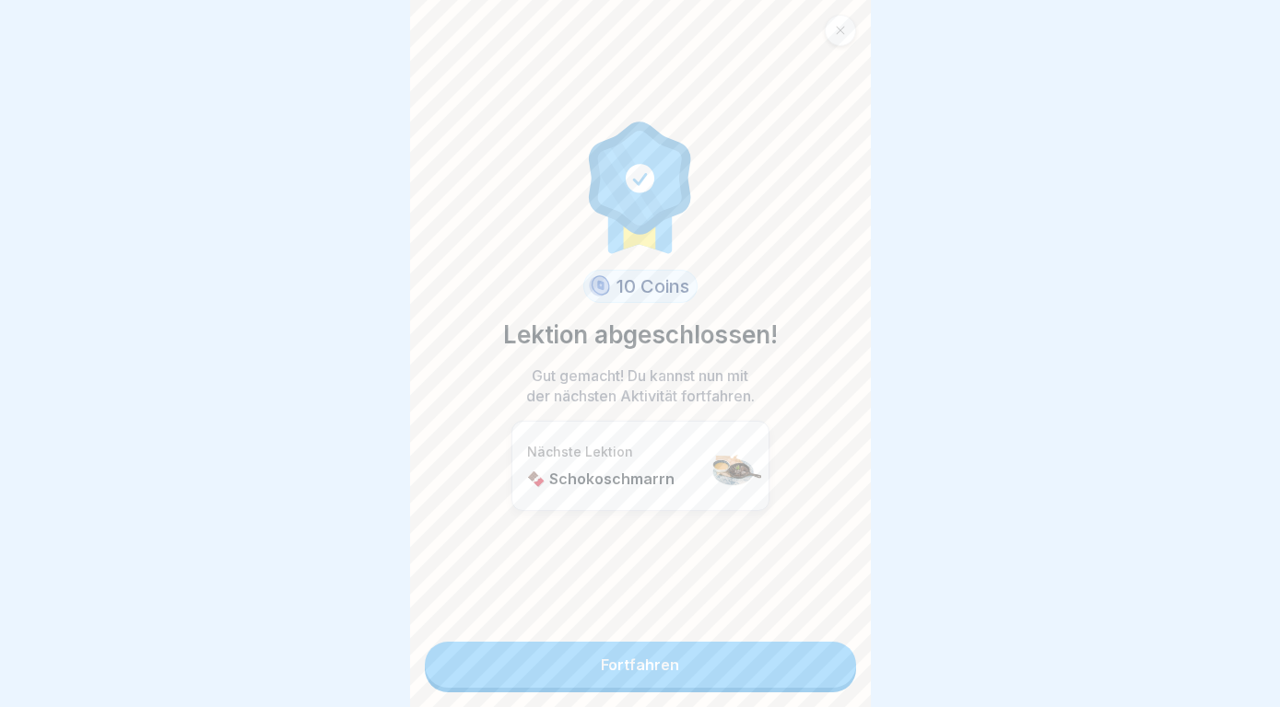
click at [819, 652] on link "Fortfahren" at bounding box center [640, 665] width 431 height 46
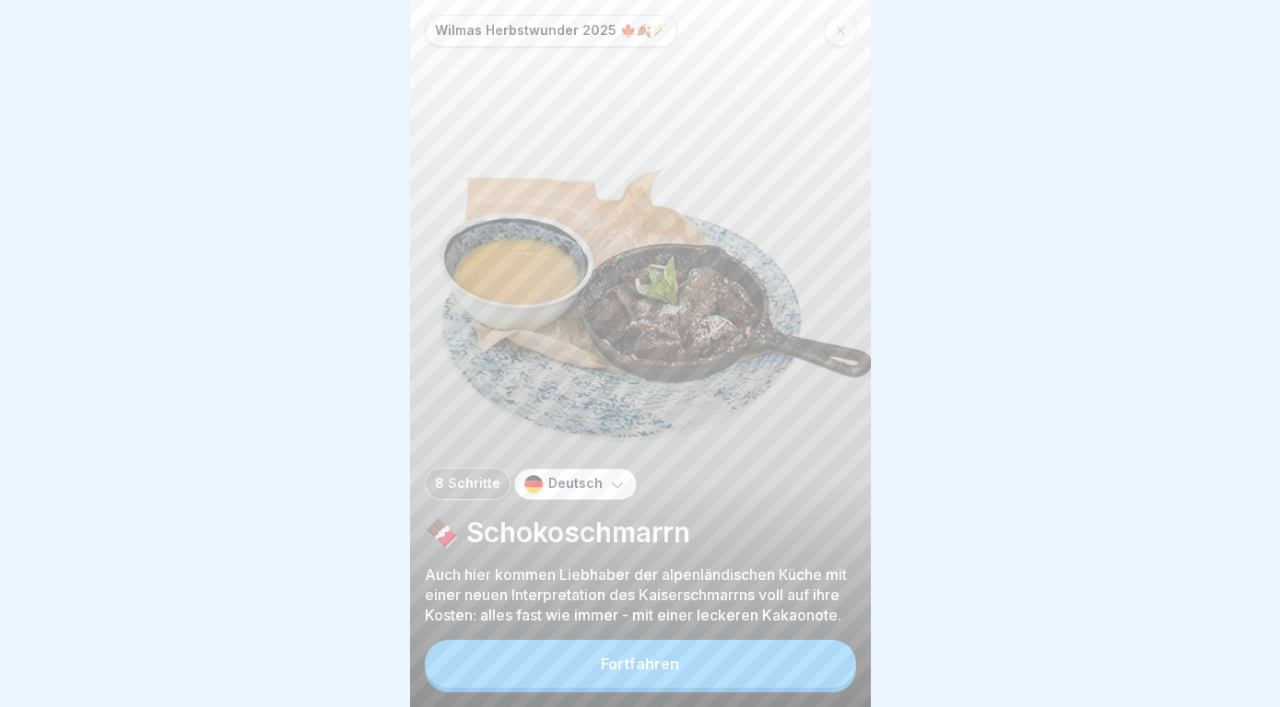
click at [740, 653] on button "Fortfahren" at bounding box center [640, 664] width 431 height 48
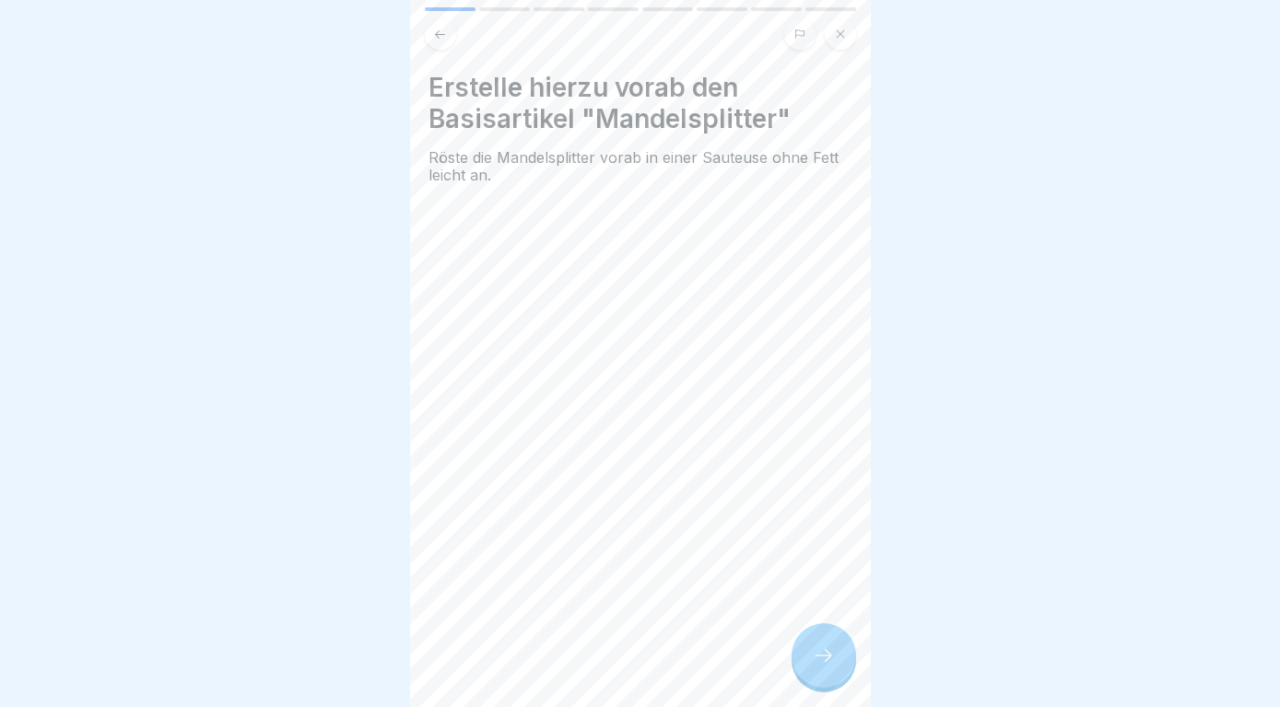
click at [823, 653] on icon at bounding box center [823, 656] width 22 height 22
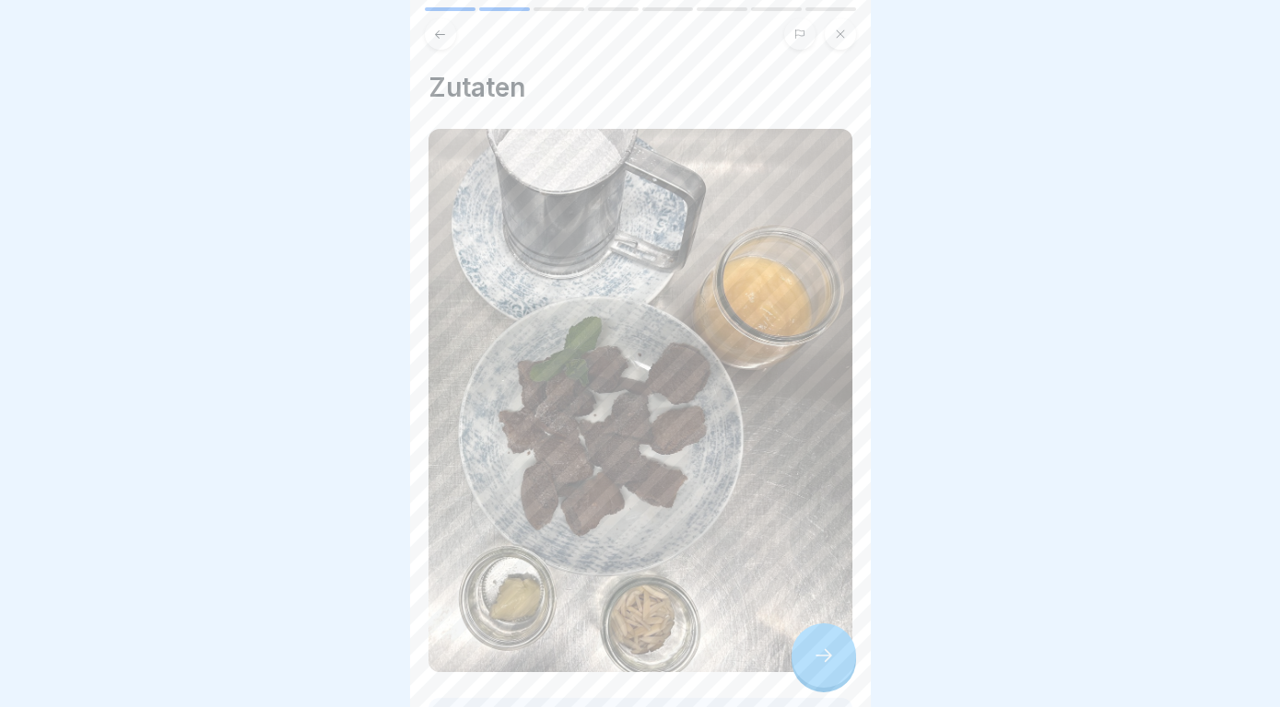
click at [823, 653] on icon at bounding box center [823, 656] width 22 height 22
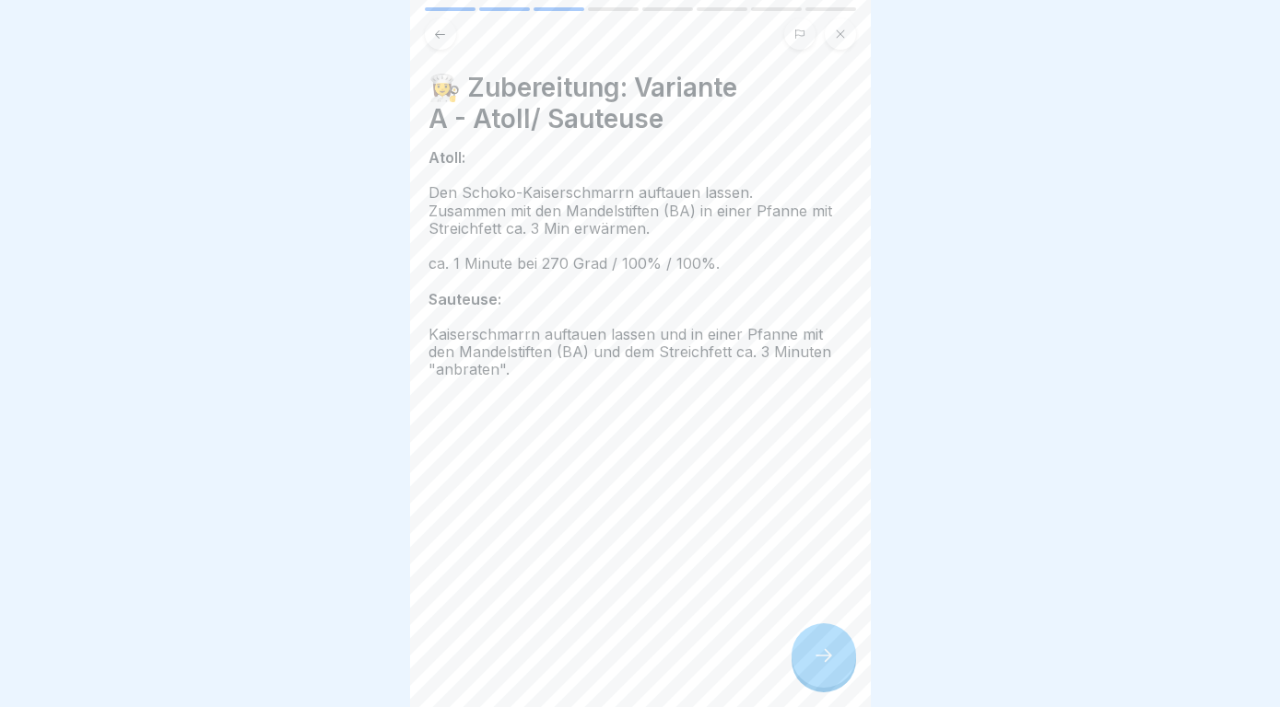
click at [823, 653] on icon at bounding box center [823, 656] width 22 height 22
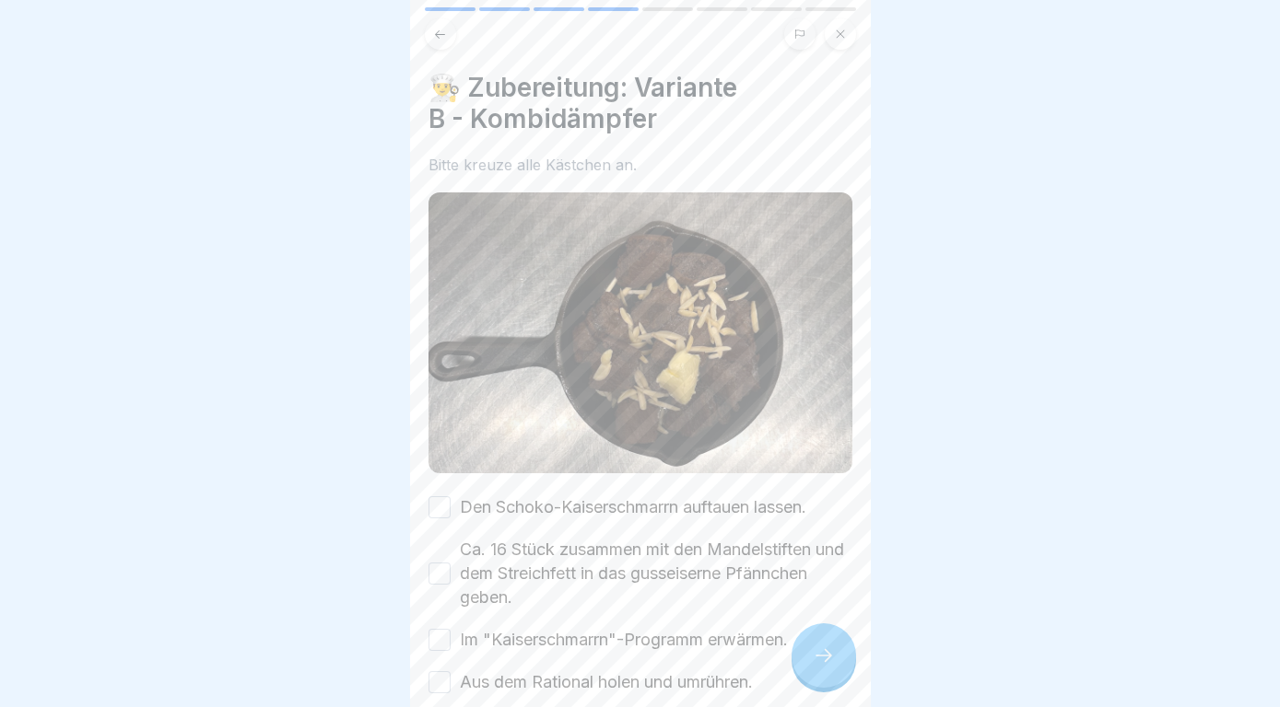
scroll to position [98, 0]
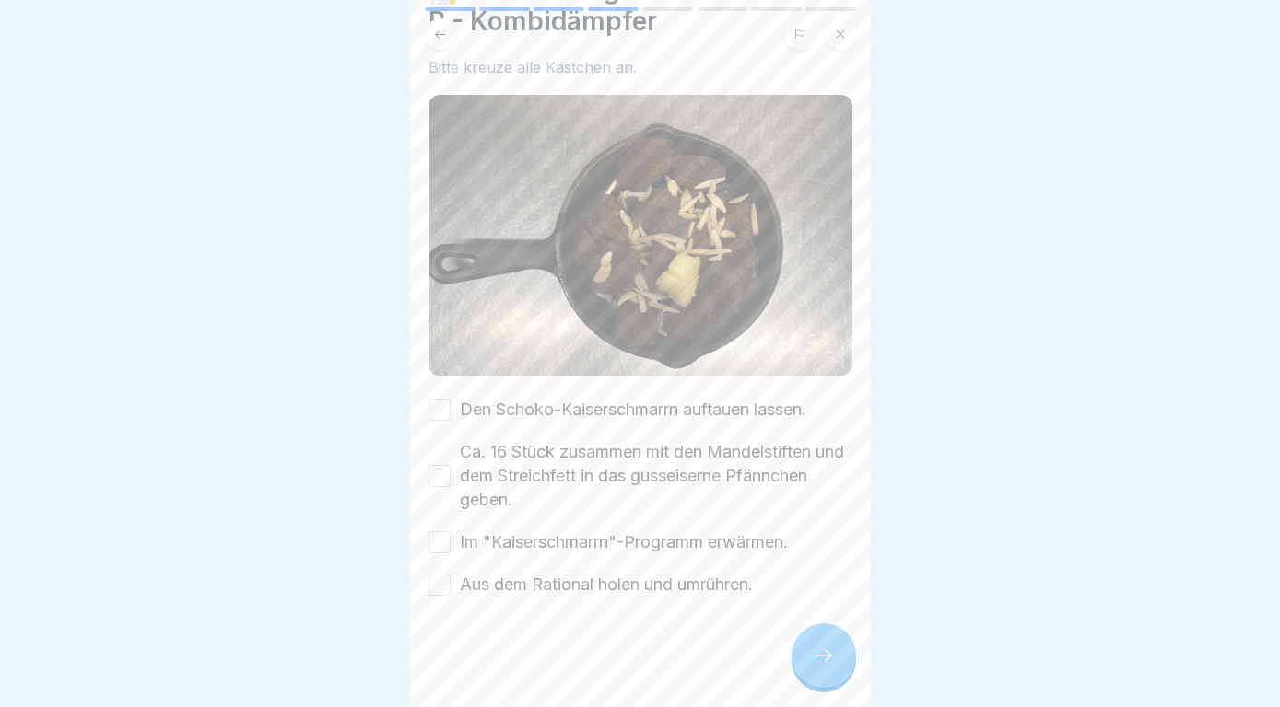
click at [449, 405] on button "Den Schoko-Kaiserschmarrn auftauen lassen." at bounding box center [439, 410] width 22 height 22
click at [438, 475] on button "Ca. 16 Stück zusammen mit den Mandelstiften und dem Streichfett in das gusseise…" at bounding box center [439, 476] width 22 height 22
click at [438, 538] on button "Im "Kaiserschmarrn"-Programm erwärmen." at bounding box center [439, 543] width 22 height 22
click at [438, 578] on button "Aus dem Rational holen und umrühren." at bounding box center [439, 585] width 22 height 22
click at [811, 665] on div at bounding box center [823, 656] width 64 height 64
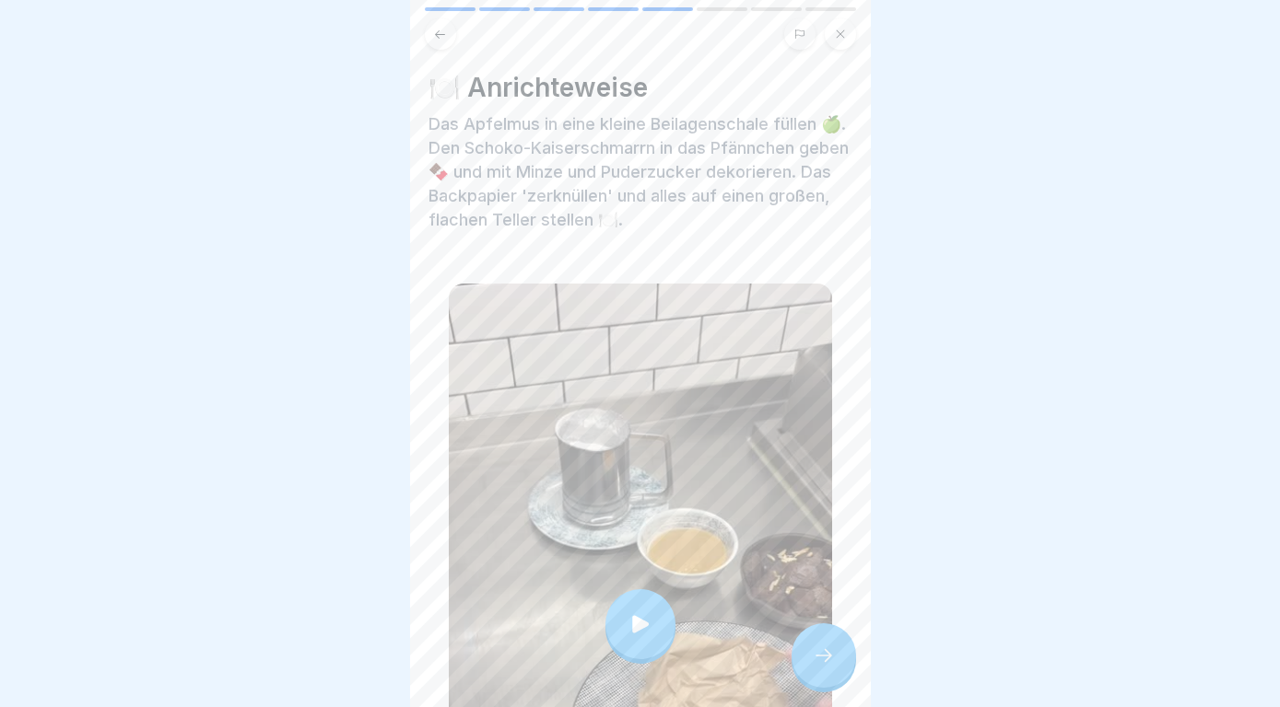
click at [811, 665] on div at bounding box center [823, 656] width 64 height 64
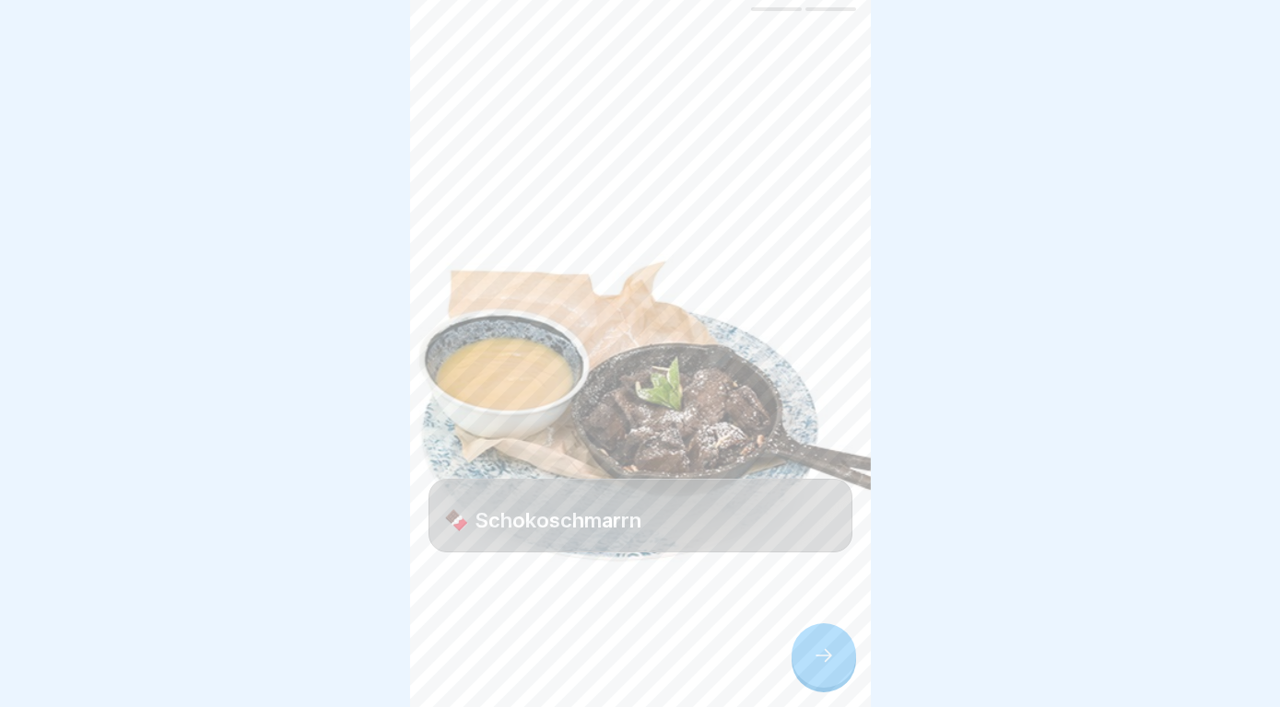
click at [811, 665] on div at bounding box center [823, 656] width 64 height 64
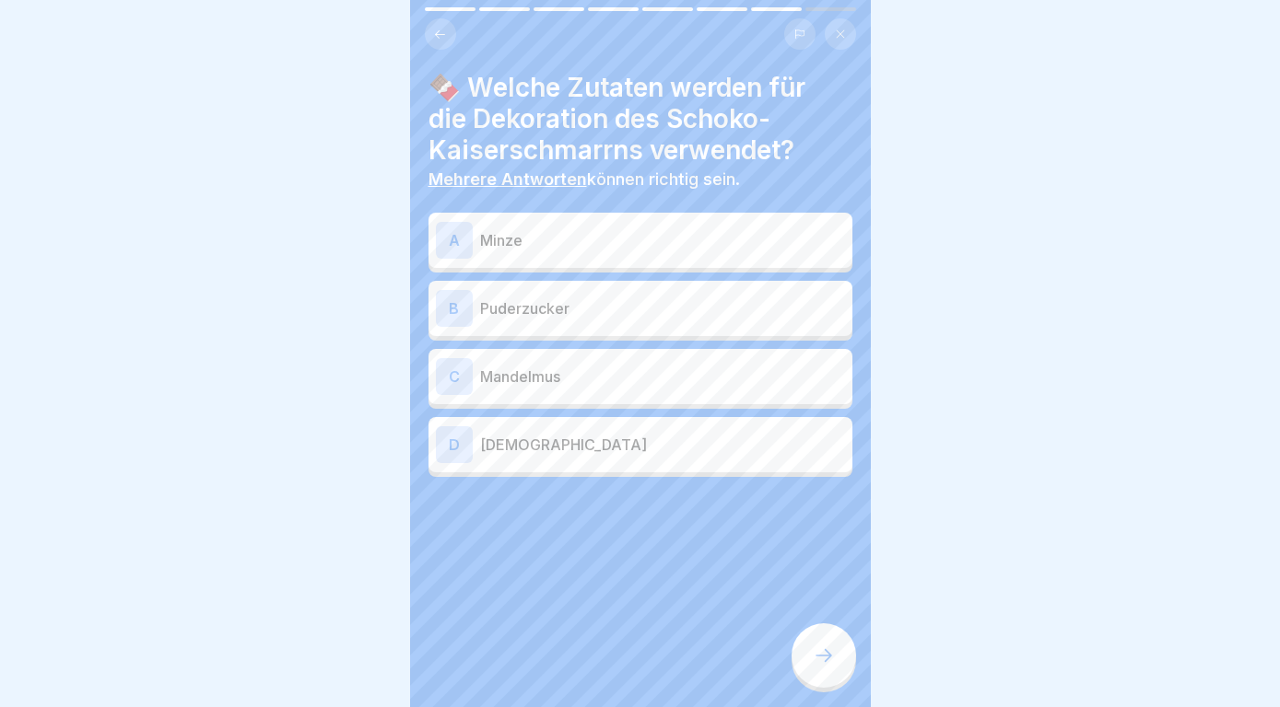
click at [682, 258] on div "A Minze" at bounding box center [640, 240] width 409 height 37
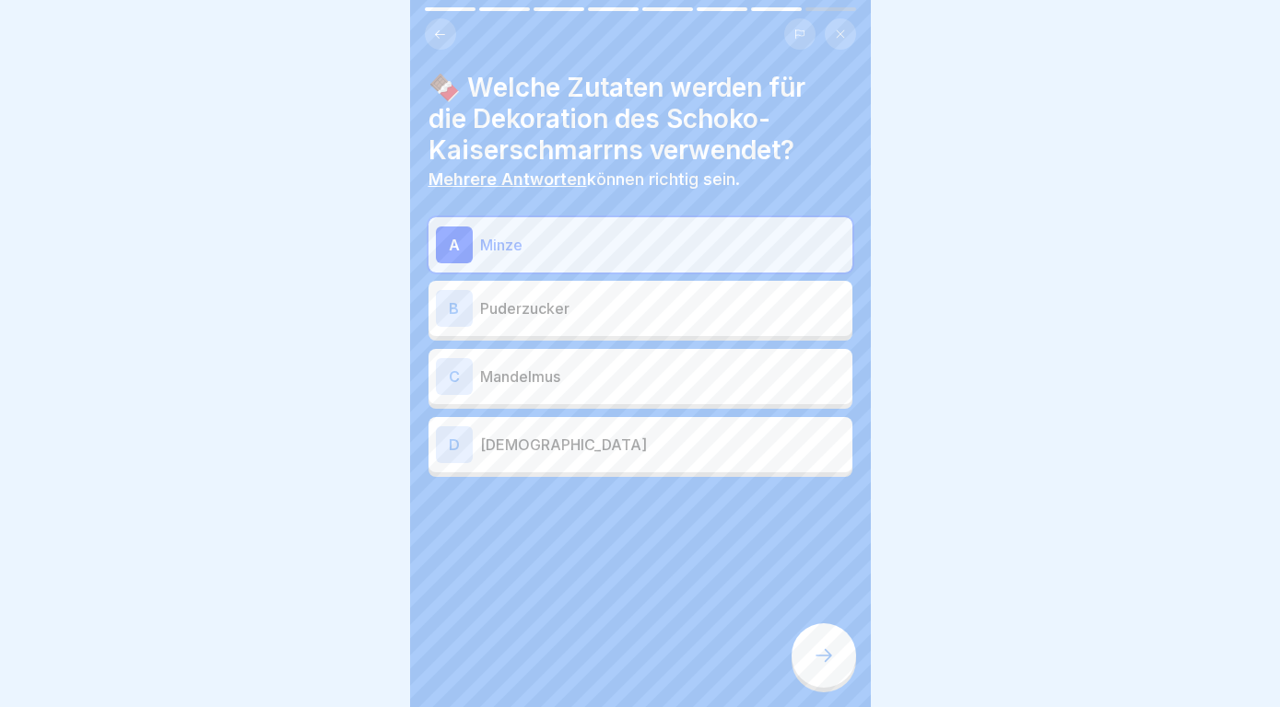
click at [687, 304] on p "Puderzucker" at bounding box center [662, 309] width 365 height 22
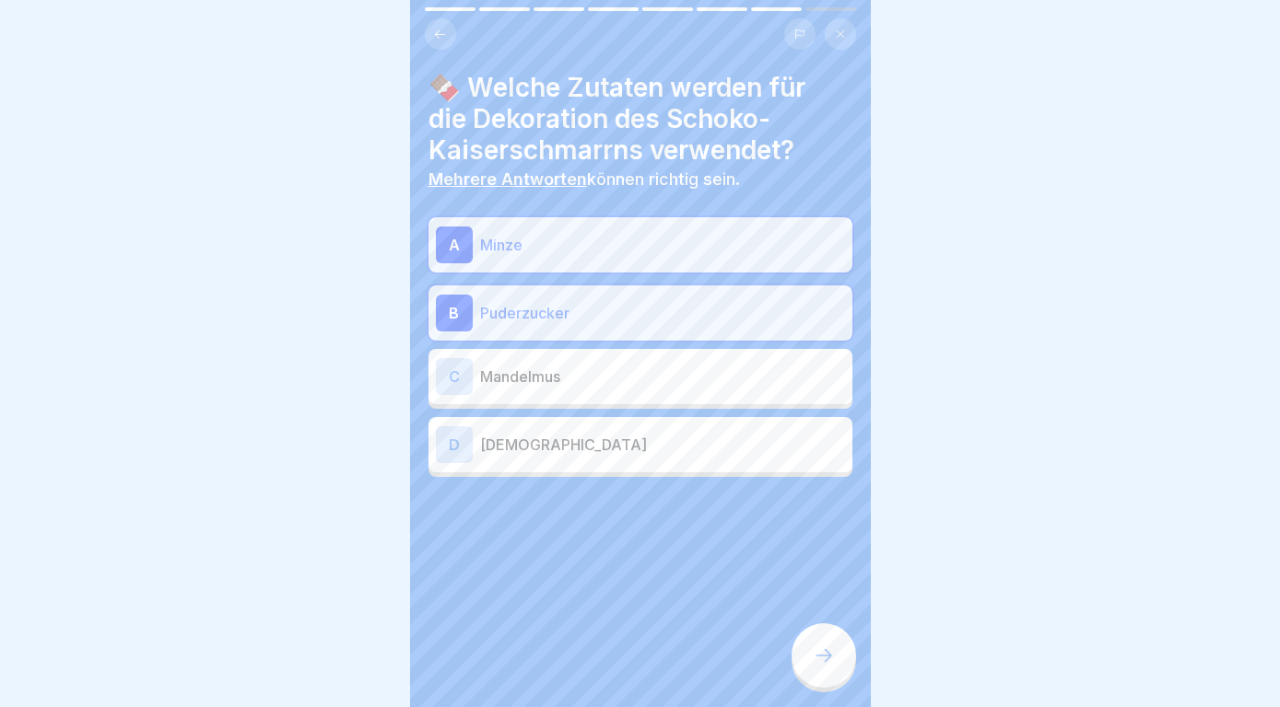
click at [805, 656] on div at bounding box center [823, 656] width 64 height 64
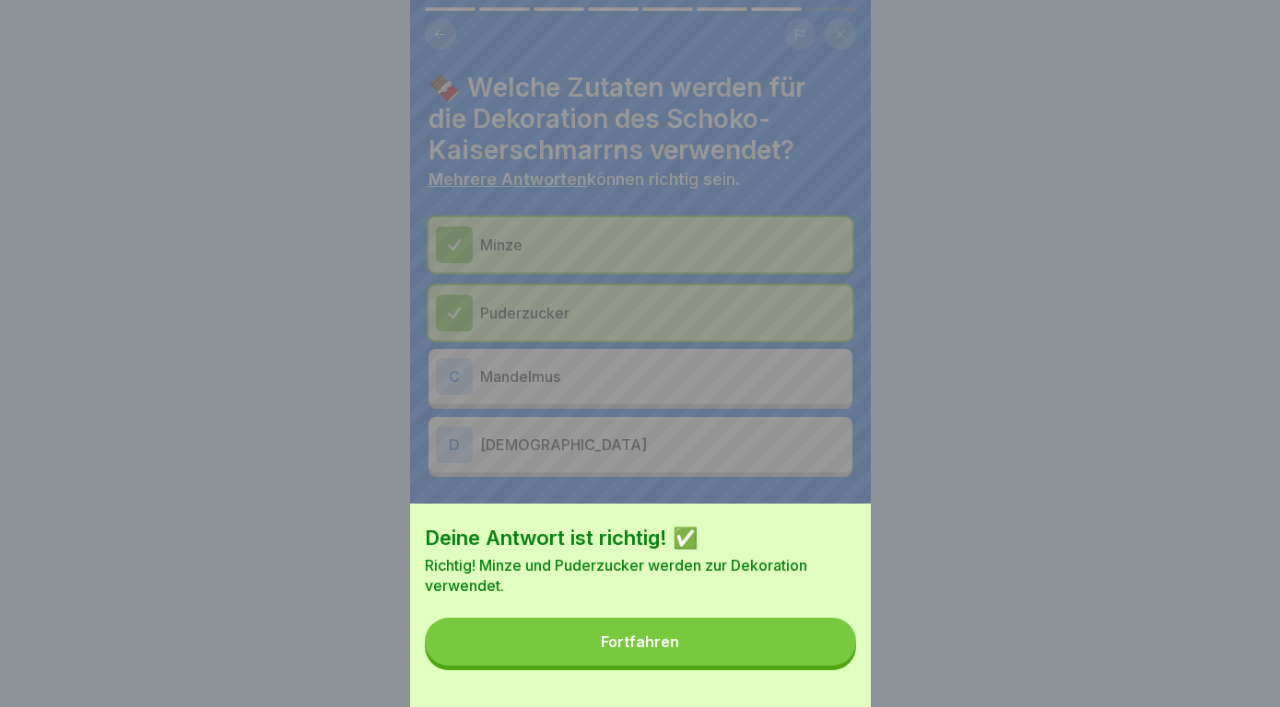
click at [805, 656] on button "Fortfahren" at bounding box center [640, 642] width 431 height 48
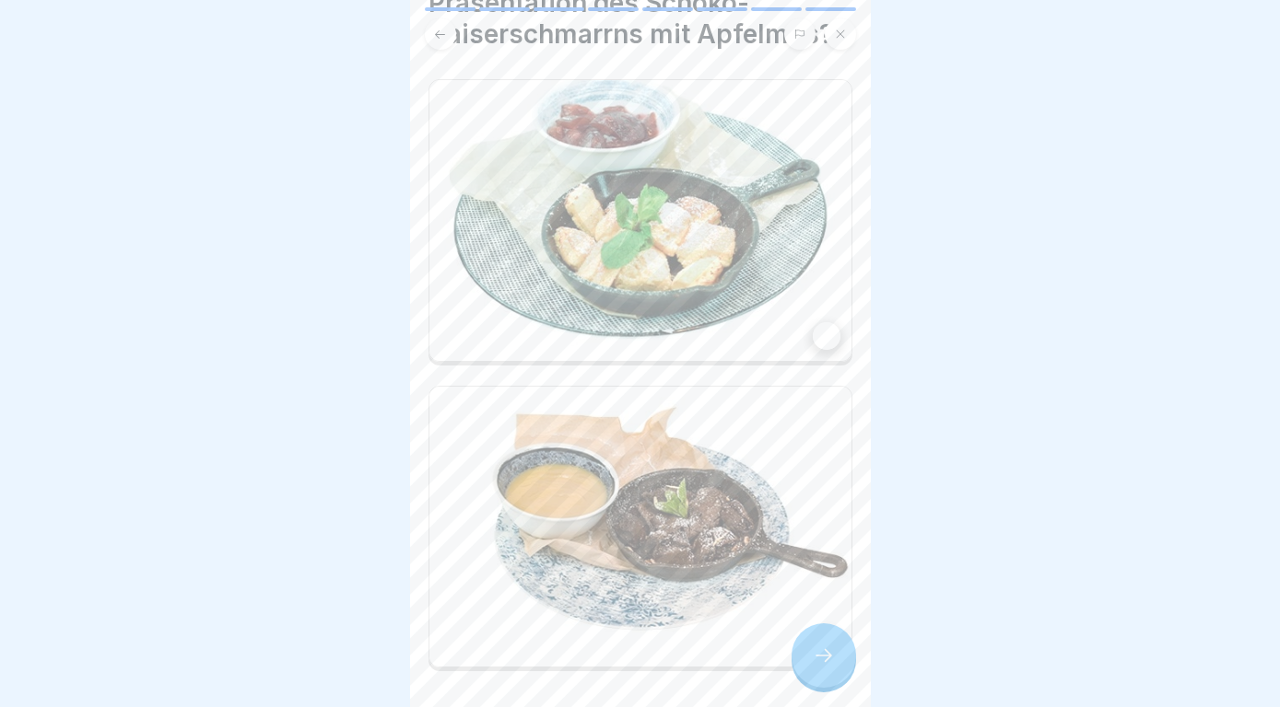
scroll to position [149, 0]
click at [716, 444] on img at bounding box center [640, 525] width 422 height 281
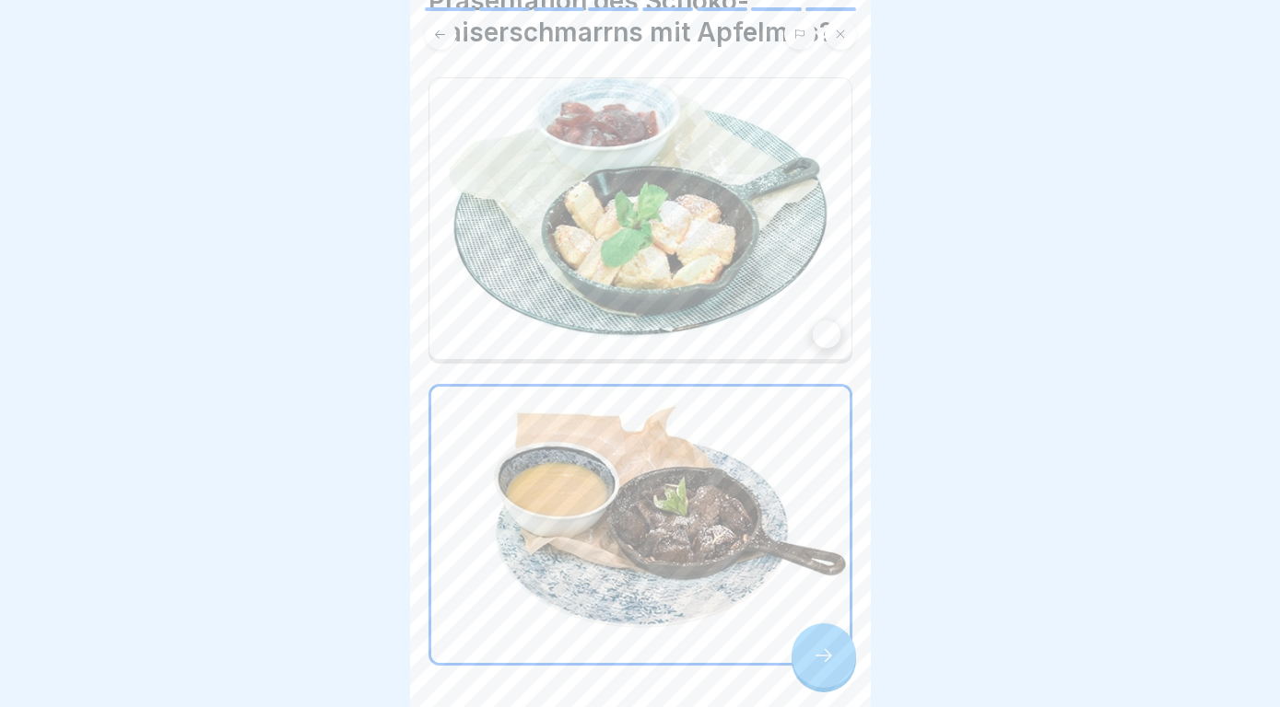
click at [835, 668] on div at bounding box center [823, 656] width 64 height 64
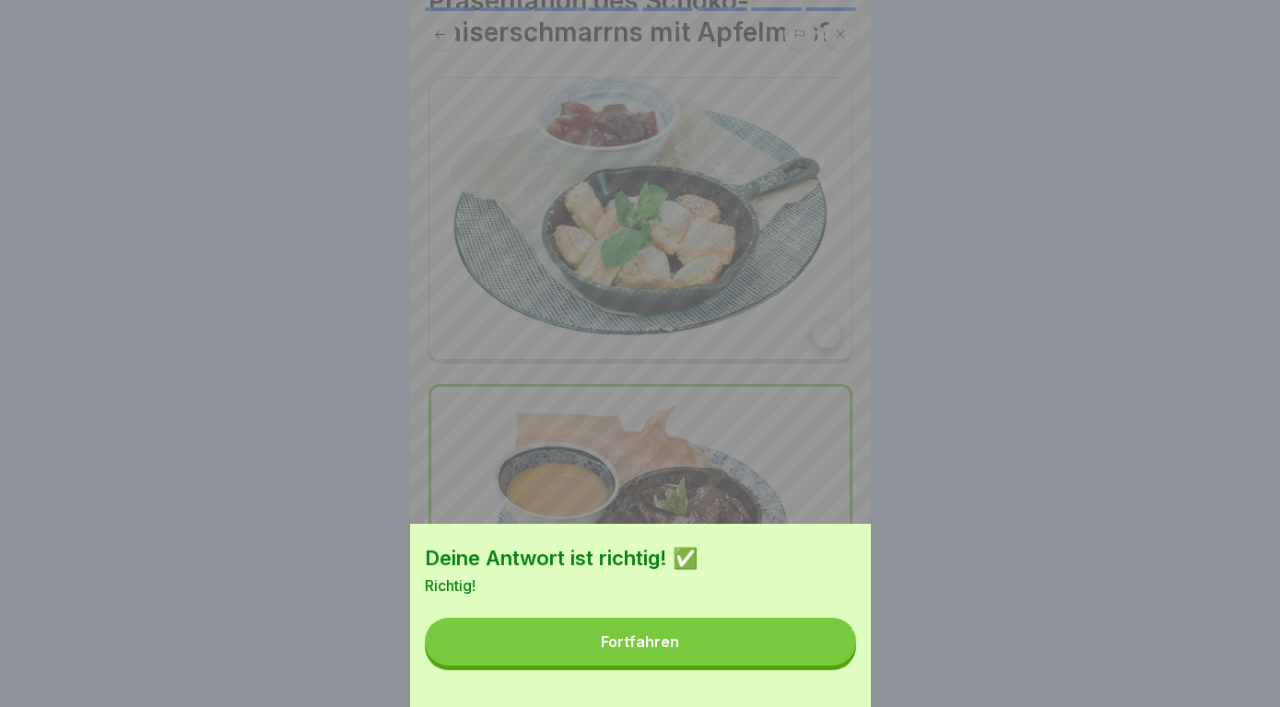
click at [817, 650] on button "Fortfahren" at bounding box center [640, 642] width 431 height 48
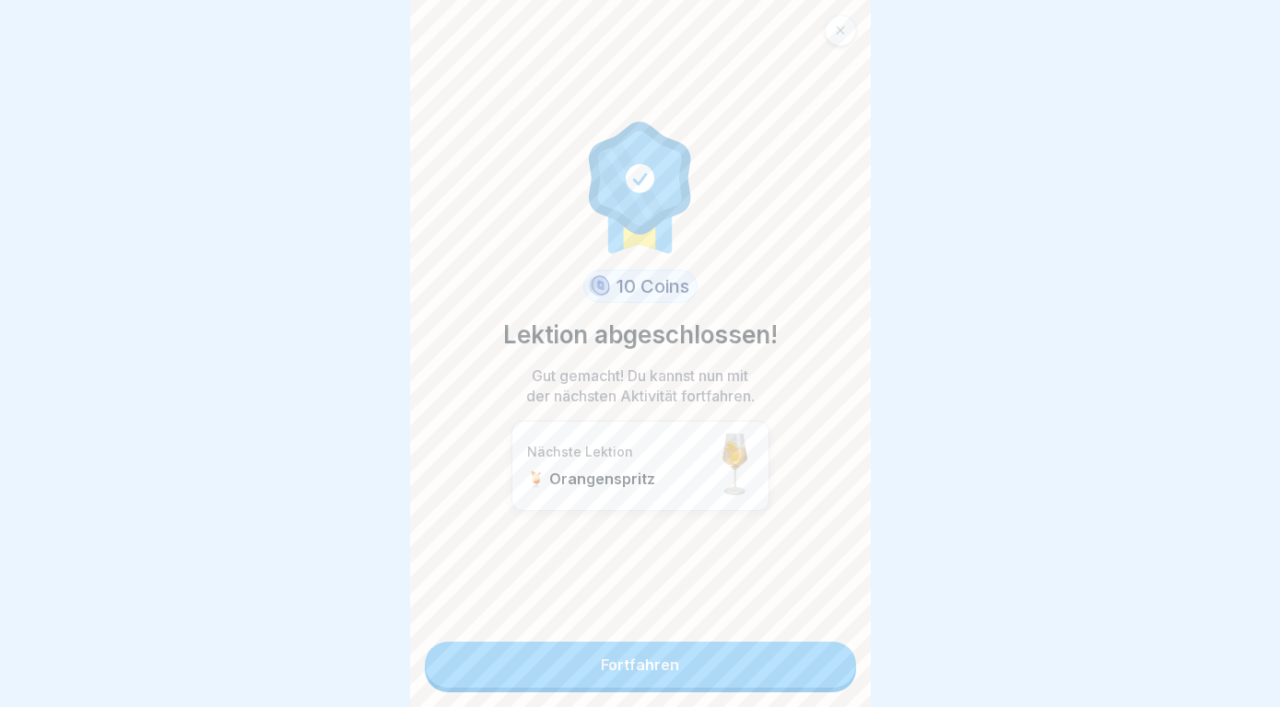
click at [827, 680] on link "Fortfahren" at bounding box center [640, 665] width 431 height 46
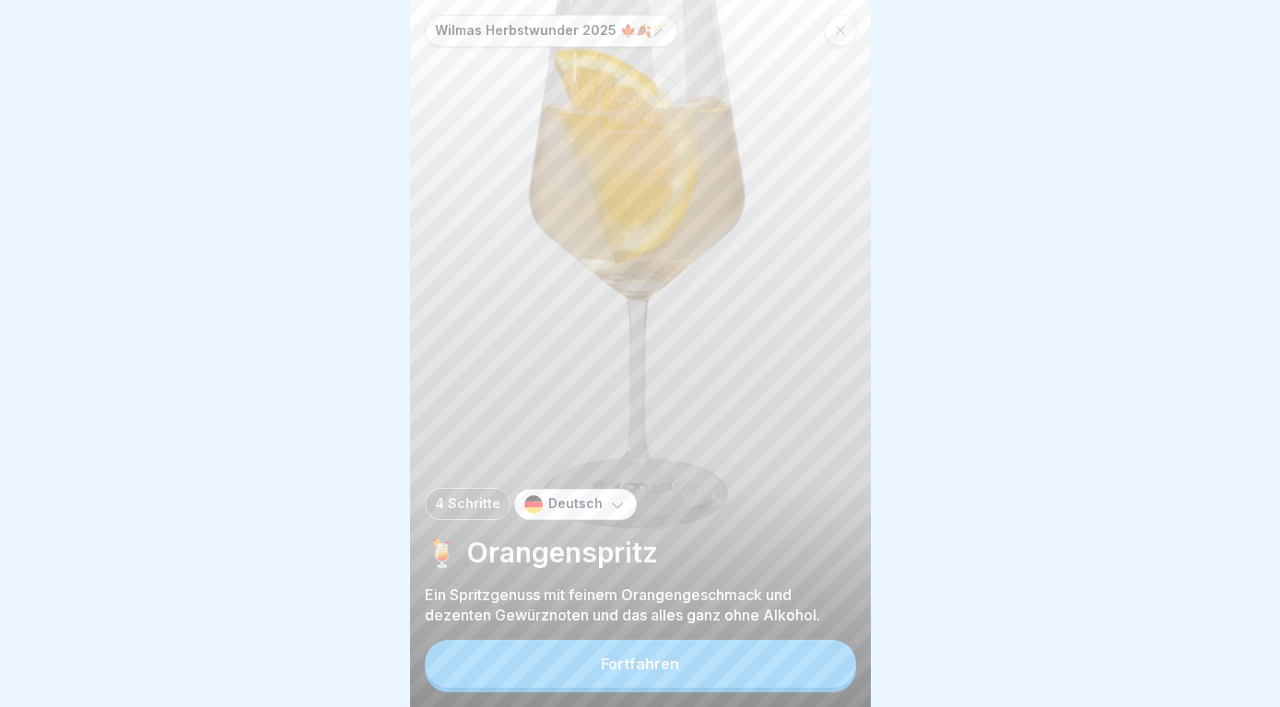
click at [827, 680] on button "Fortfahren" at bounding box center [640, 664] width 431 height 48
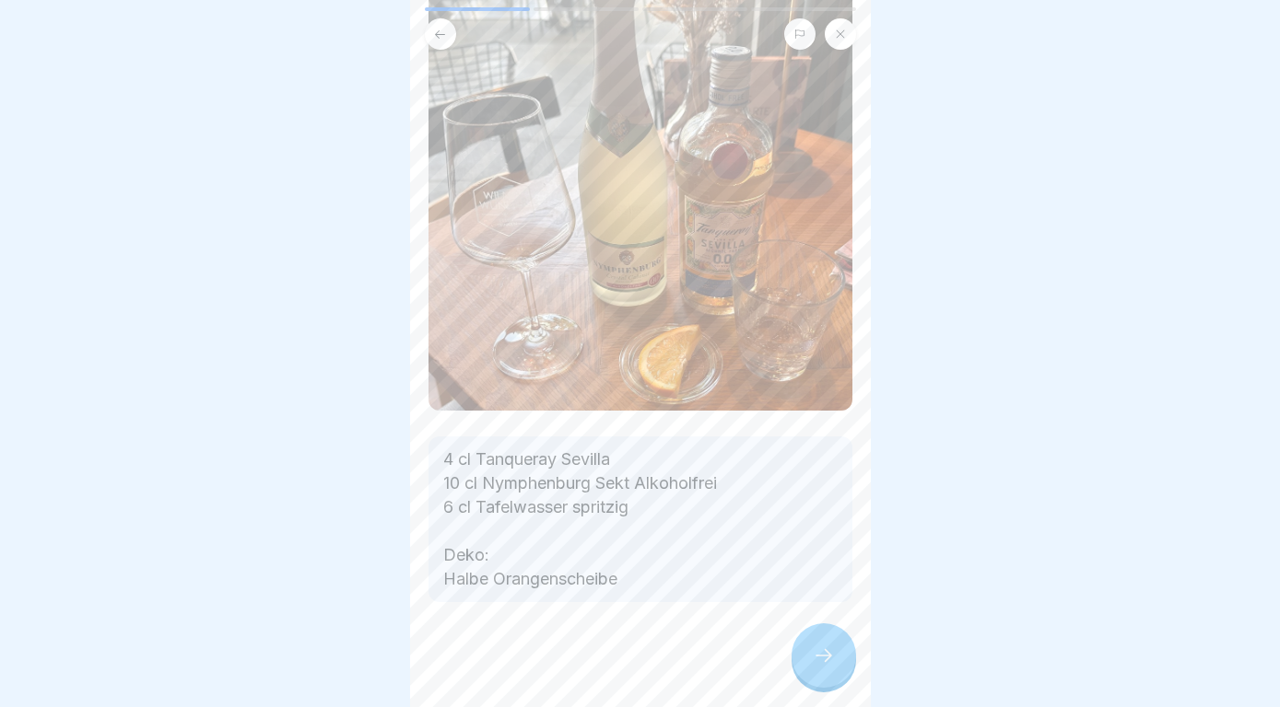
scroll to position [161, 0]
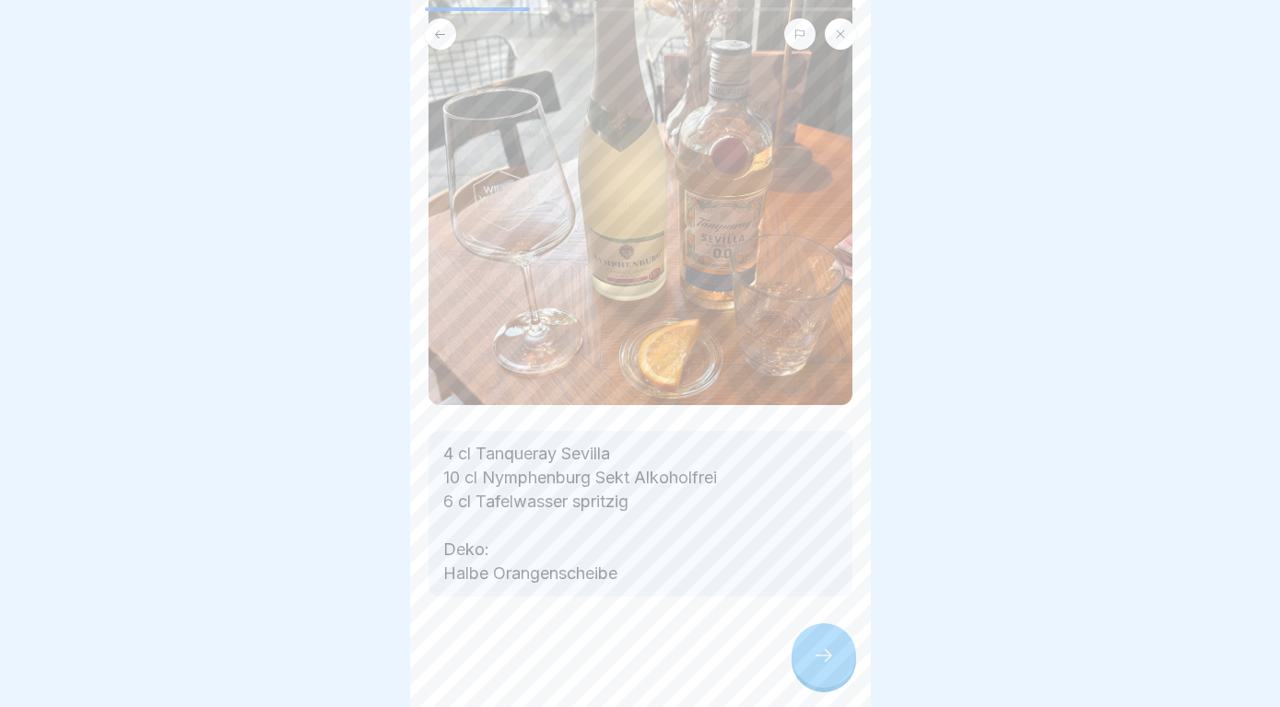
click at [806, 649] on div at bounding box center [823, 656] width 64 height 64
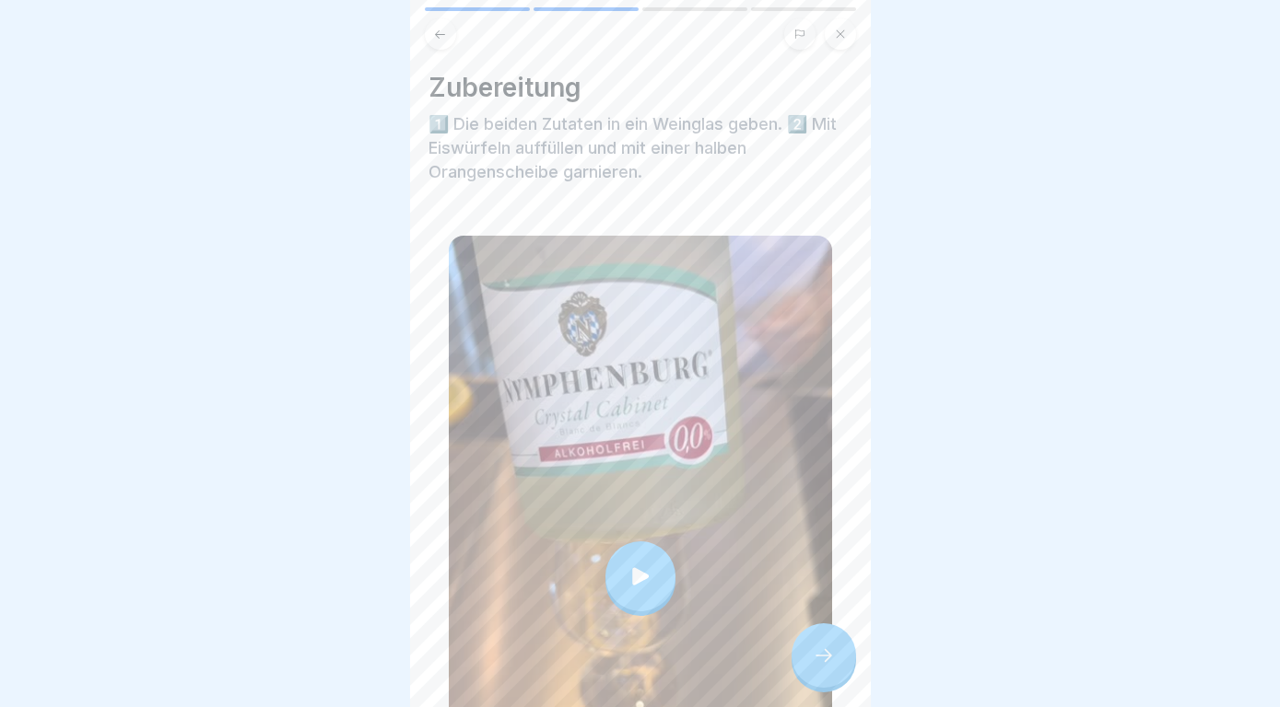
click at [833, 665] on icon at bounding box center [823, 656] width 22 height 22
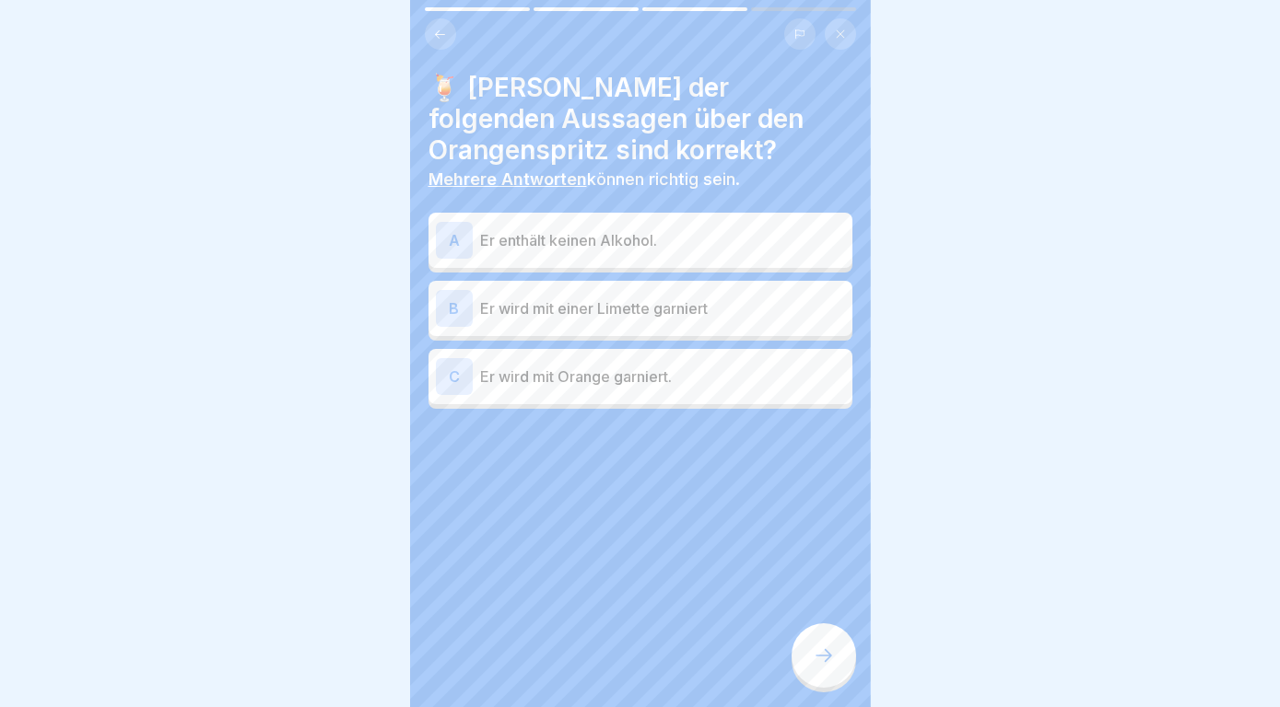
click at [740, 240] on p "Er enthält keinen Alkohol." at bounding box center [662, 240] width 365 height 22
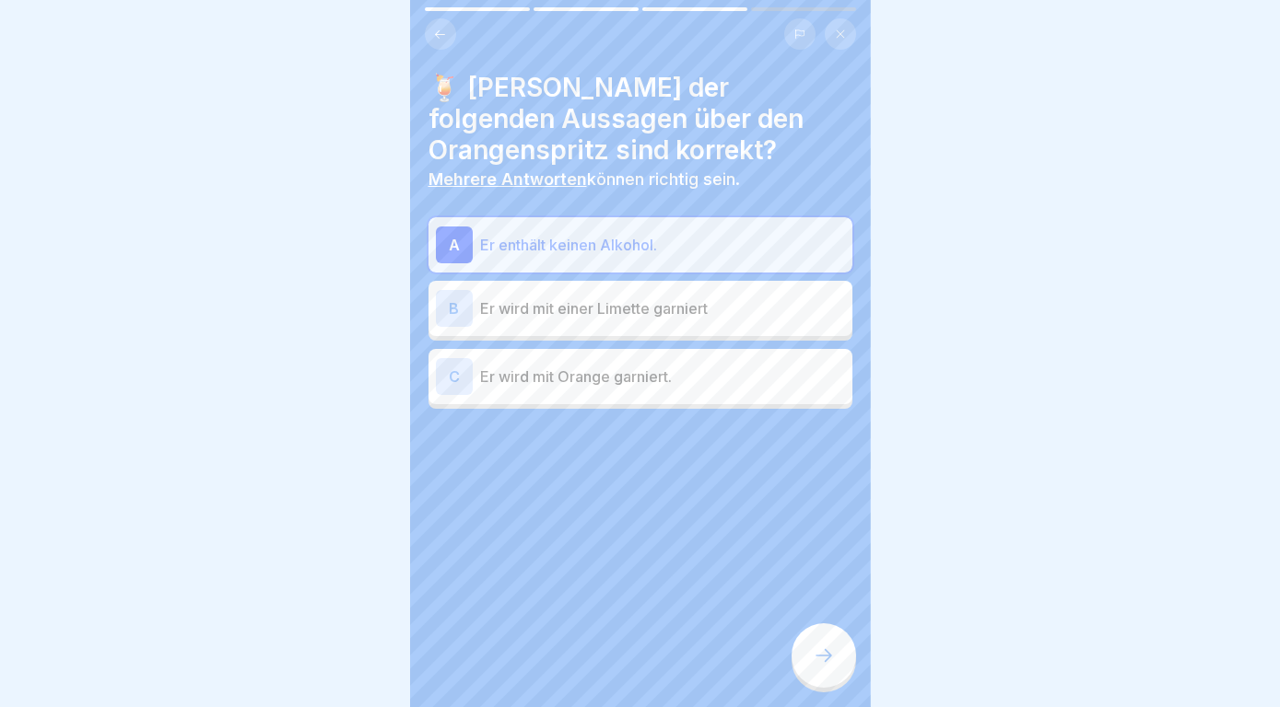
click at [753, 389] on div "C Er wird mit Orange garniert." at bounding box center [640, 376] width 409 height 37
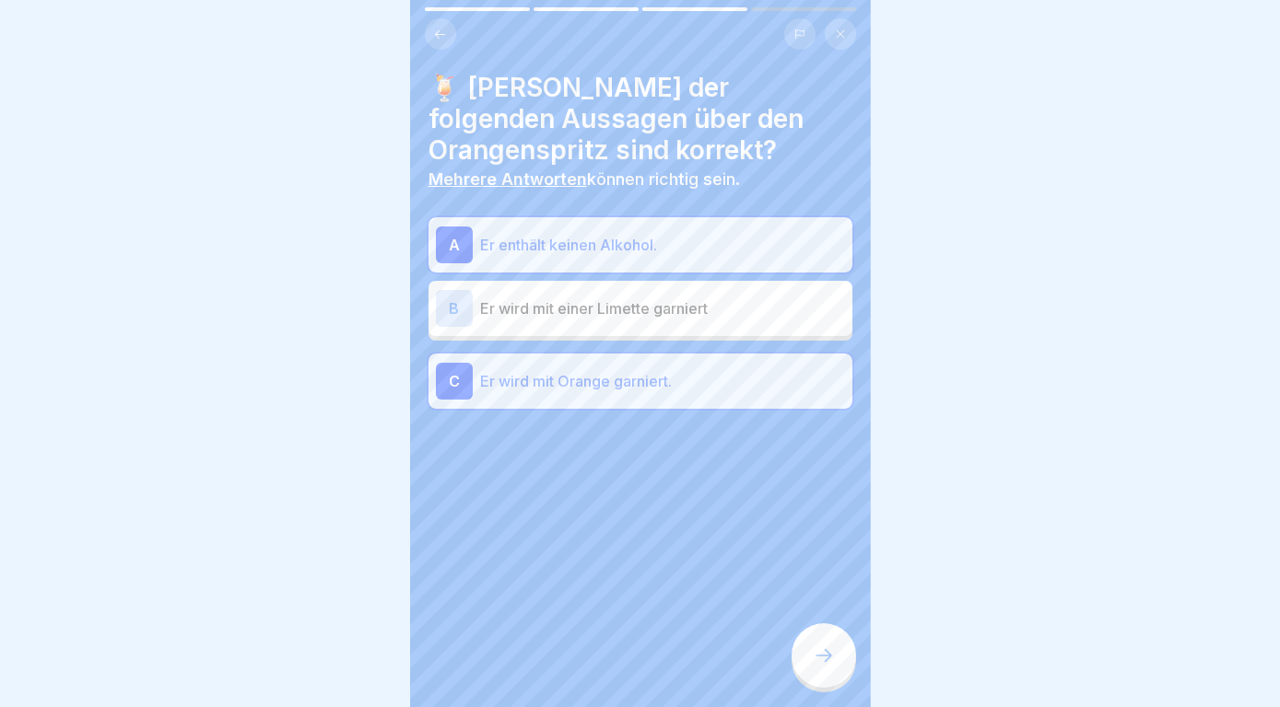
click at [835, 673] on div at bounding box center [823, 656] width 64 height 64
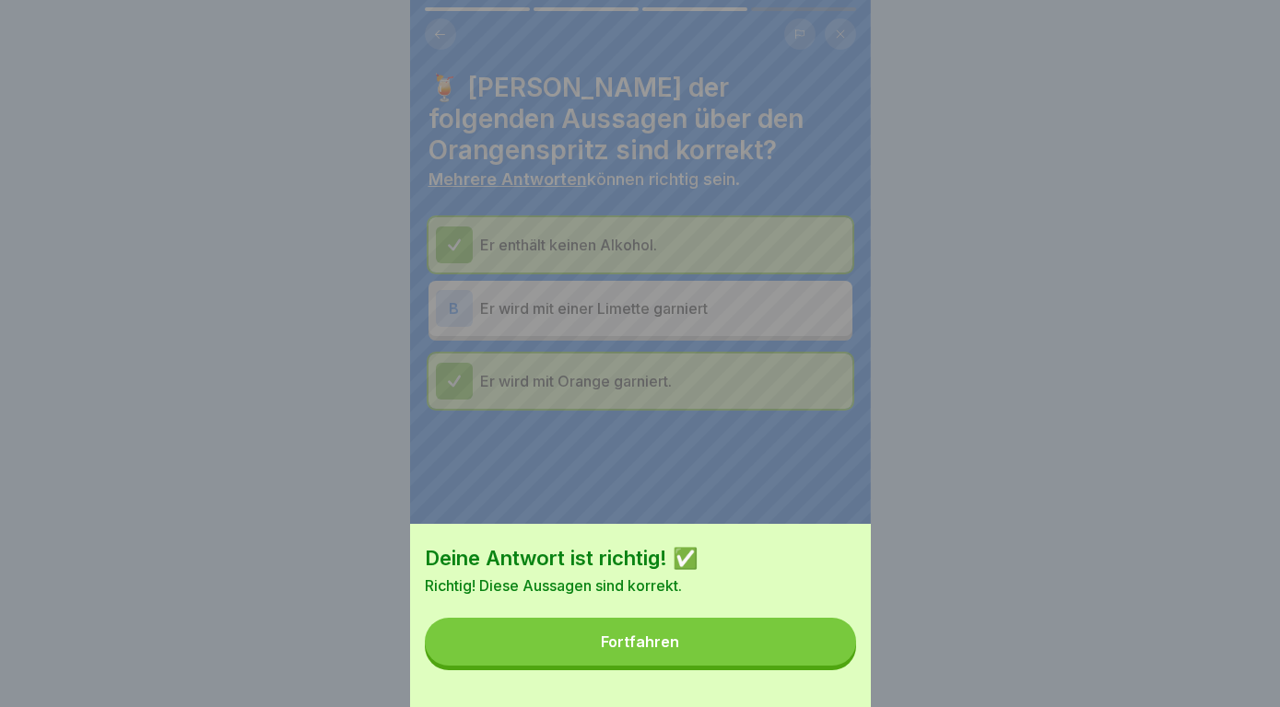
click at [816, 656] on button "Fortfahren" at bounding box center [640, 642] width 431 height 48
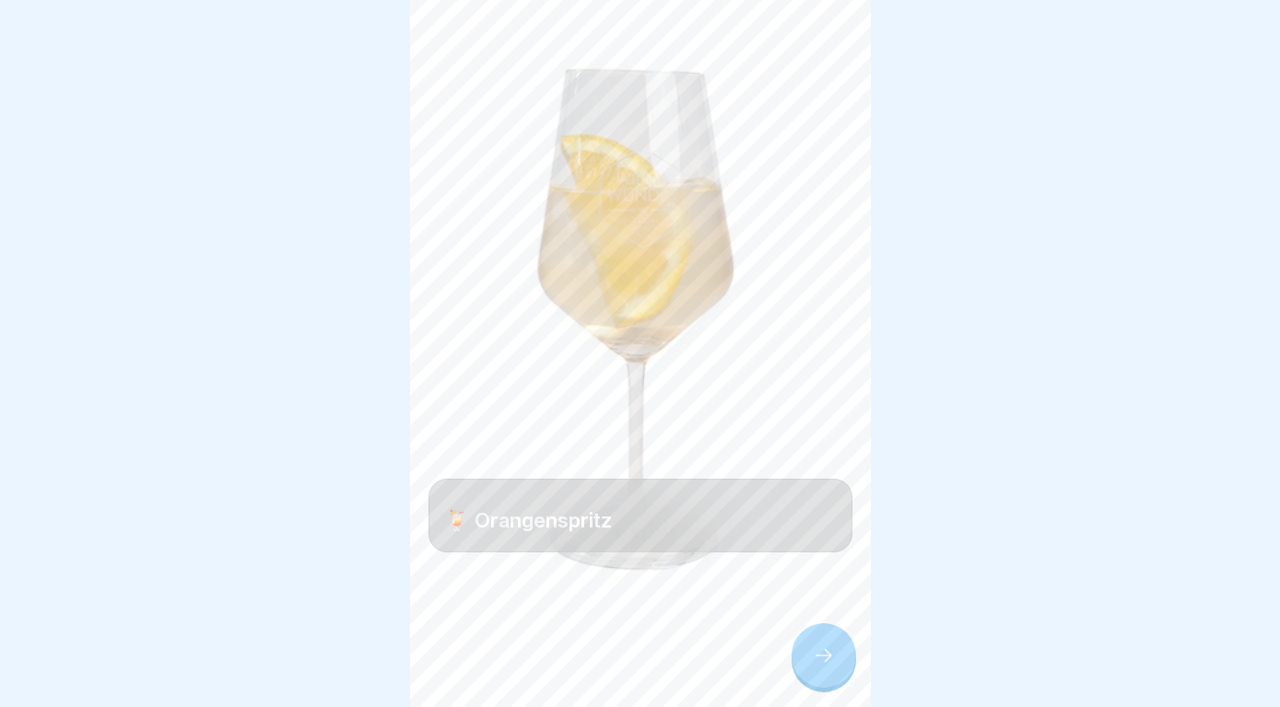
click at [816, 656] on icon at bounding box center [823, 656] width 22 height 22
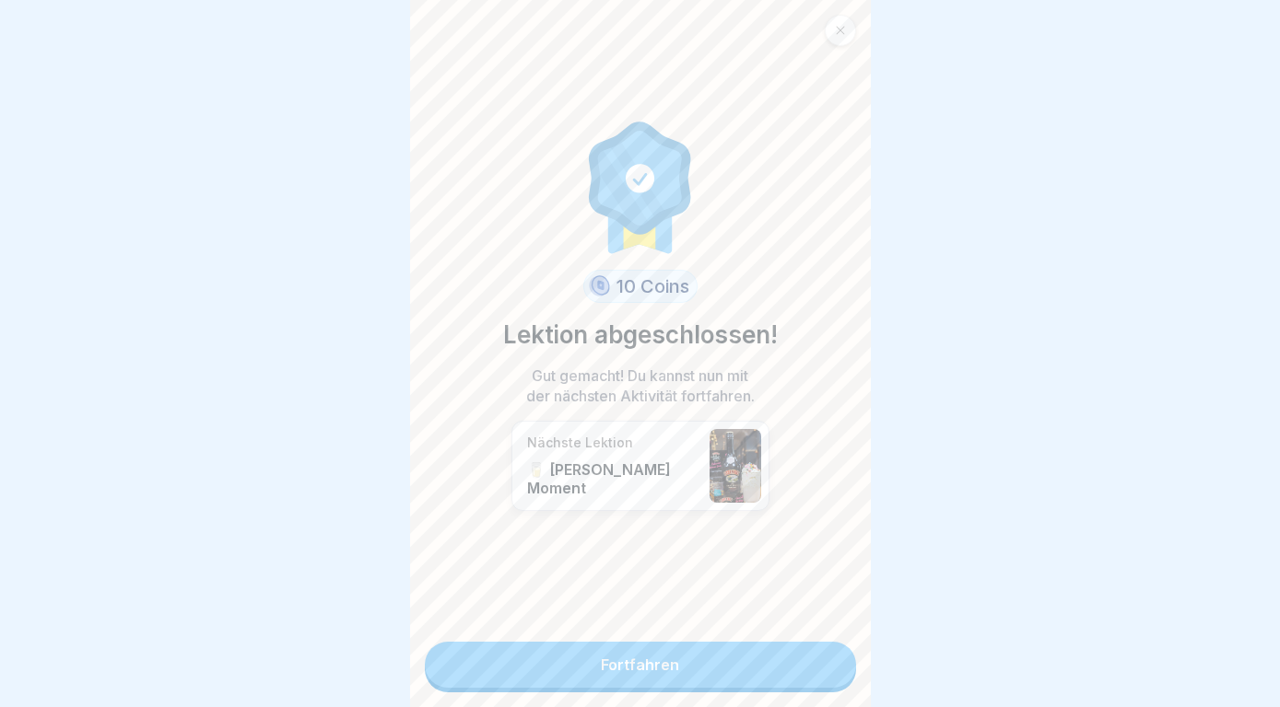
click at [816, 656] on link "Fortfahren" at bounding box center [640, 665] width 431 height 46
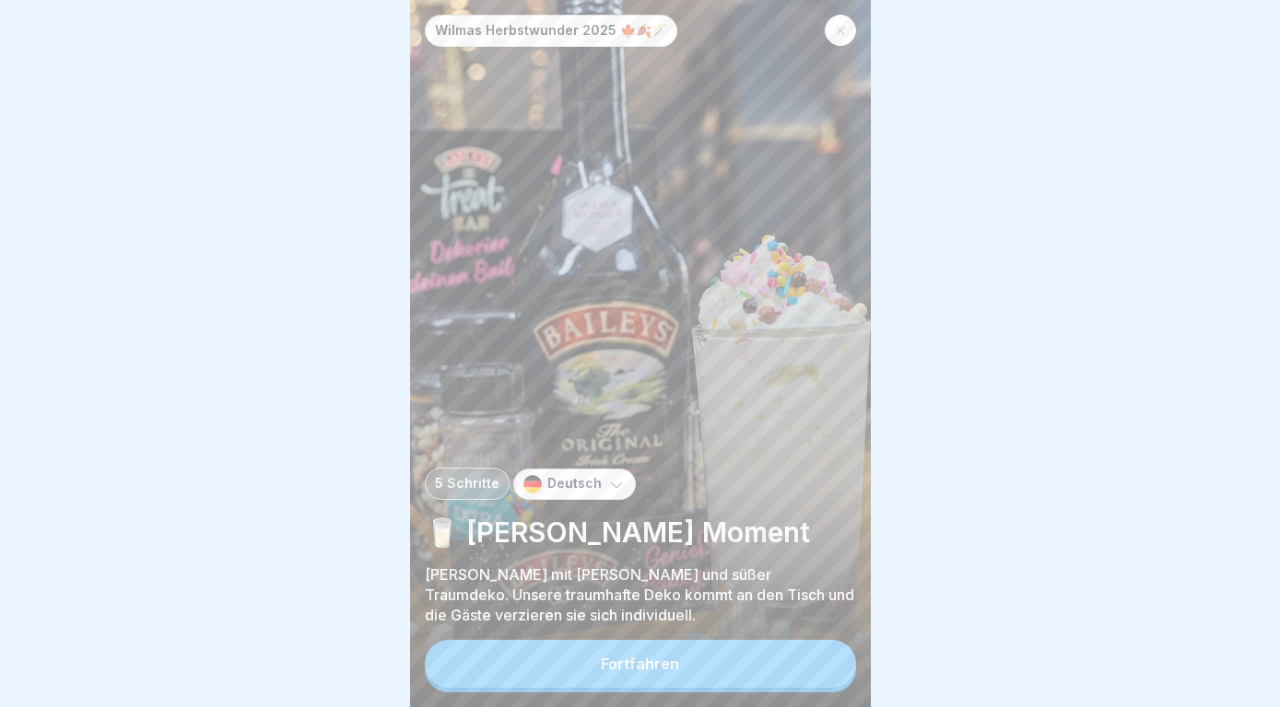
click at [816, 656] on button "Fortfahren" at bounding box center [640, 664] width 431 height 48
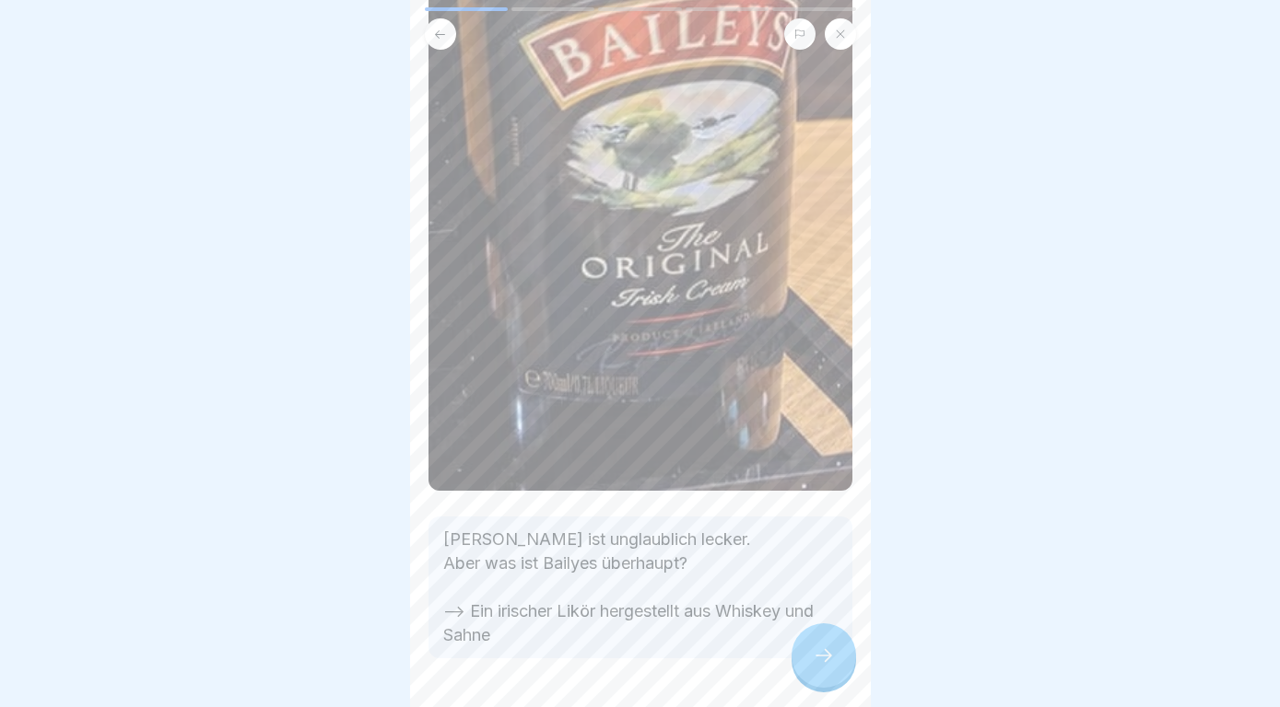
scroll to position [931, 0]
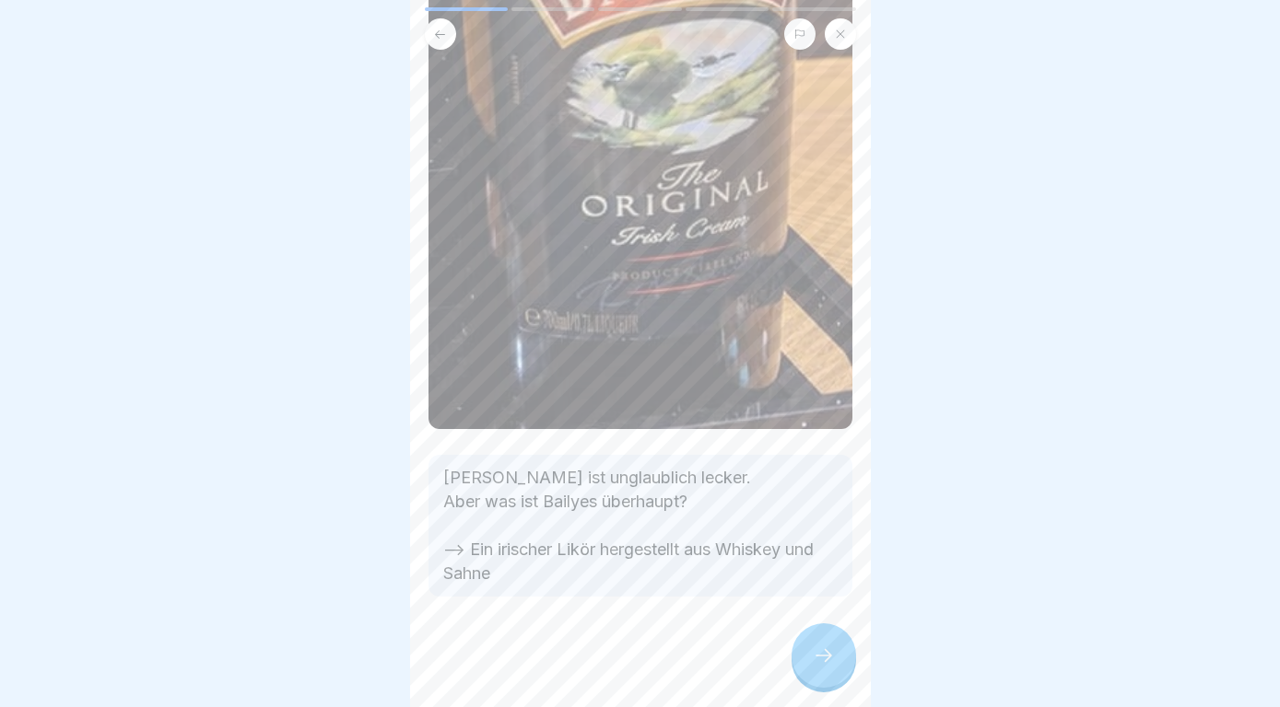
click at [806, 667] on div at bounding box center [823, 656] width 64 height 64
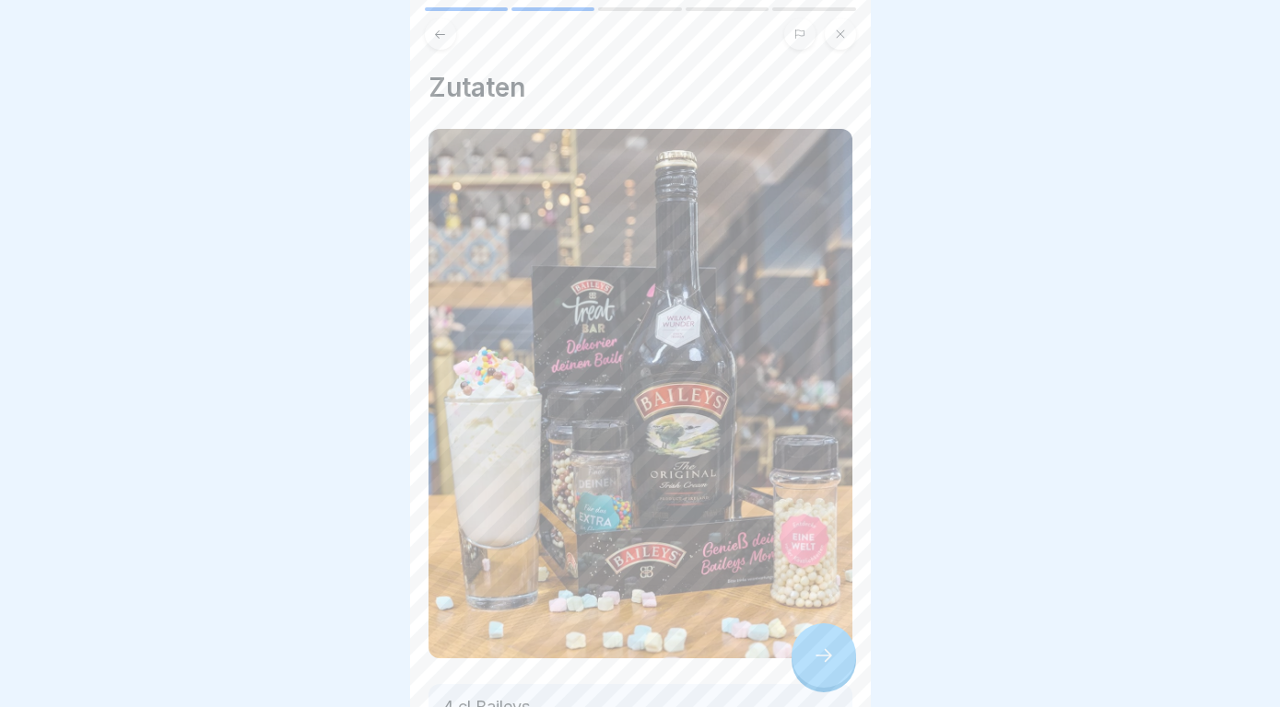
scroll to position [158, 0]
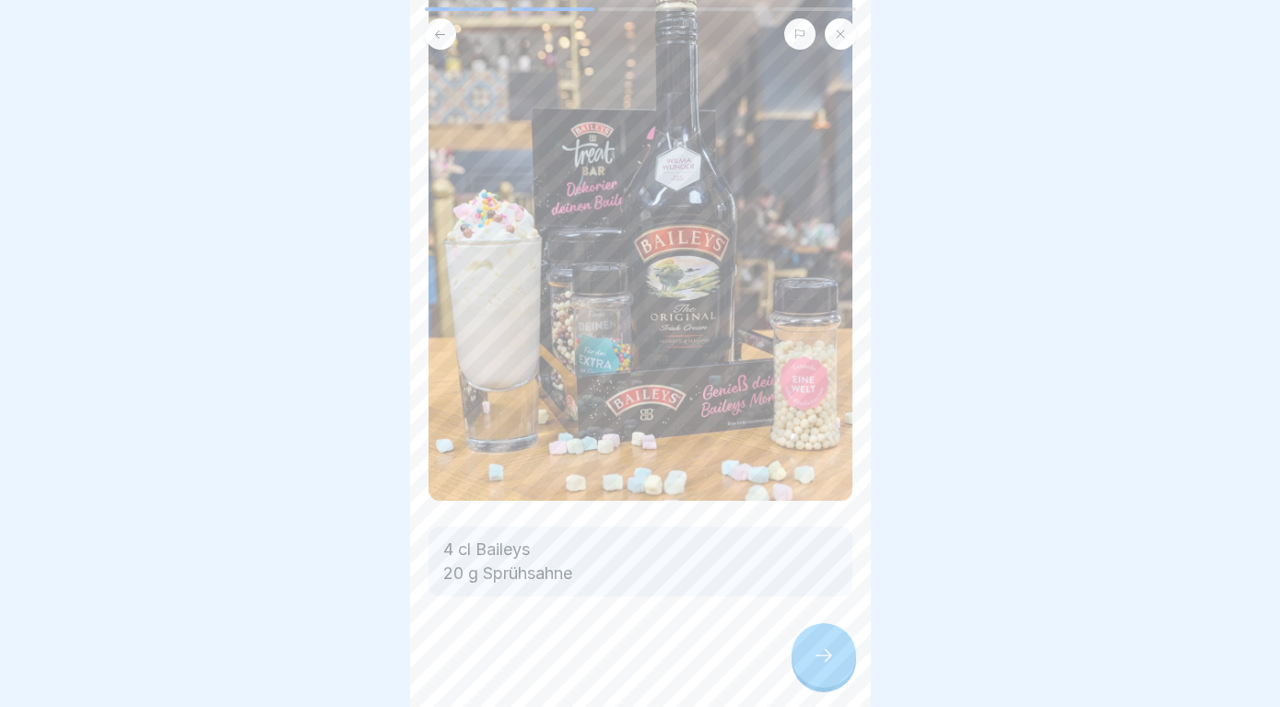
click at [817, 643] on div at bounding box center [823, 656] width 64 height 64
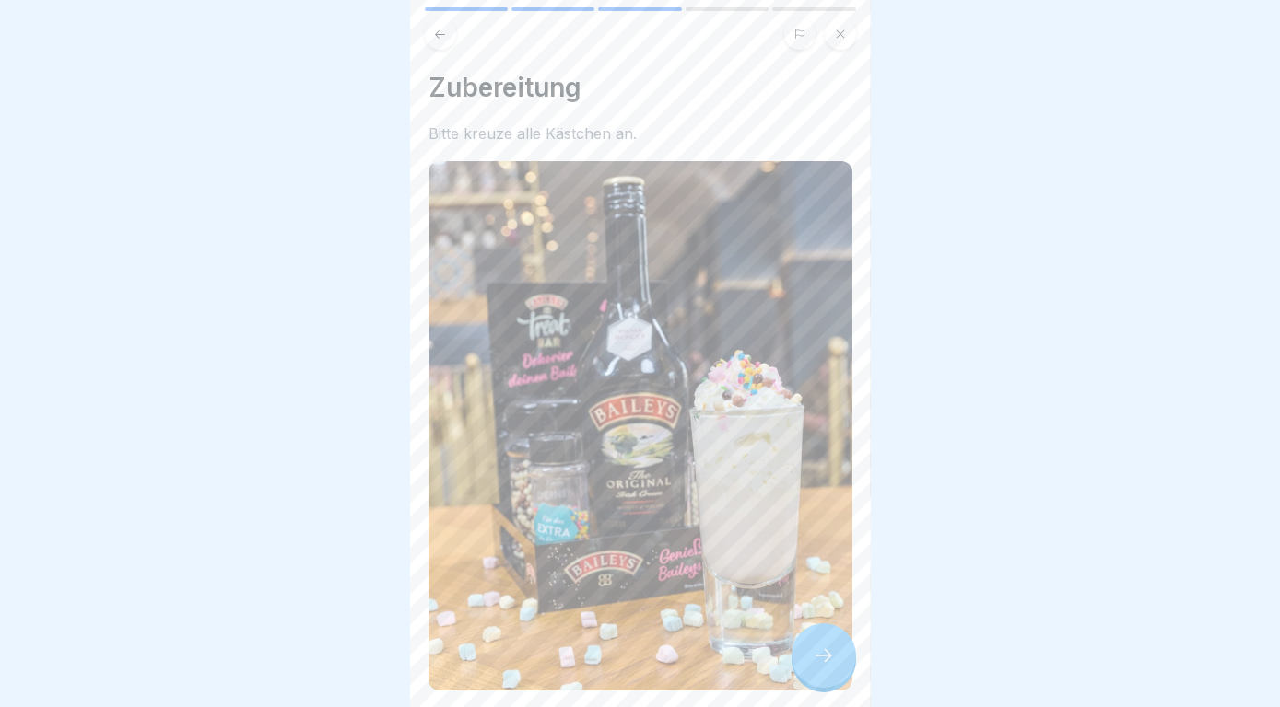
scroll to position [225, 0]
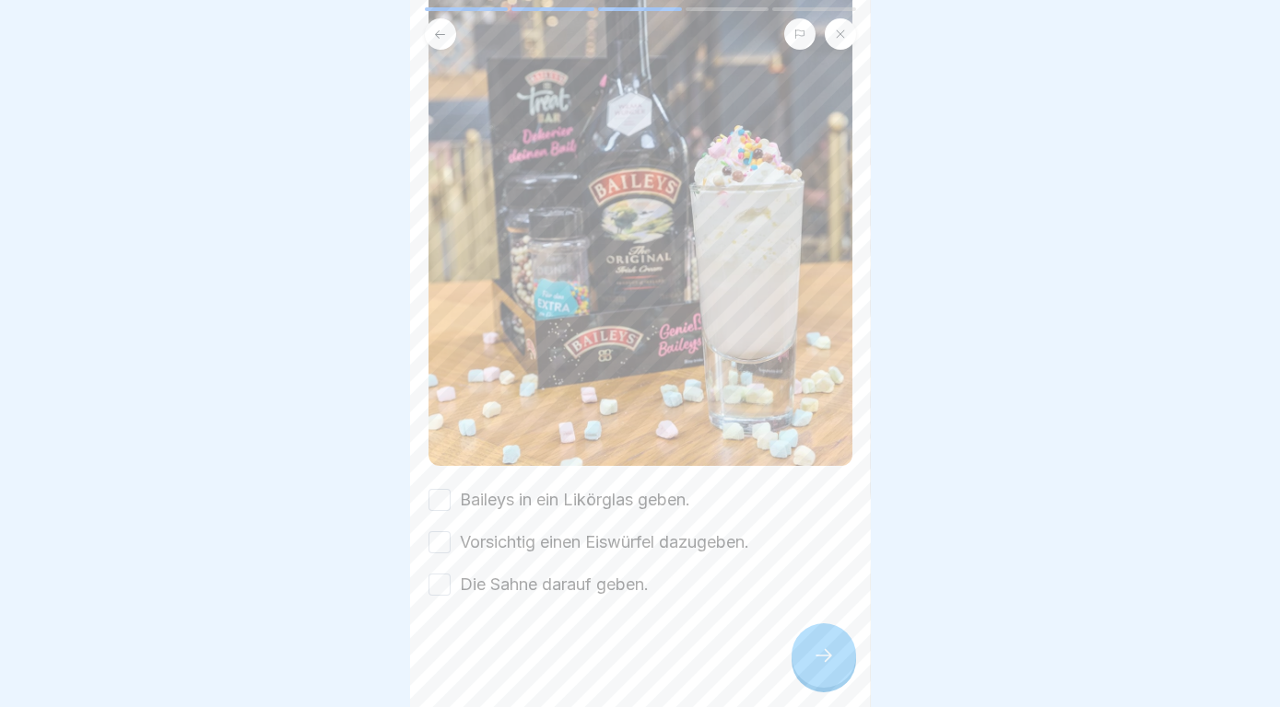
click at [438, 498] on button "Baileys in ein Likörglas geben." at bounding box center [439, 500] width 22 height 22
click at [441, 545] on button "Vorsichtig einen Eiswürfel dazugeben." at bounding box center [439, 543] width 22 height 22
click at [441, 585] on button "Die Sahne darauf geben." at bounding box center [439, 585] width 22 height 22
click at [833, 670] on div at bounding box center [823, 656] width 64 height 64
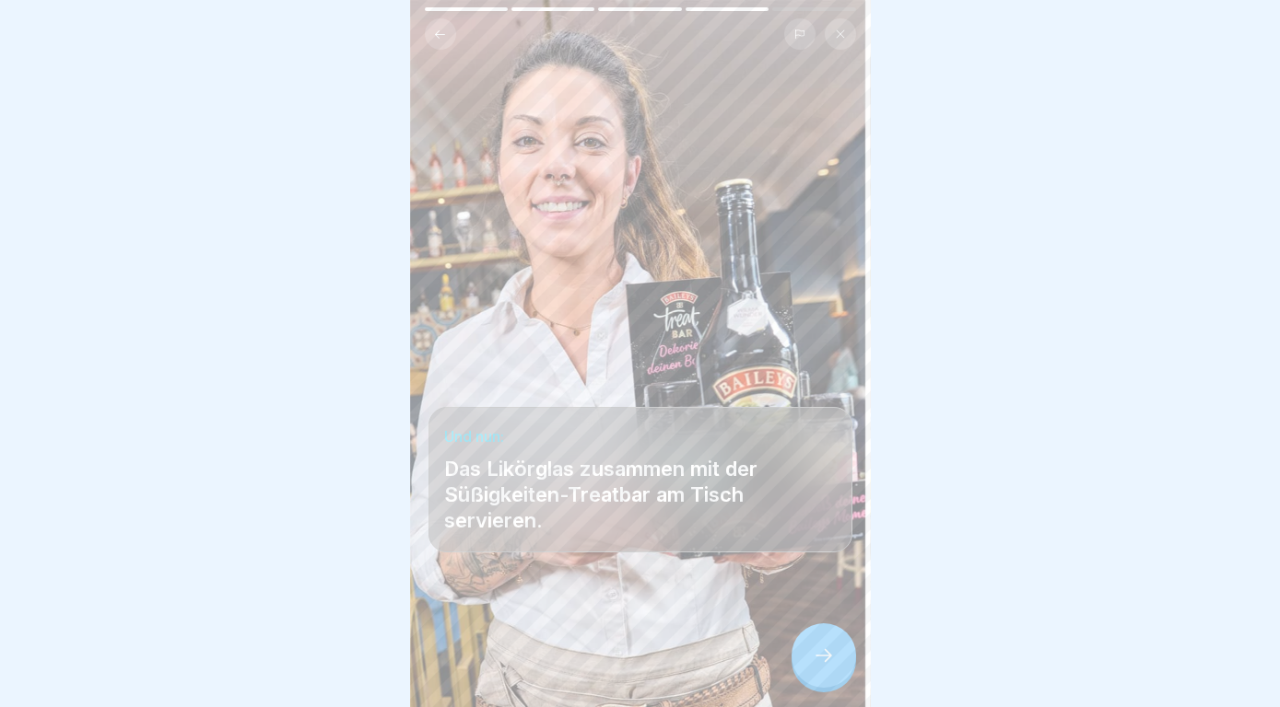
click at [833, 670] on div at bounding box center [823, 656] width 64 height 64
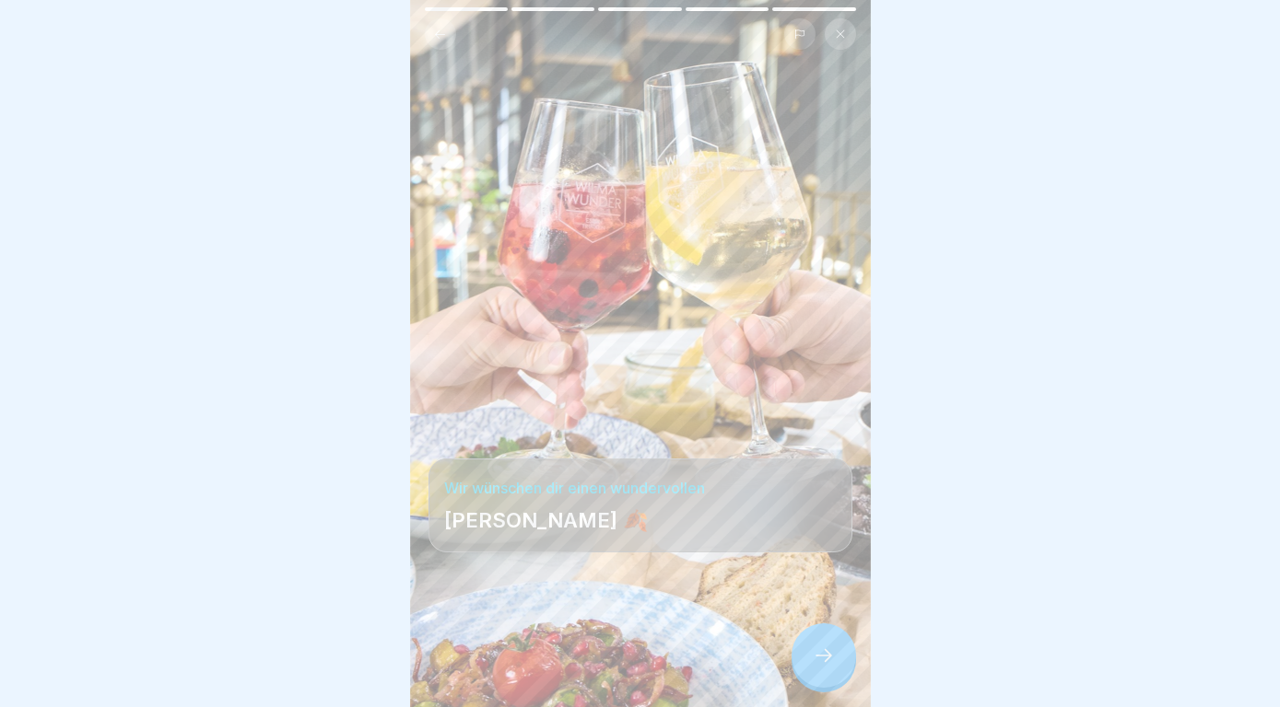
click at [833, 670] on div at bounding box center [823, 656] width 64 height 64
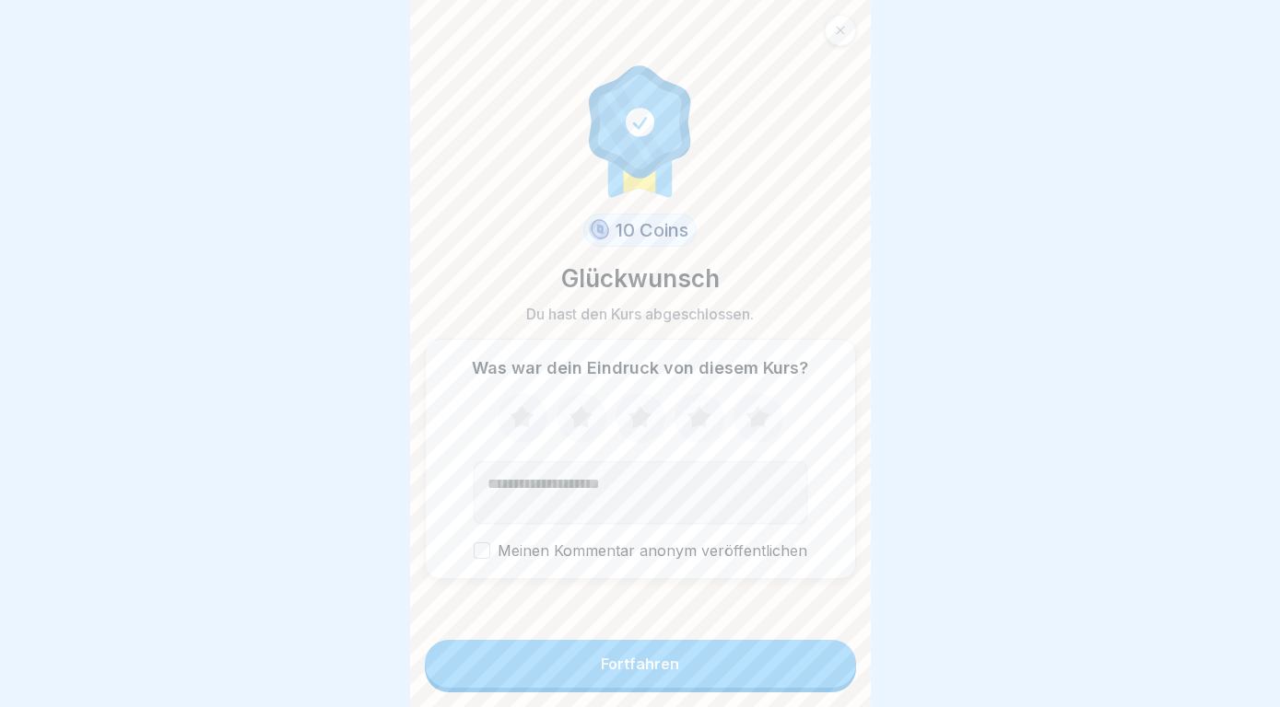
click at [821, 663] on button "Fortfahren" at bounding box center [640, 664] width 431 height 48
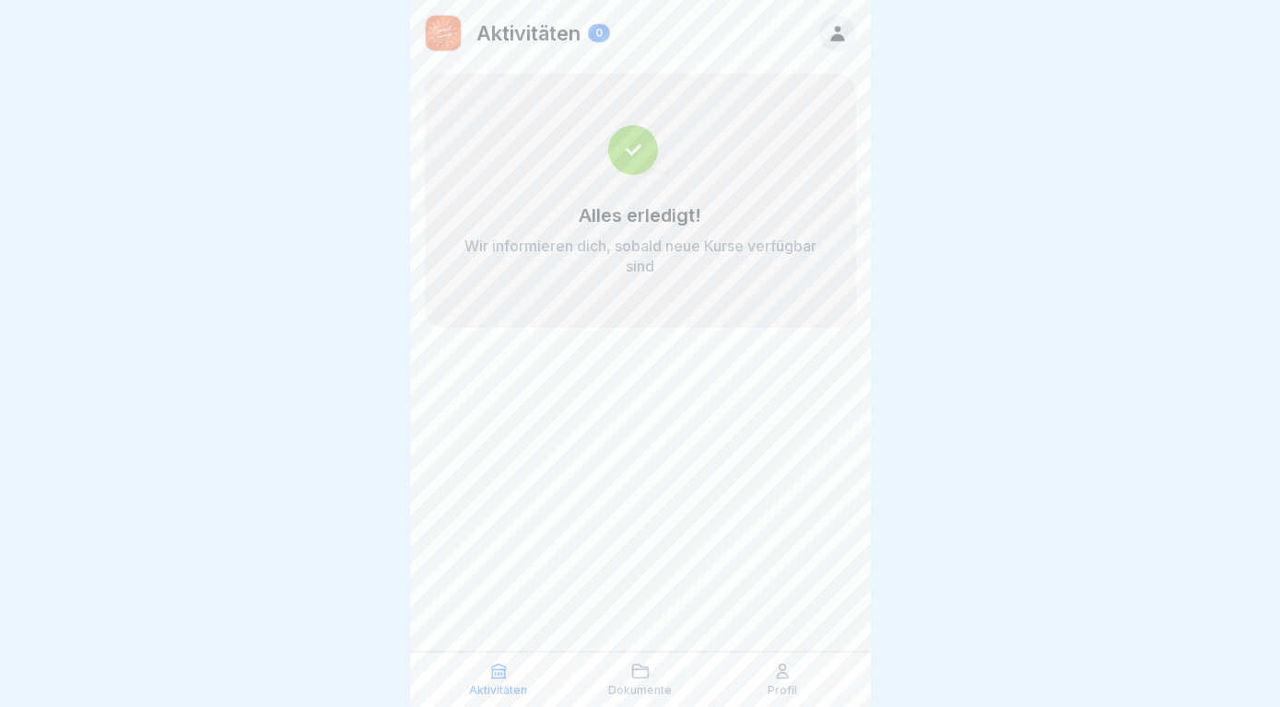
click at [777, 660] on div "Aktivitäten Dokumente Profil" at bounding box center [640, 679] width 461 height 55
click at [779, 669] on icon at bounding box center [782, 672] width 11 height 14
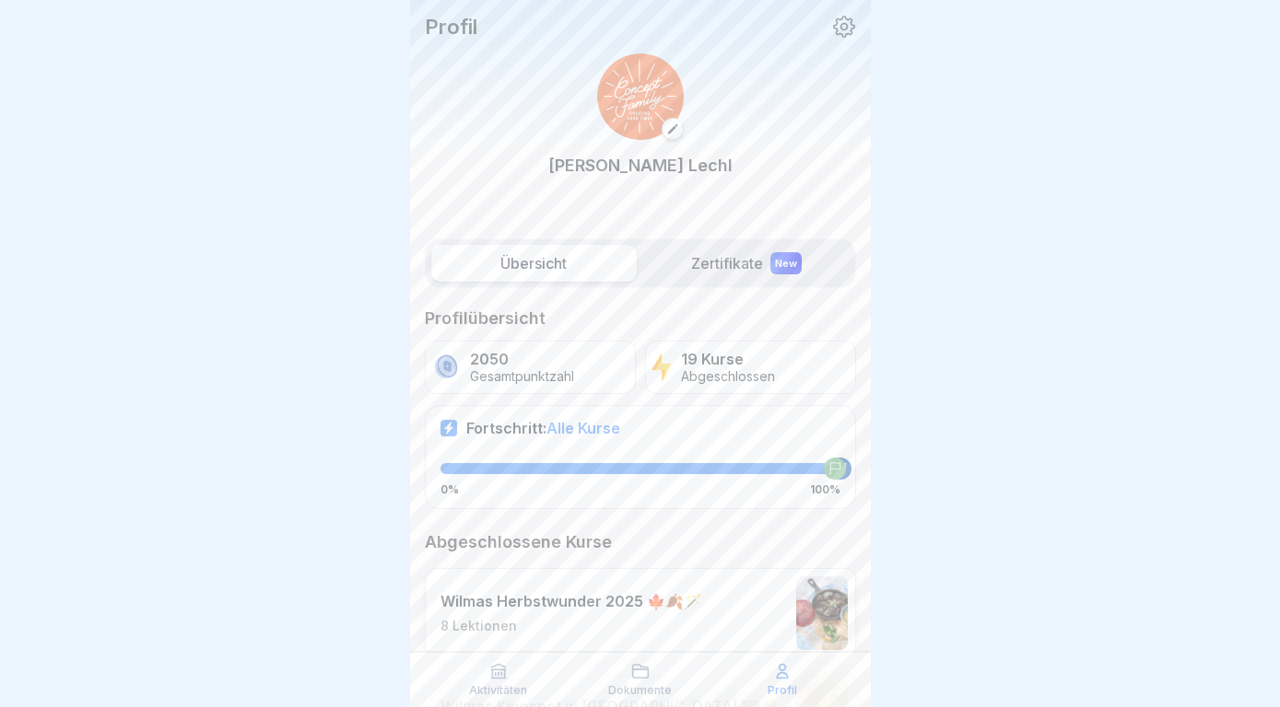
click at [779, 669] on icon at bounding box center [782, 672] width 11 height 14
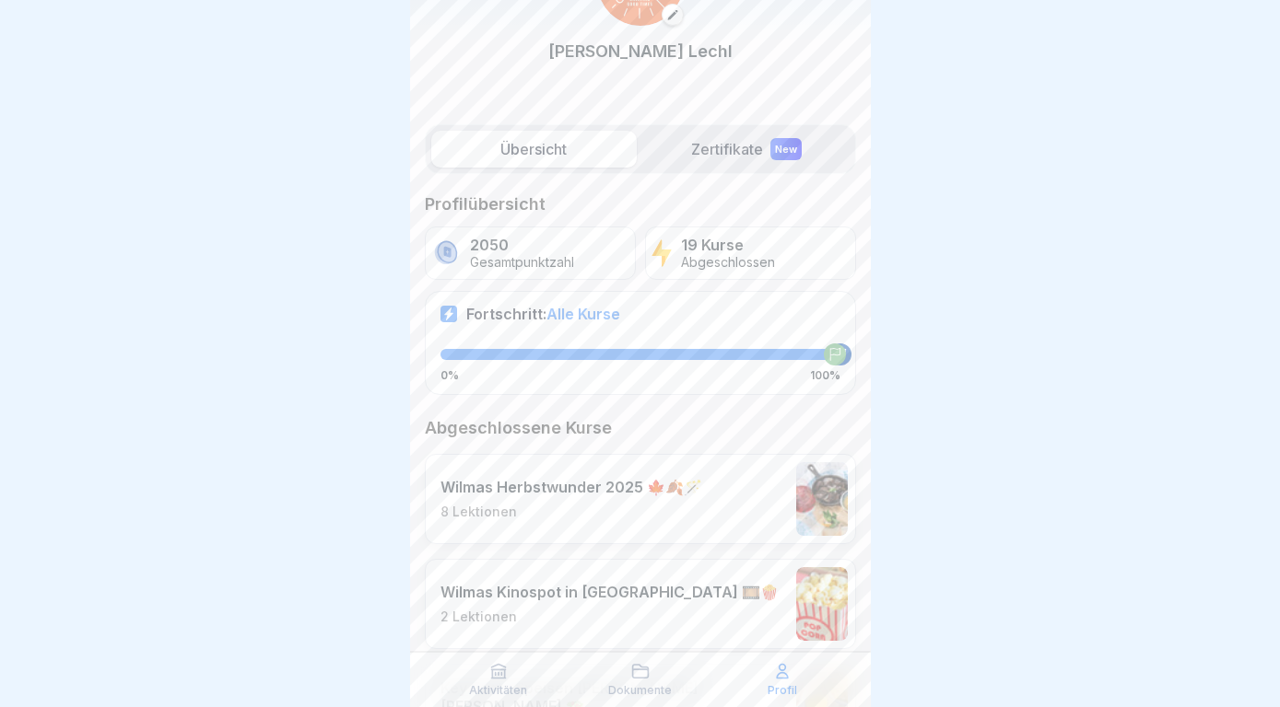
scroll to position [123, 0]
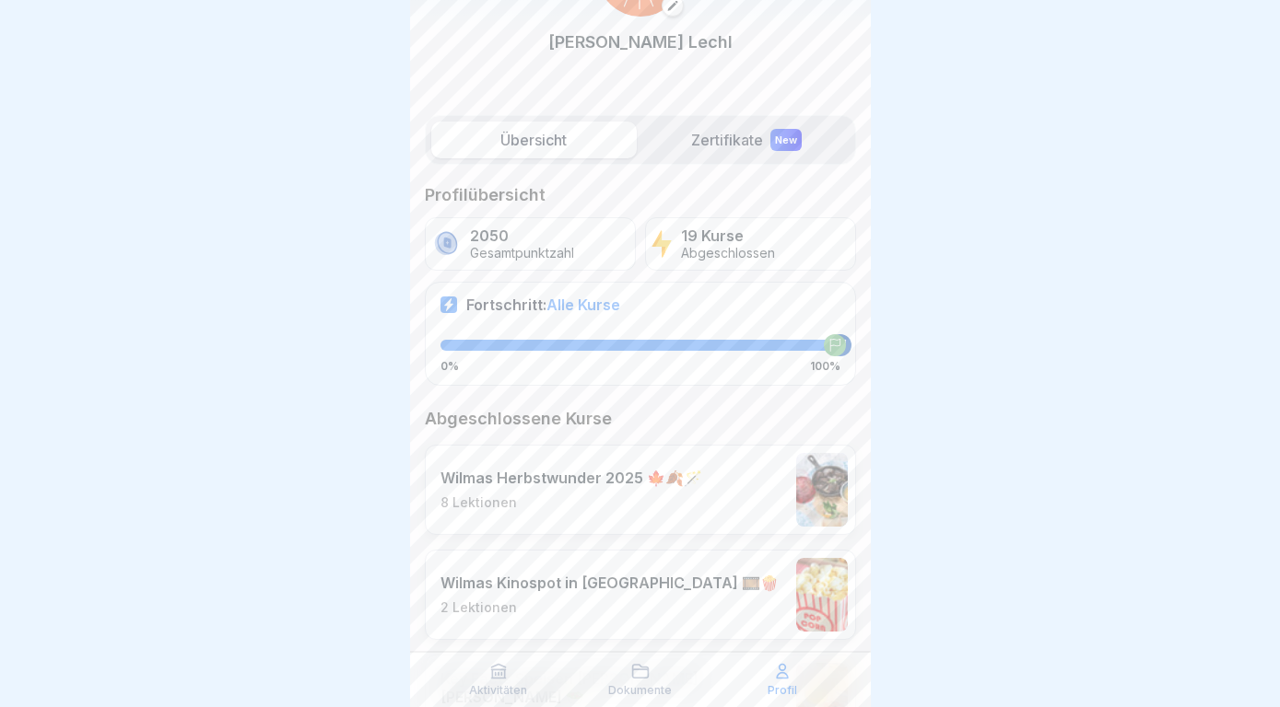
click at [713, 527] on div "Wilmas Herbstwunder 2025 🍁🍂🪄 8 Lektionen" at bounding box center [640, 490] width 431 height 90
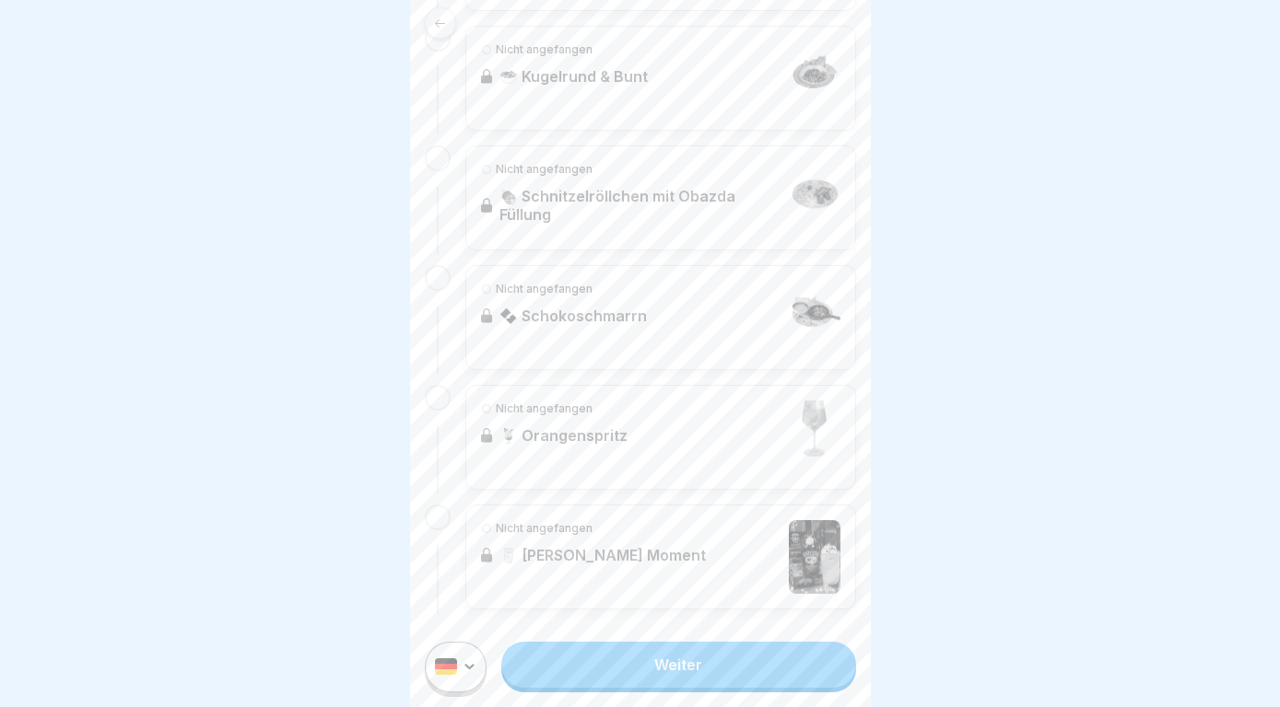
scroll to position [815, 0]
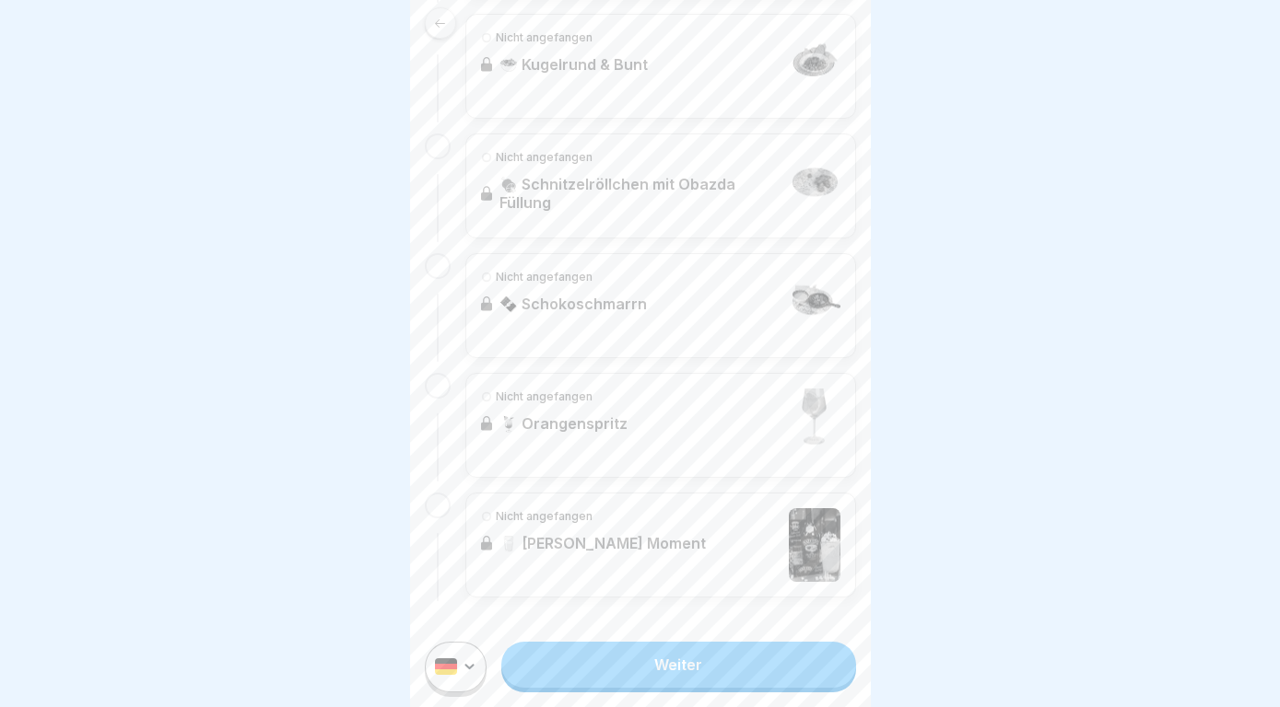
click at [609, 523] on div "Nicht angefangen 🥛 Dein Baileys Moment" at bounding box center [660, 545] width 391 height 105
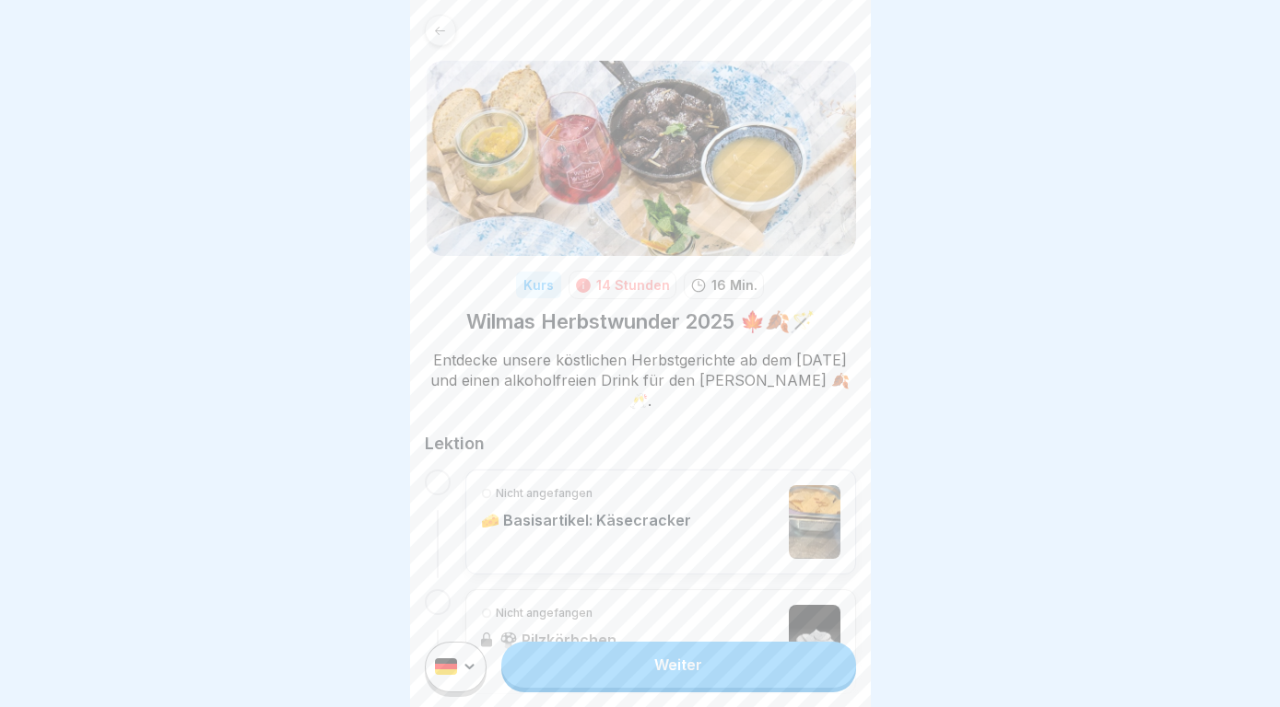
click at [444, 37] on icon at bounding box center [440, 31] width 14 height 14
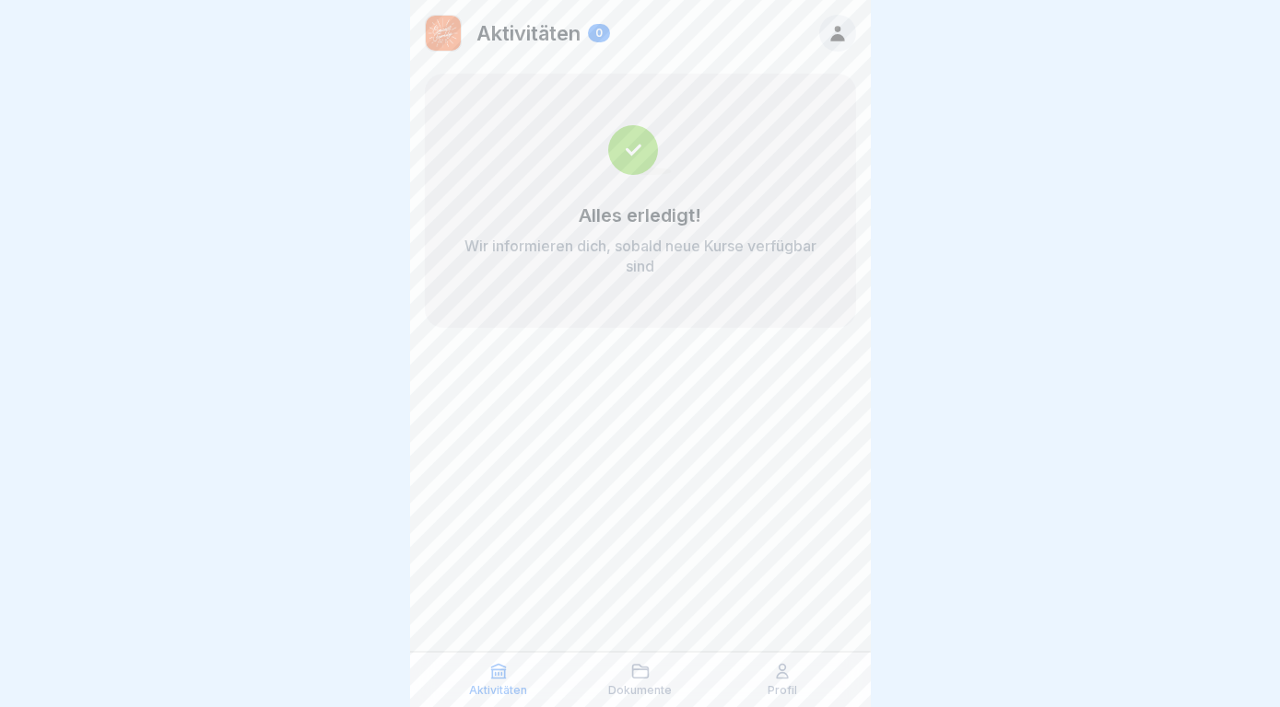
click at [787, 676] on icon at bounding box center [782, 672] width 11 height 14
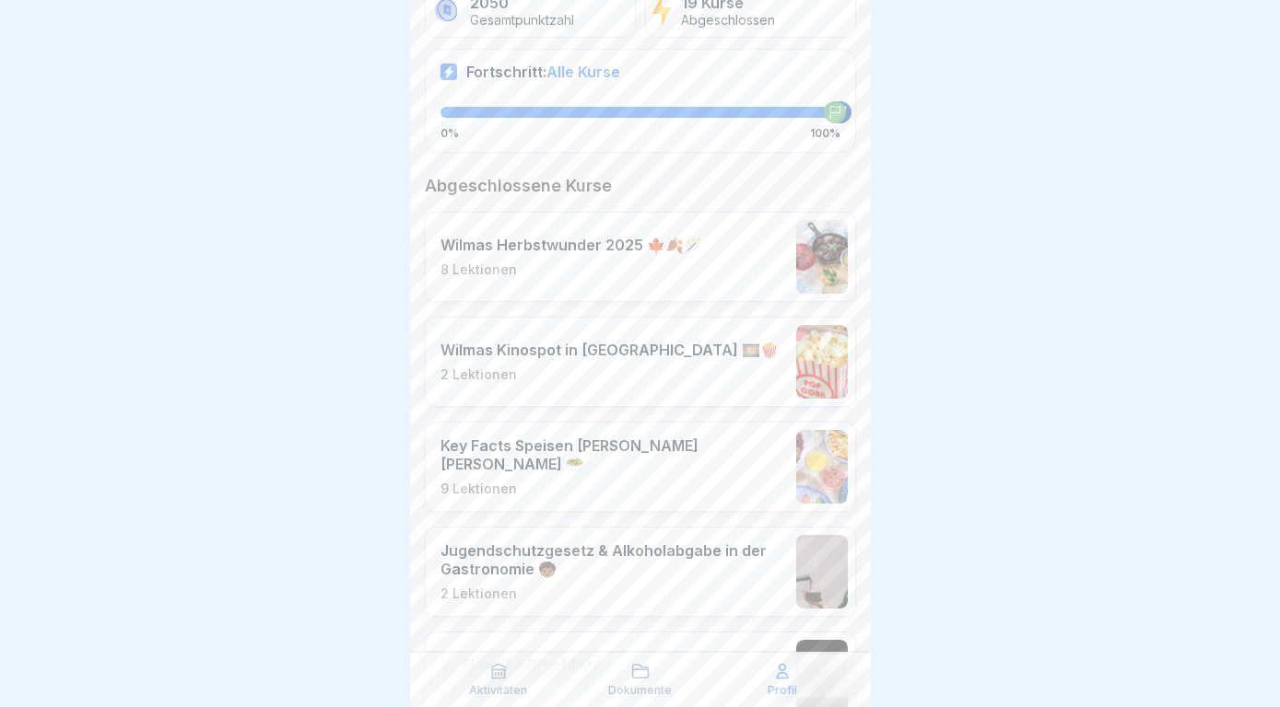
scroll to position [358, 0]
click at [560, 298] on div "Wilmas Herbstwunder 2025 🍁🍂🪄 8 Lektionen" at bounding box center [640, 255] width 431 height 90
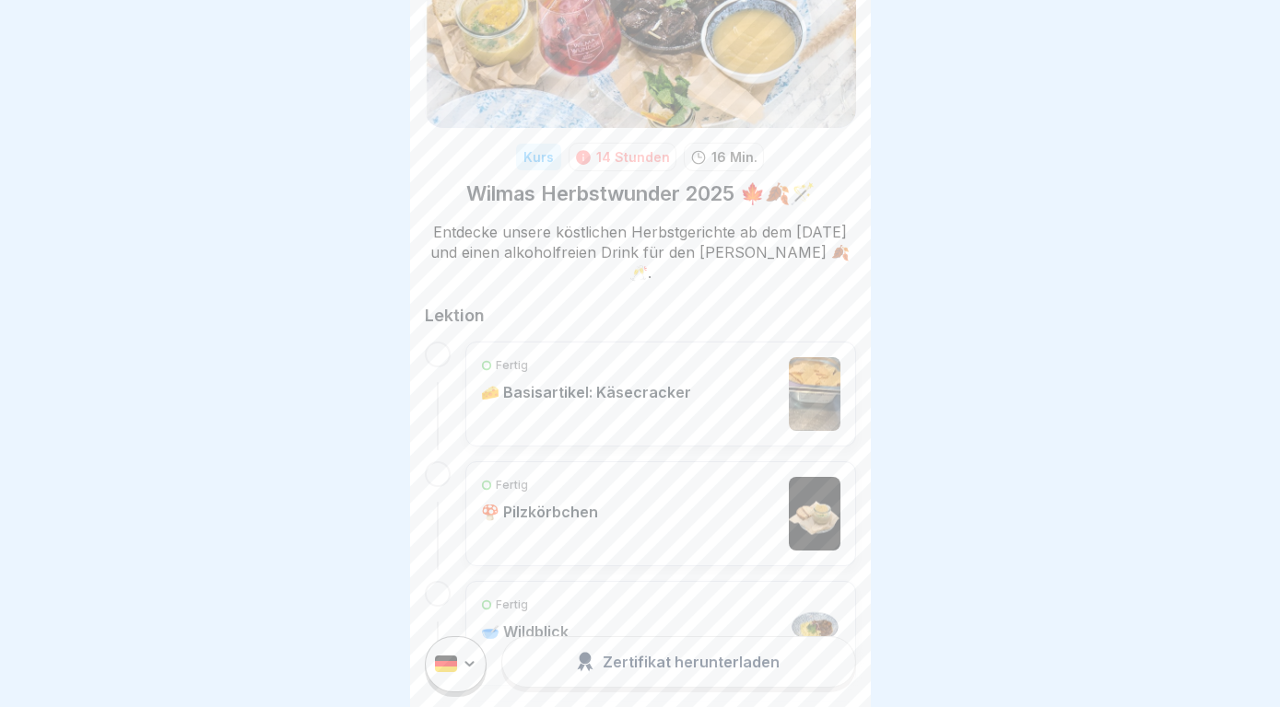
scroll to position [129, 0]
click at [713, 156] on p "16 Min." at bounding box center [734, 155] width 46 height 19
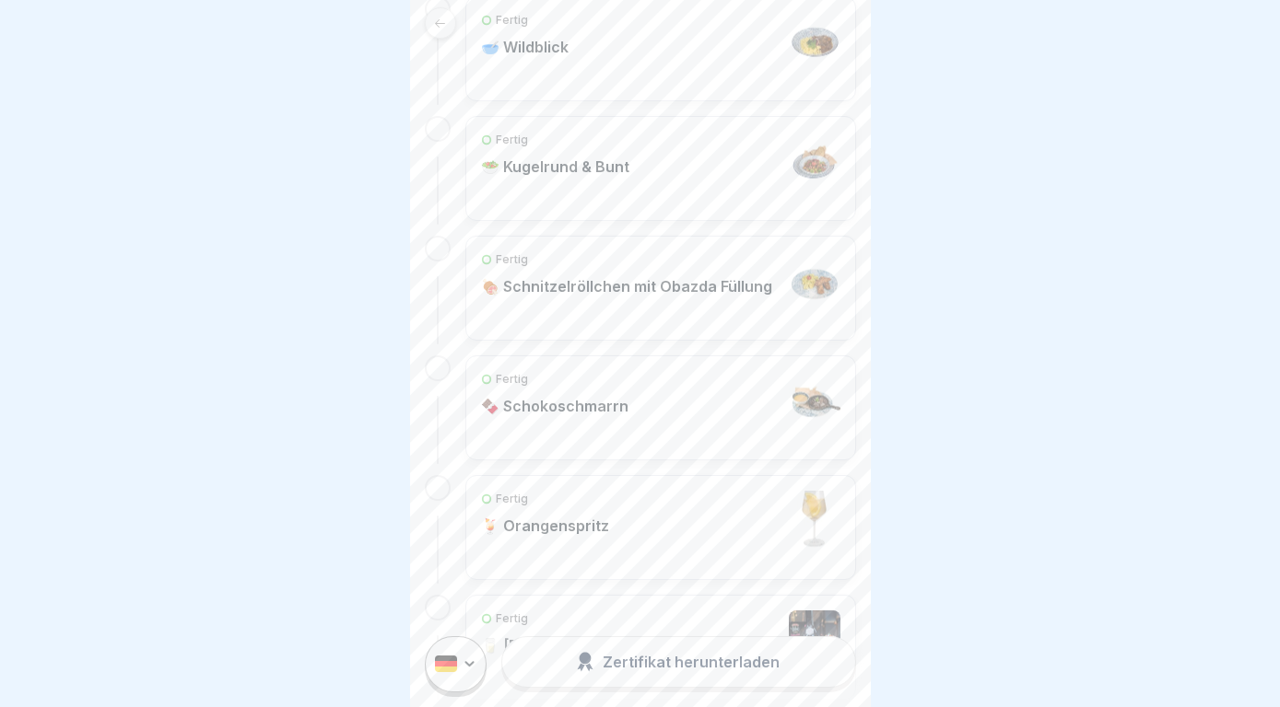
scroll to position [821, 0]
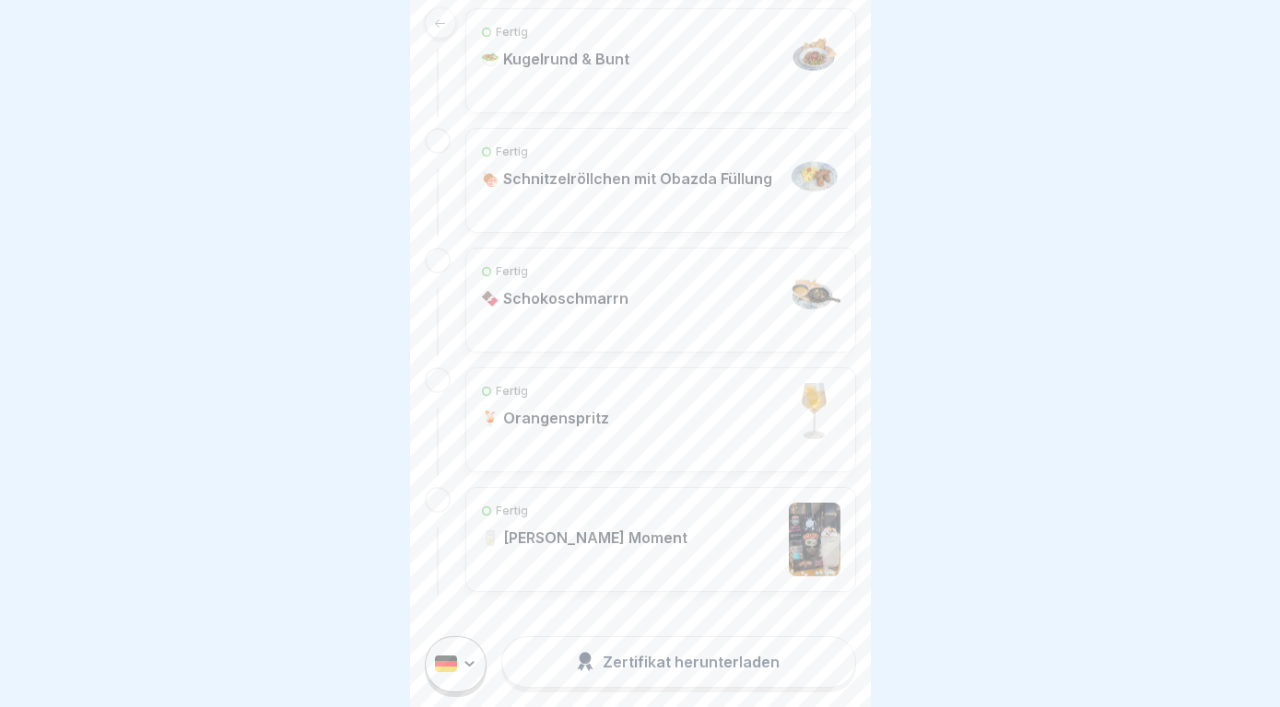
click at [641, 520] on div "Fertig 🥛 Dein Baileys Moment" at bounding box center [584, 540] width 206 height 74
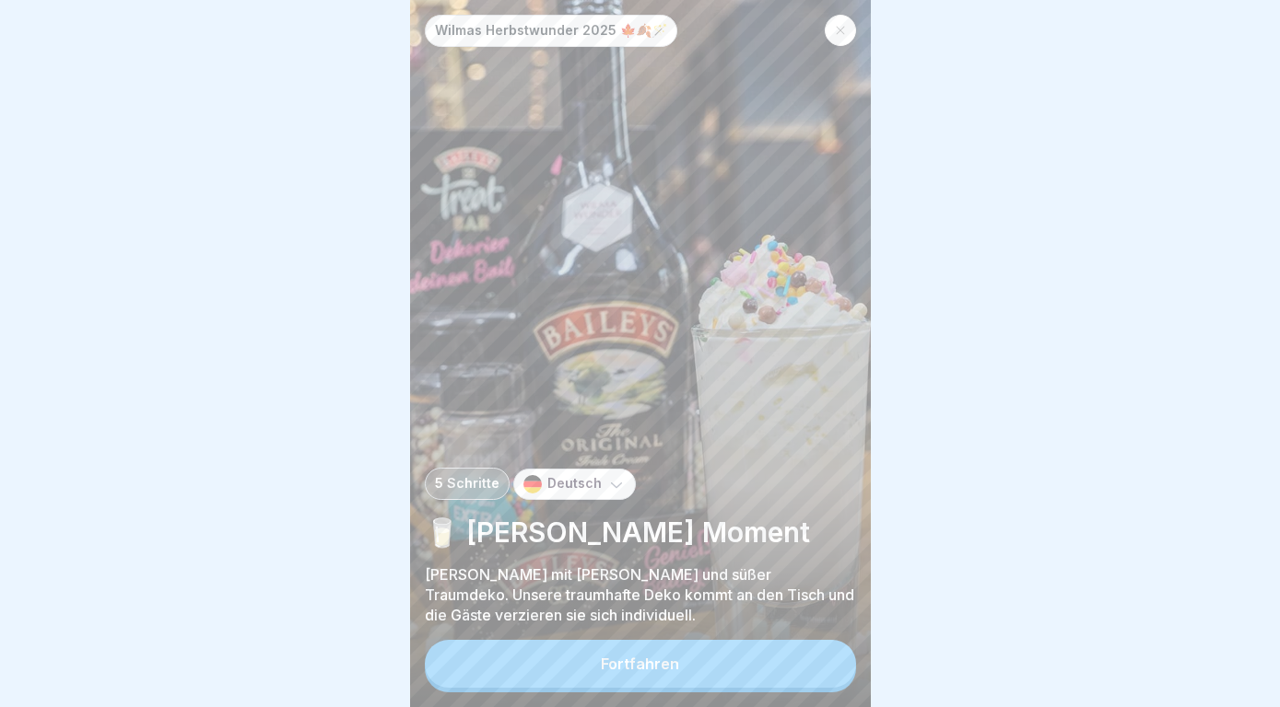
click at [638, 661] on div "Fortfahren" at bounding box center [640, 664] width 78 height 17
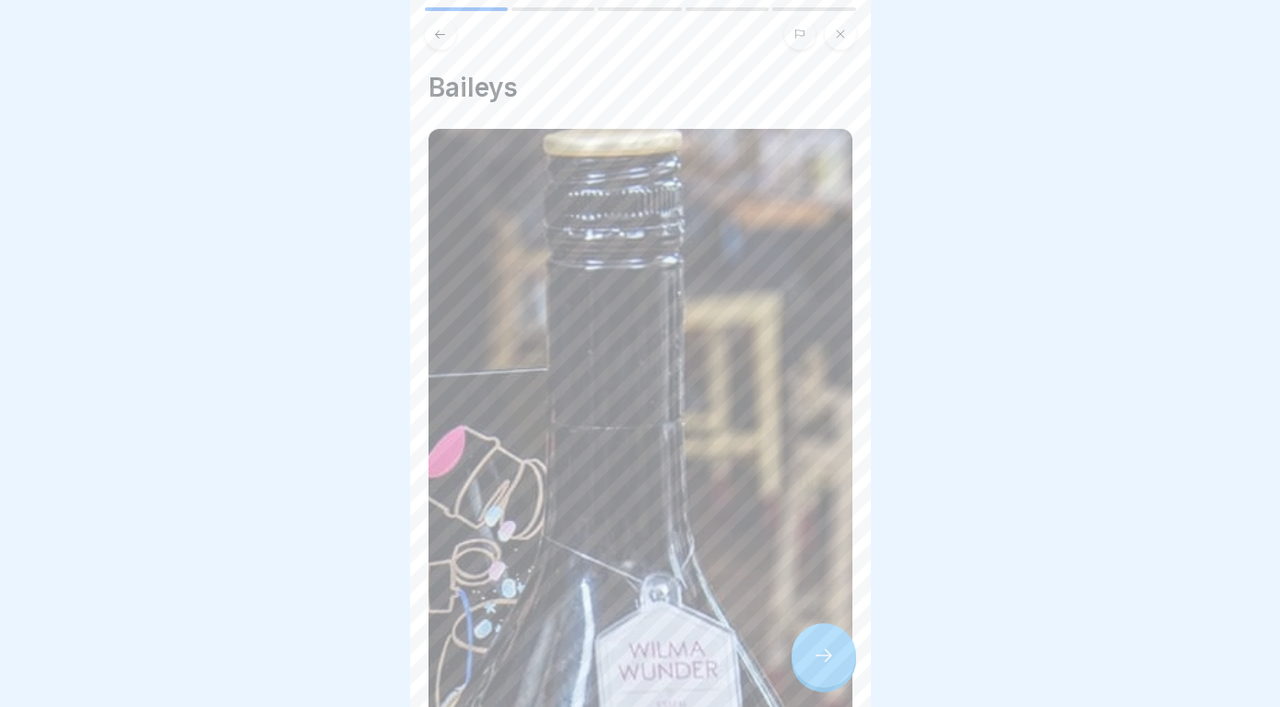
scroll to position [64, 0]
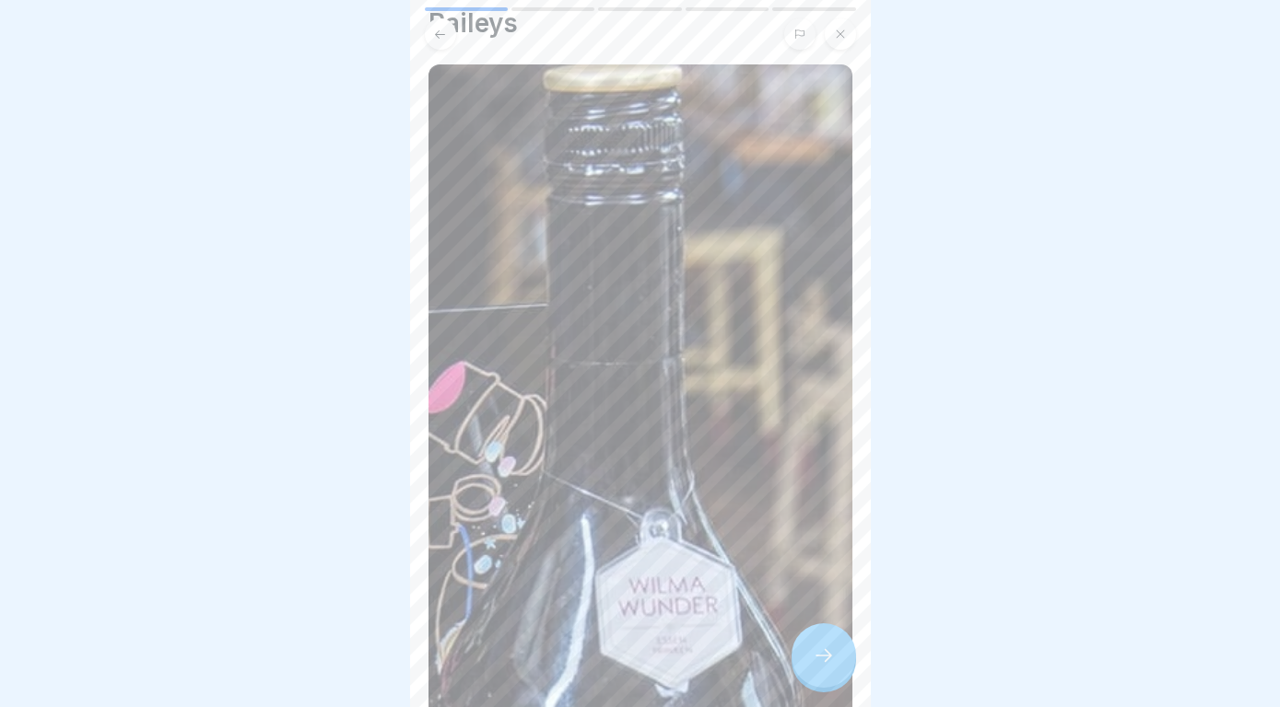
click at [815, 676] on div at bounding box center [823, 656] width 64 height 64
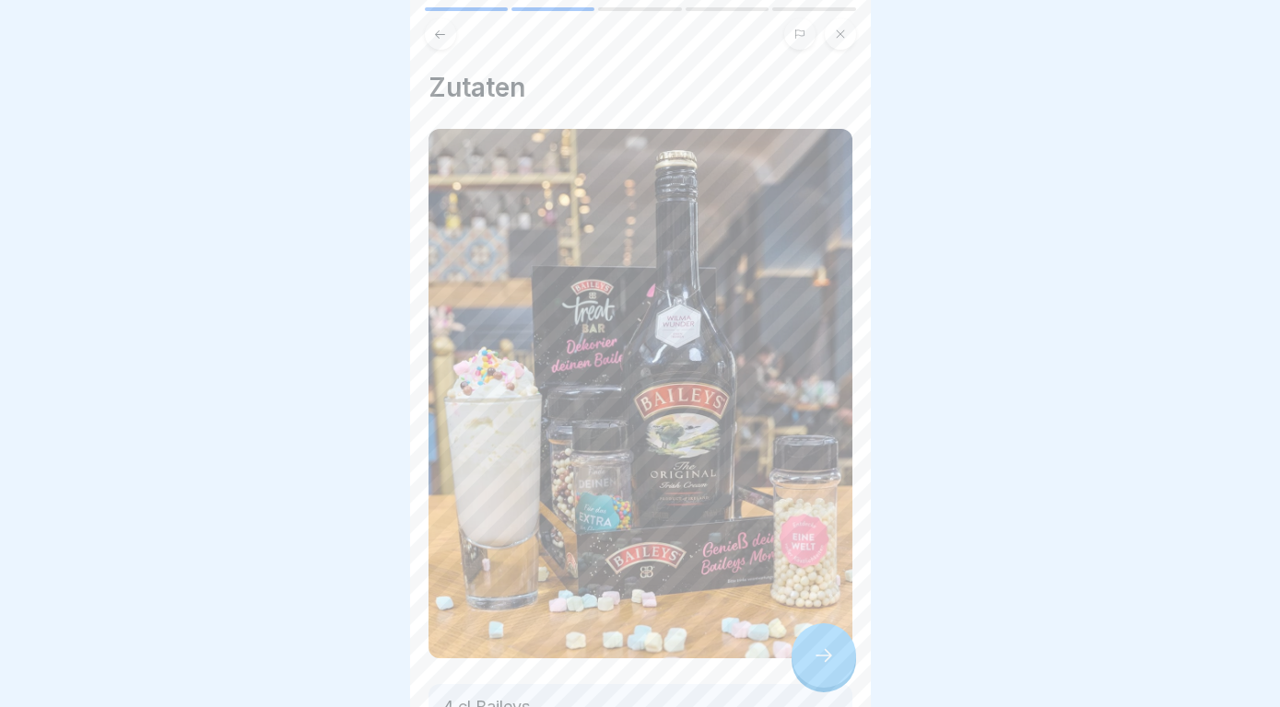
click at [815, 676] on div at bounding box center [823, 656] width 64 height 64
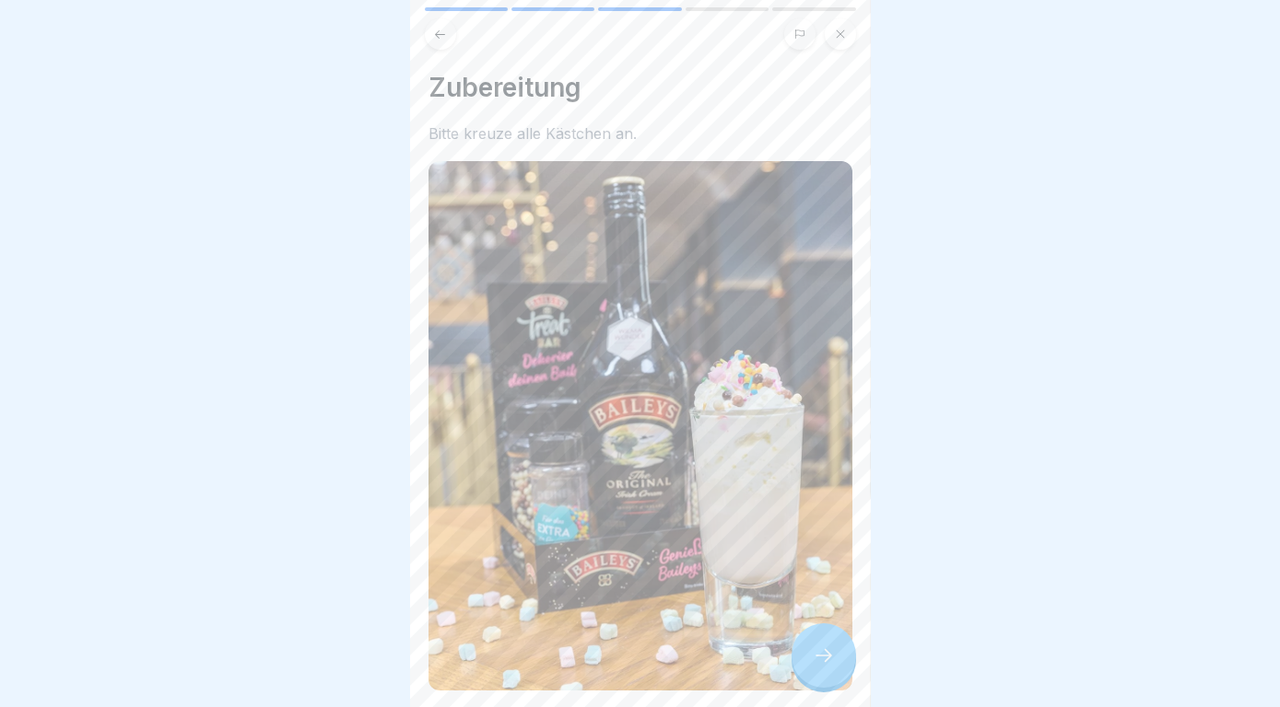
click at [815, 676] on div at bounding box center [823, 656] width 64 height 64
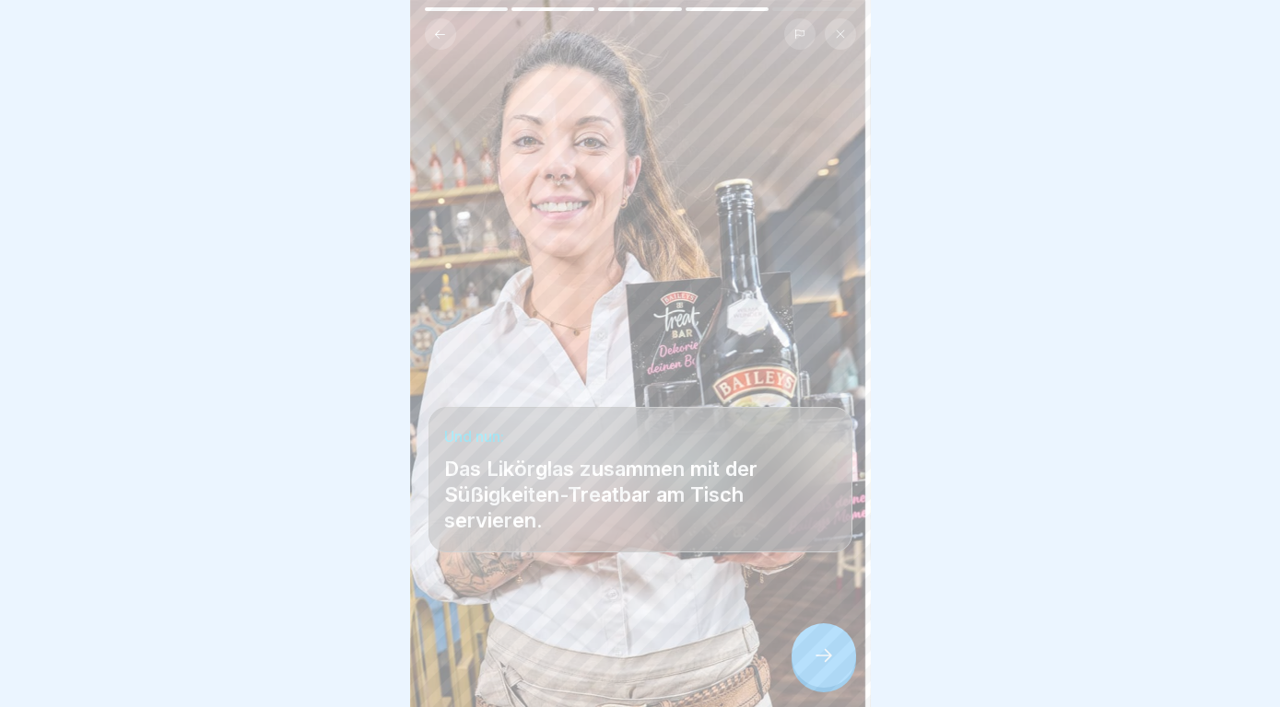
drag, startPoint x: 847, startPoint y: 18, endPoint x: 840, endPoint y: 39, distance: 21.3
click at [840, 39] on div at bounding box center [640, 28] width 461 height 42
click at [840, 39] on icon at bounding box center [840, 34] width 11 height 11
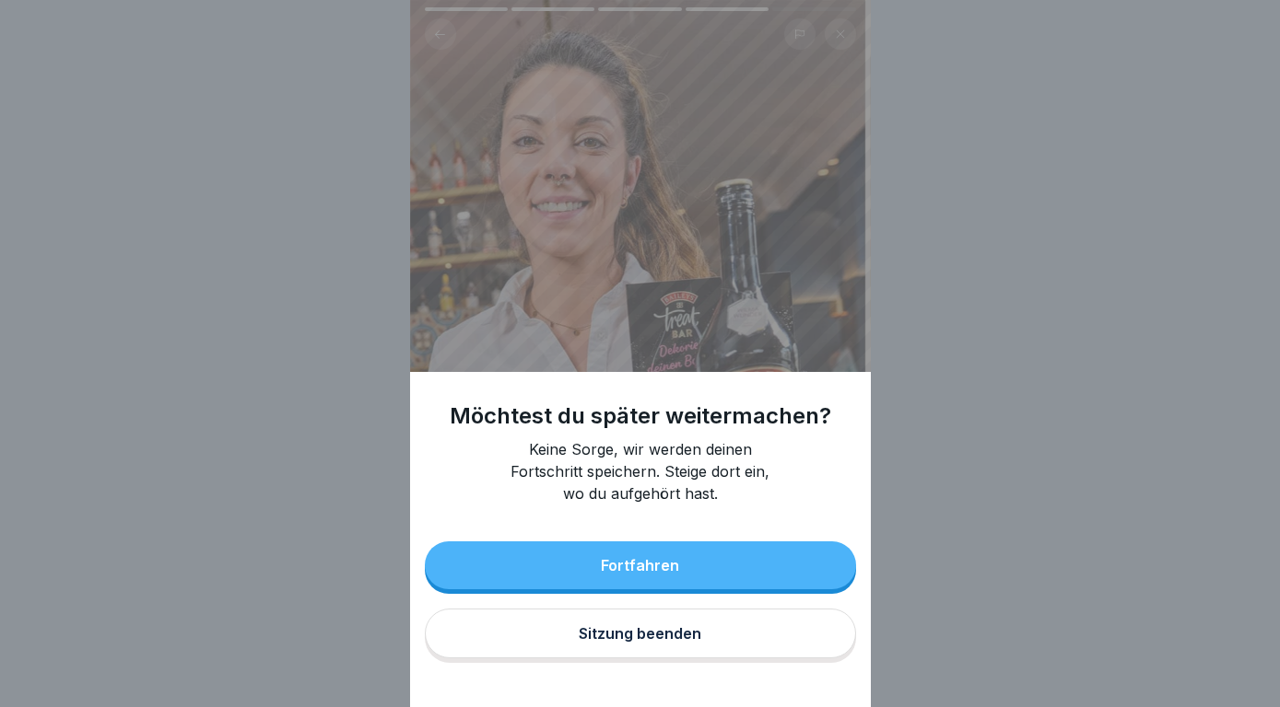
click at [774, 560] on button "Fortfahren" at bounding box center [640, 566] width 431 height 48
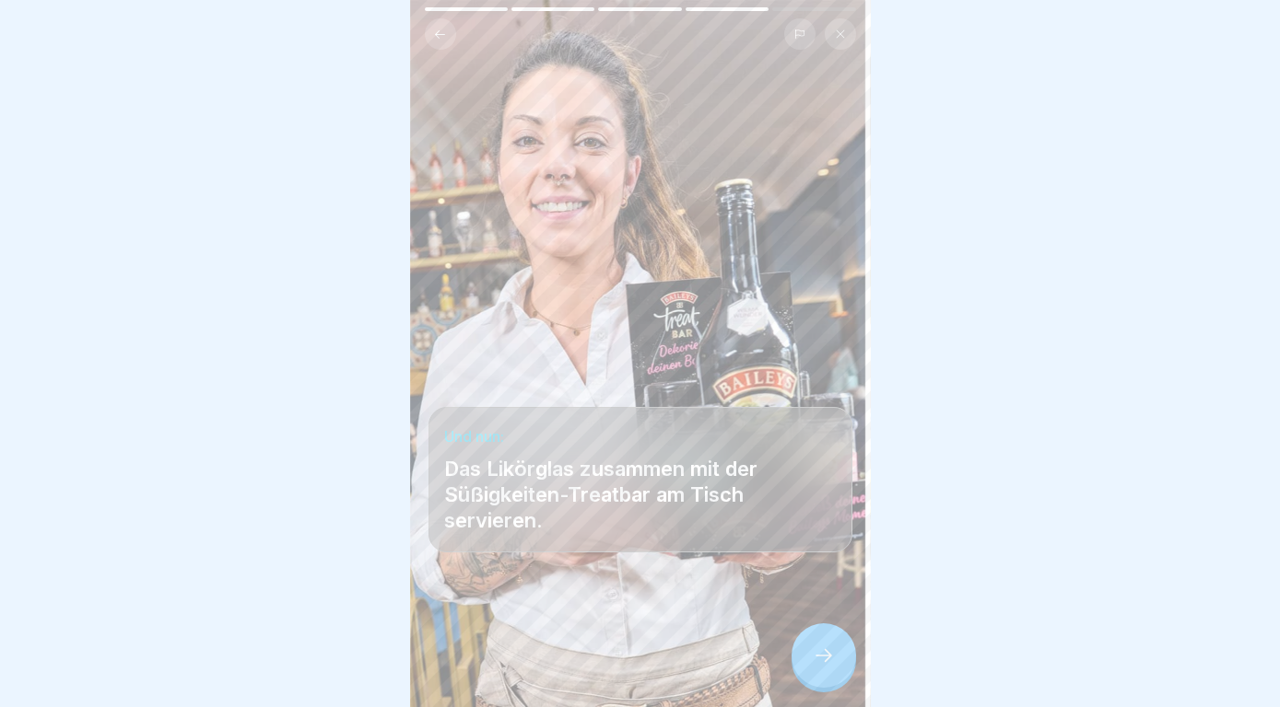
click at [824, 669] on div at bounding box center [823, 656] width 64 height 64
